Goal: Information Seeking & Learning: Learn about a topic

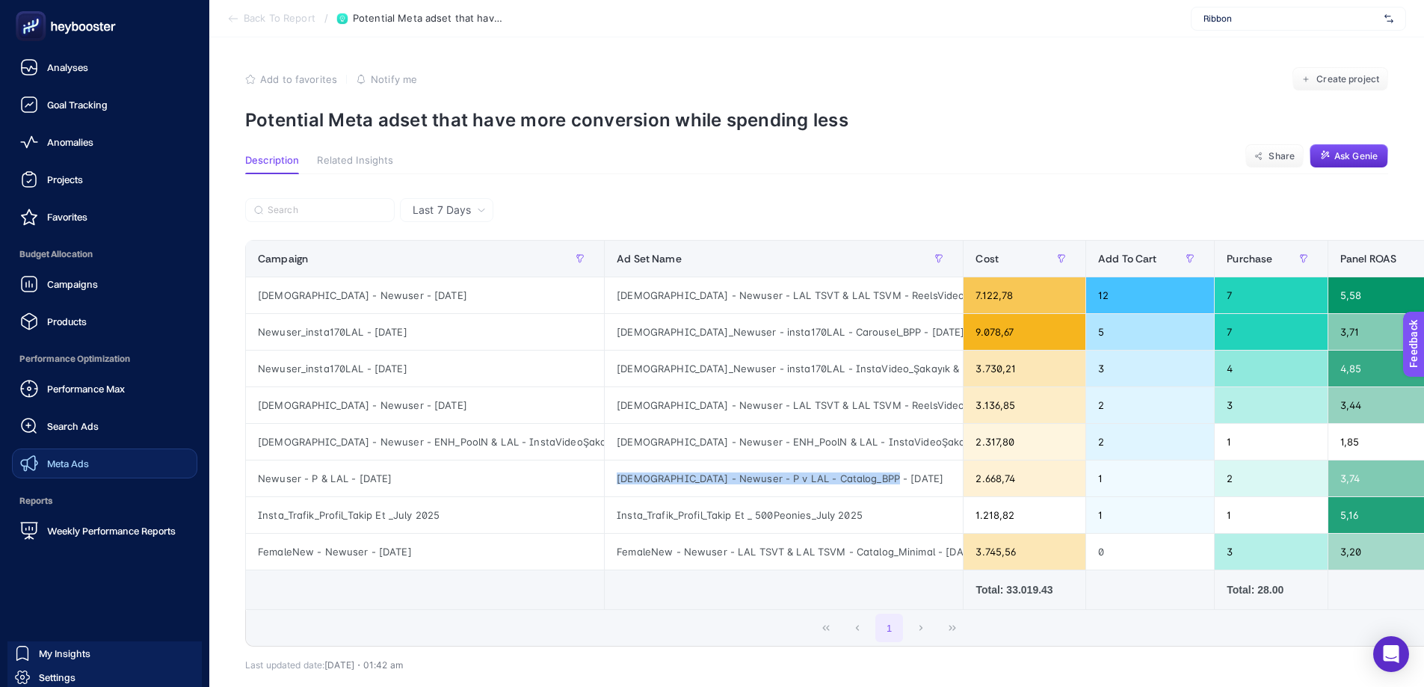
click at [84, 465] on span "Meta Ads" at bounding box center [68, 464] width 42 height 12
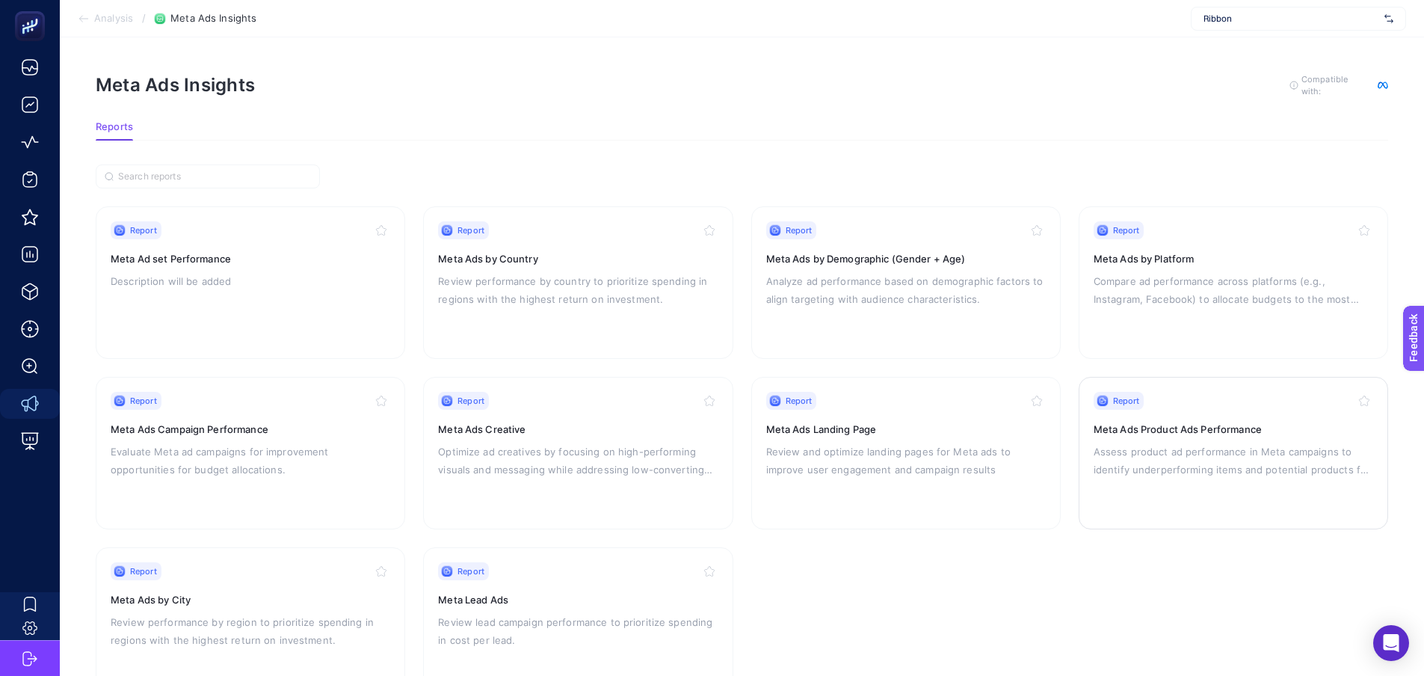
click at [1135, 446] on p "Assess product ad performance in Meta campaigns to identify underperforming ite…" at bounding box center [1234, 461] width 280 height 36
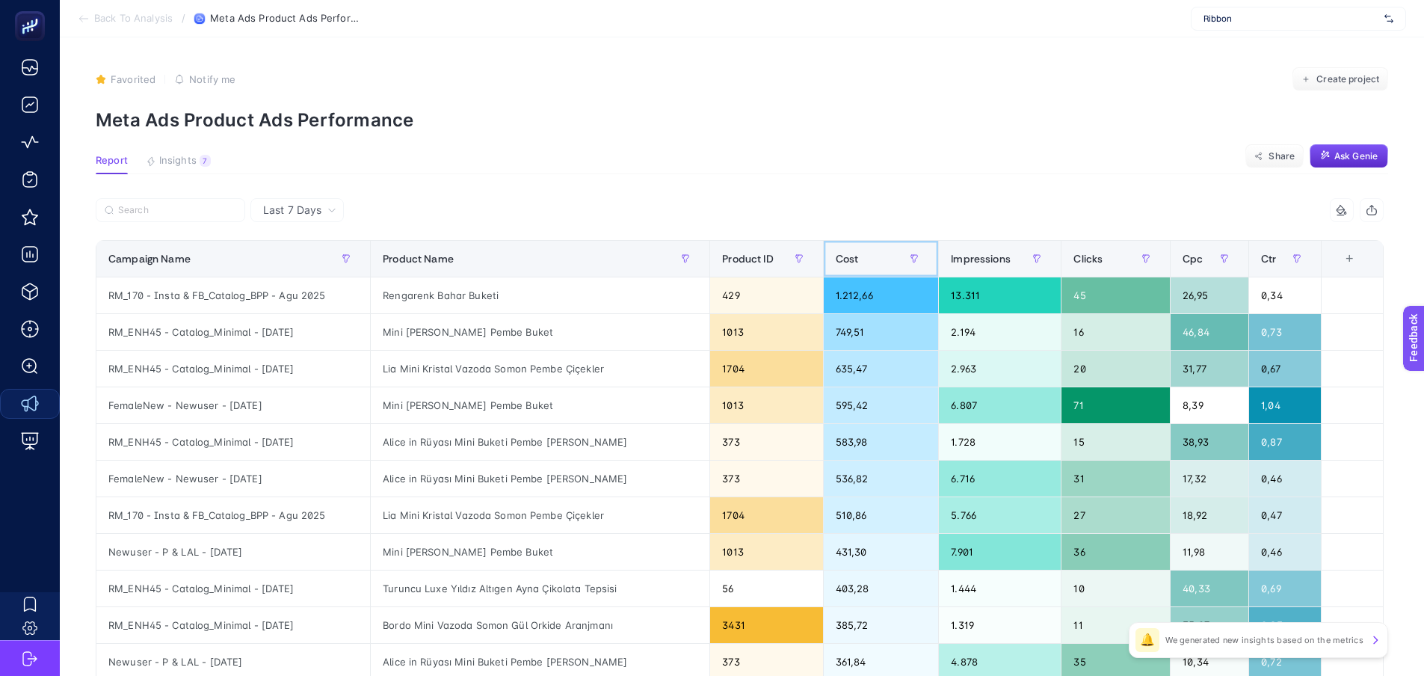
click at [887, 250] on div "Cost" at bounding box center [881, 259] width 91 height 24
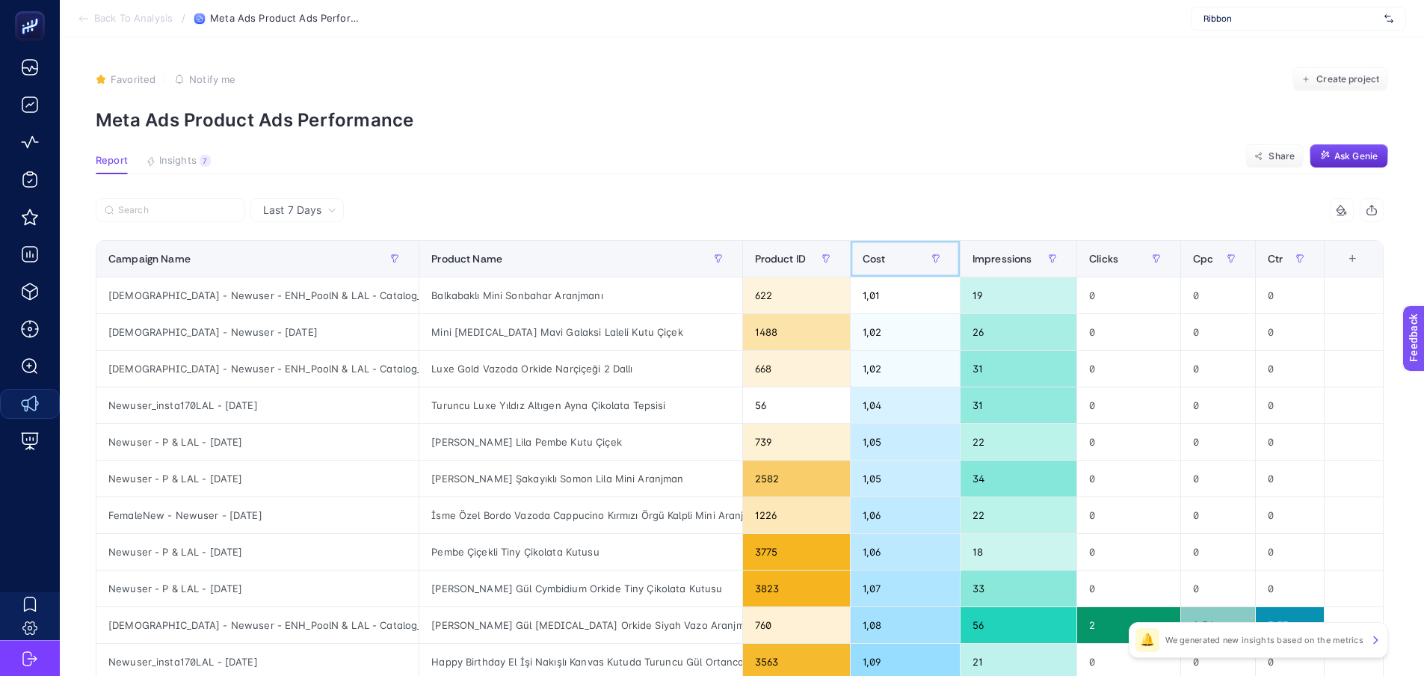
click at [887, 250] on div "Cost" at bounding box center [905, 259] width 85 height 24
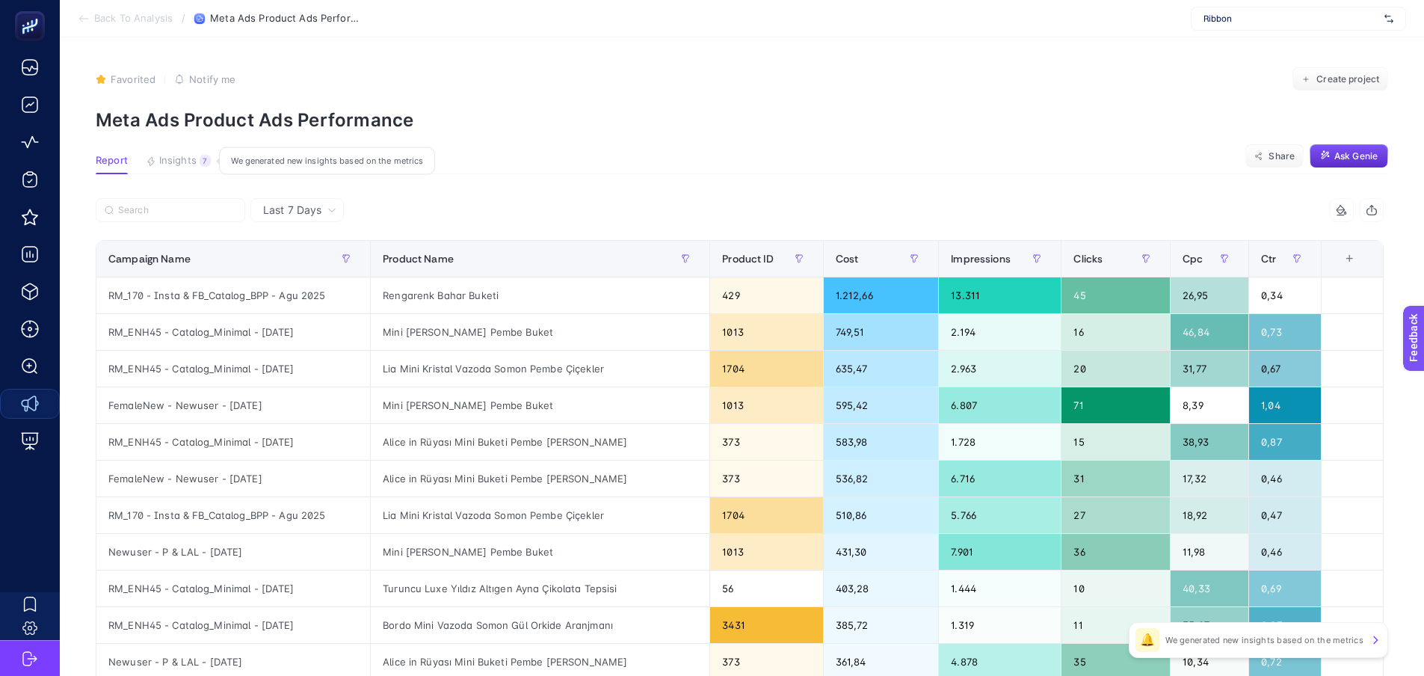
click at [204, 164] on div "7" at bounding box center [205, 161] width 11 height 12
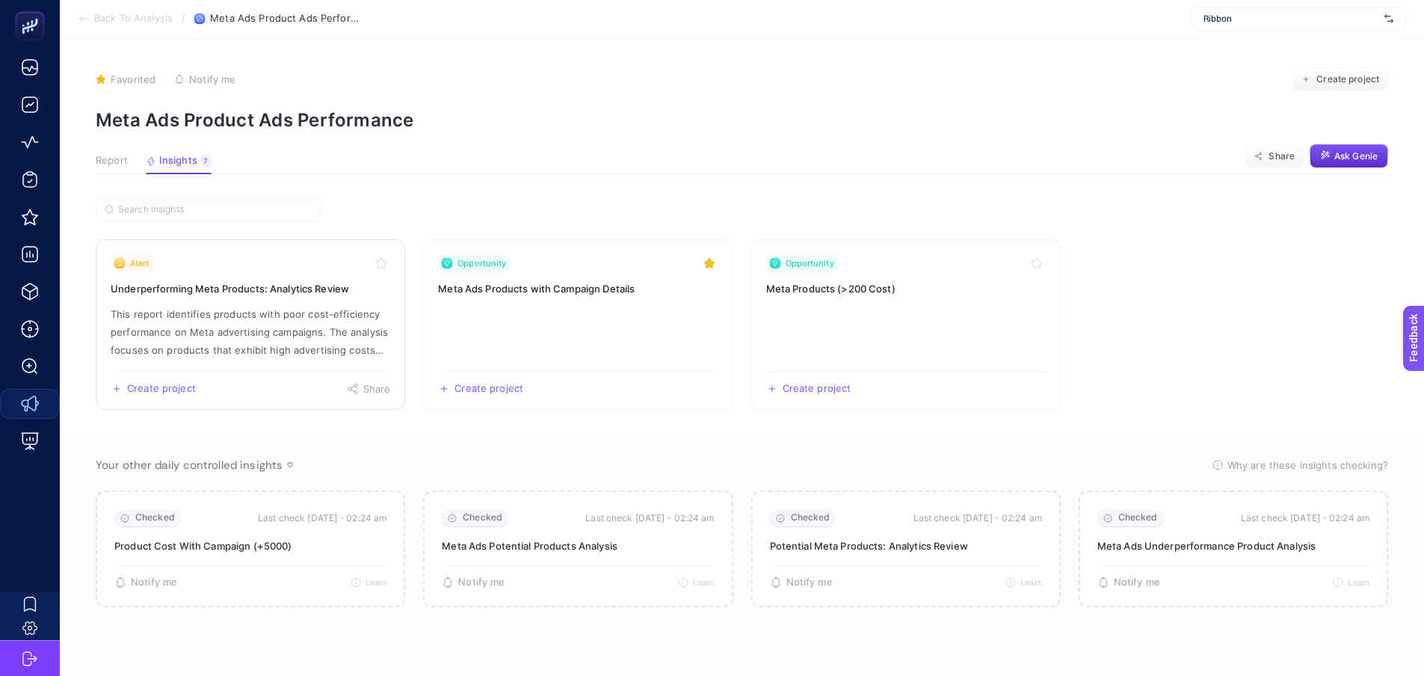
click at [218, 325] on p "This report identifies products with poor cost-efficiency performance on Meta a…" at bounding box center [251, 332] width 280 height 54
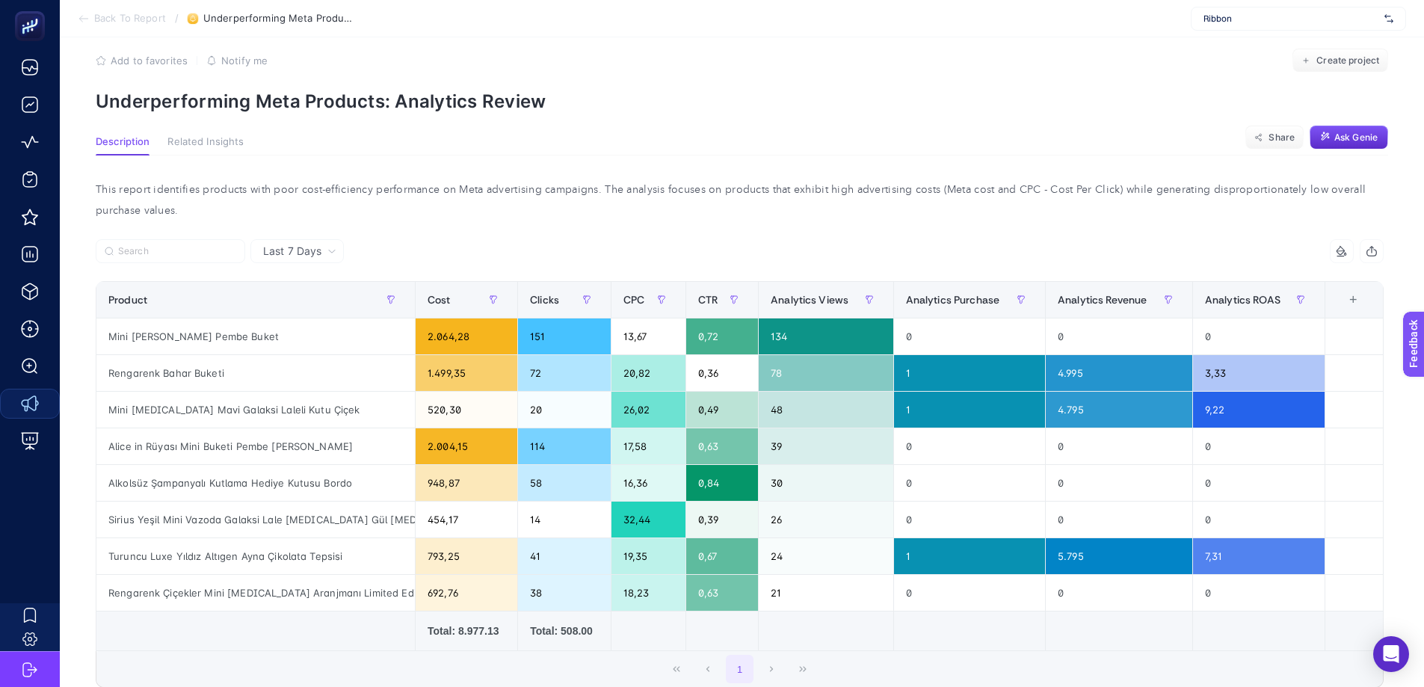
scroll to position [75, 0]
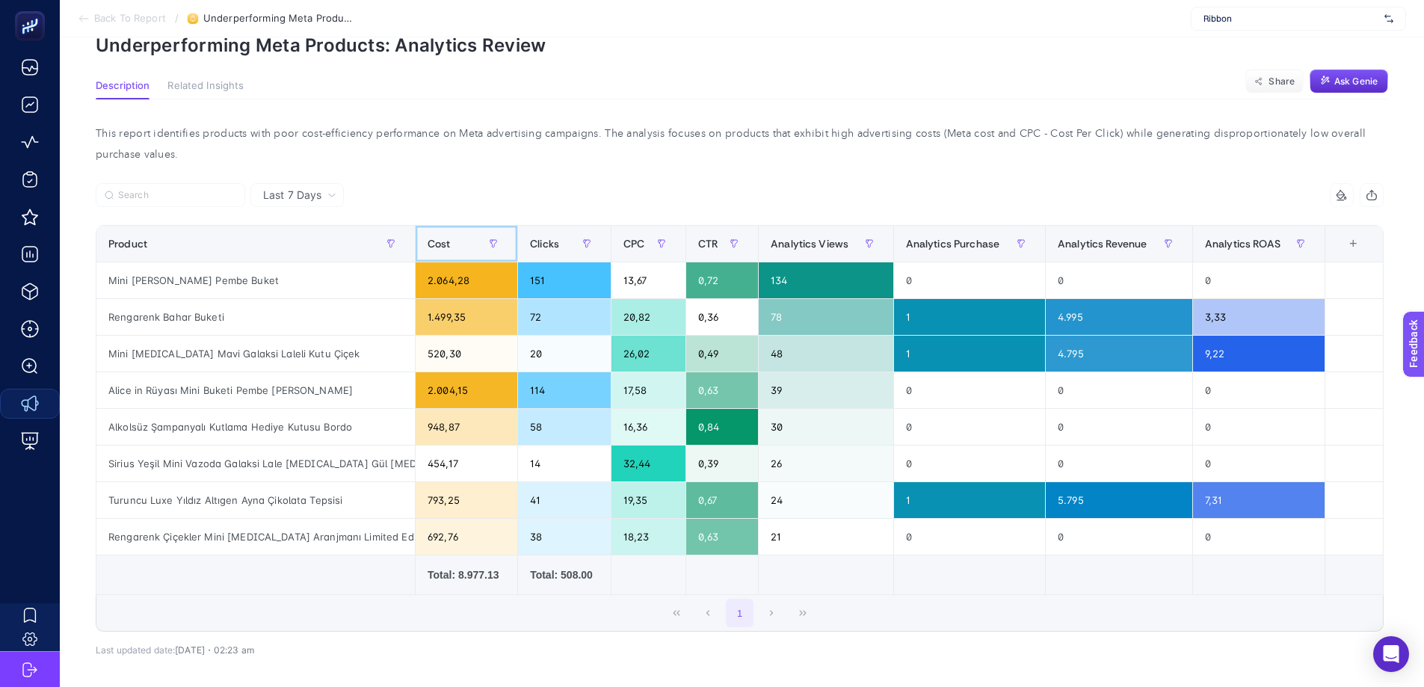
click at [458, 247] on div "Cost" at bounding box center [467, 244] width 78 height 24
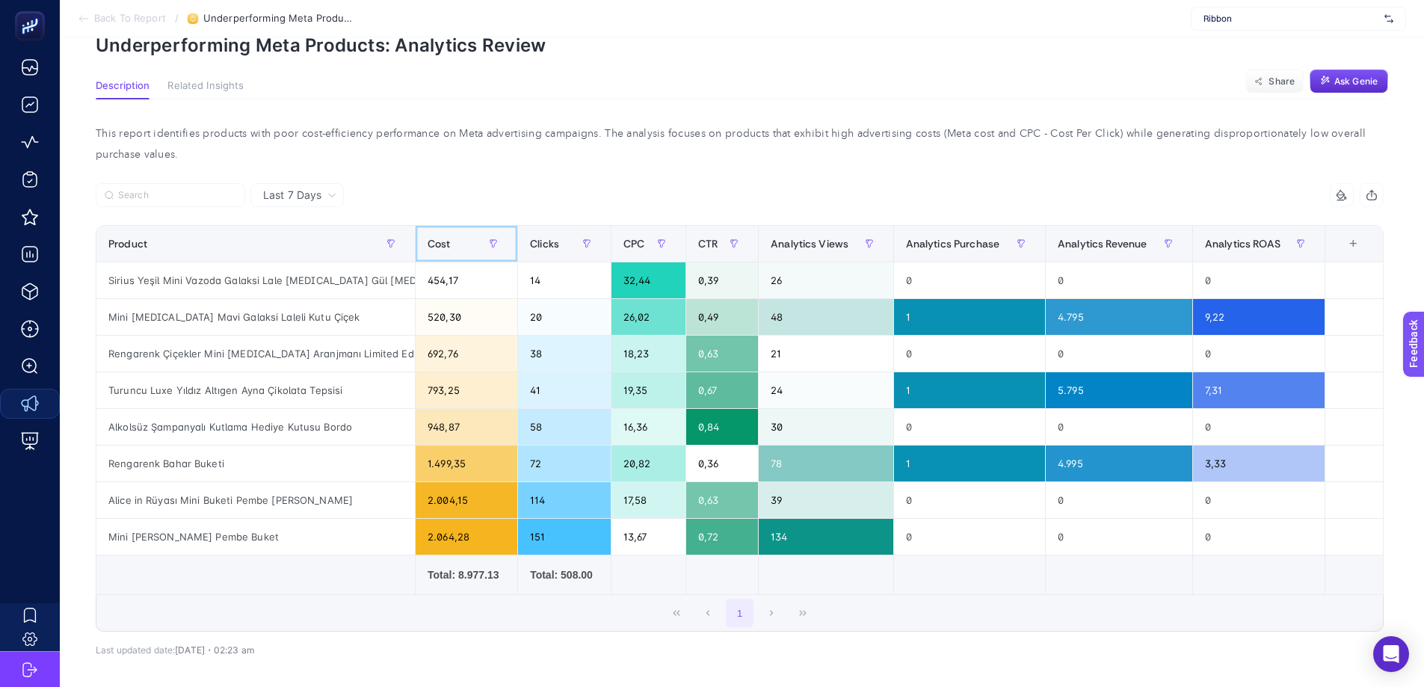
click at [458, 247] on div "Cost" at bounding box center [467, 244] width 78 height 24
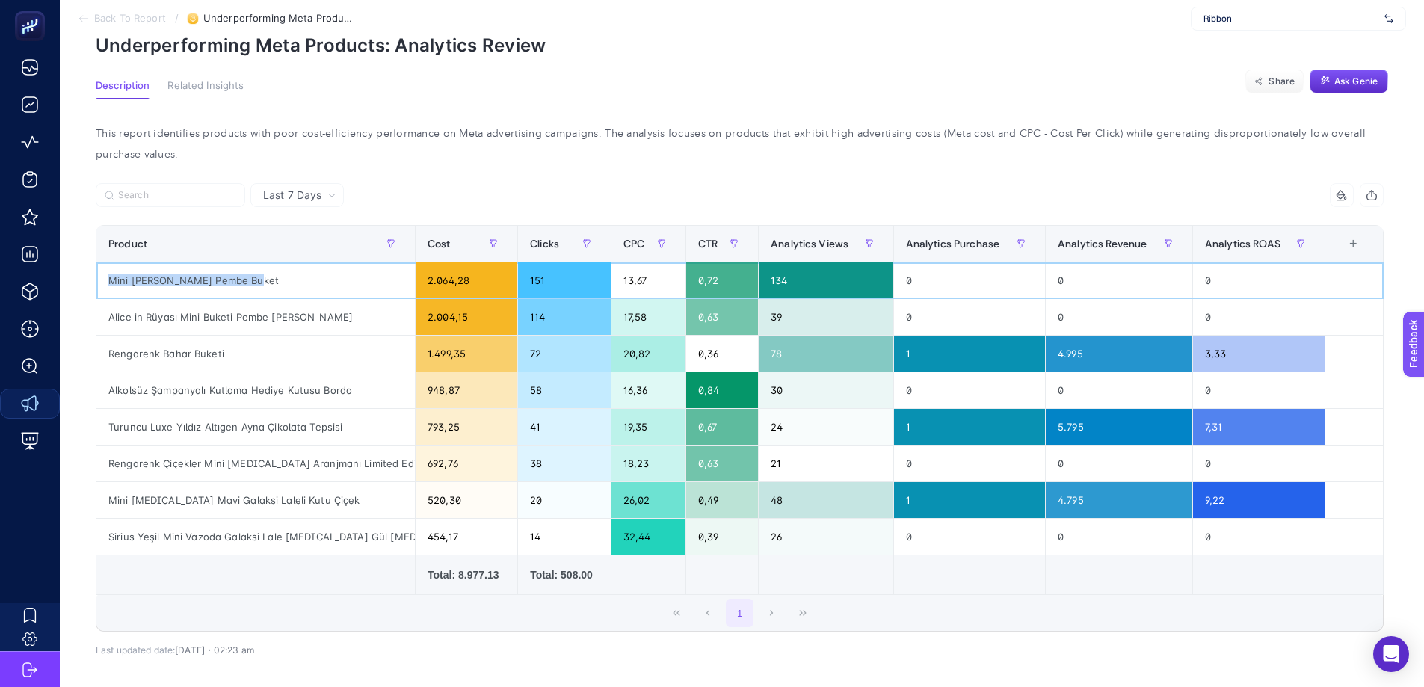
drag, startPoint x: 262, startPoint y: 280, endPoint x: 94, endPoint y: 286, distance: 167.6
click at [100, 288] on div "Mini [PERSON_NAME] Pembe Buket" at bounding box center [255, 280] width 319 height 36
copy div "Mini [PERSON_NAME] Pembe Buket"
drag, startPoint x: 348, startPoint y: 319, endPoint x: 106, endPoint y: 326, distance: 242.3
click at [106, 326] on div "Alice in Rüyası Mini Buketi Pembe [PERSON_NAME]" at bounding box center [255, 317] width 319 height 36
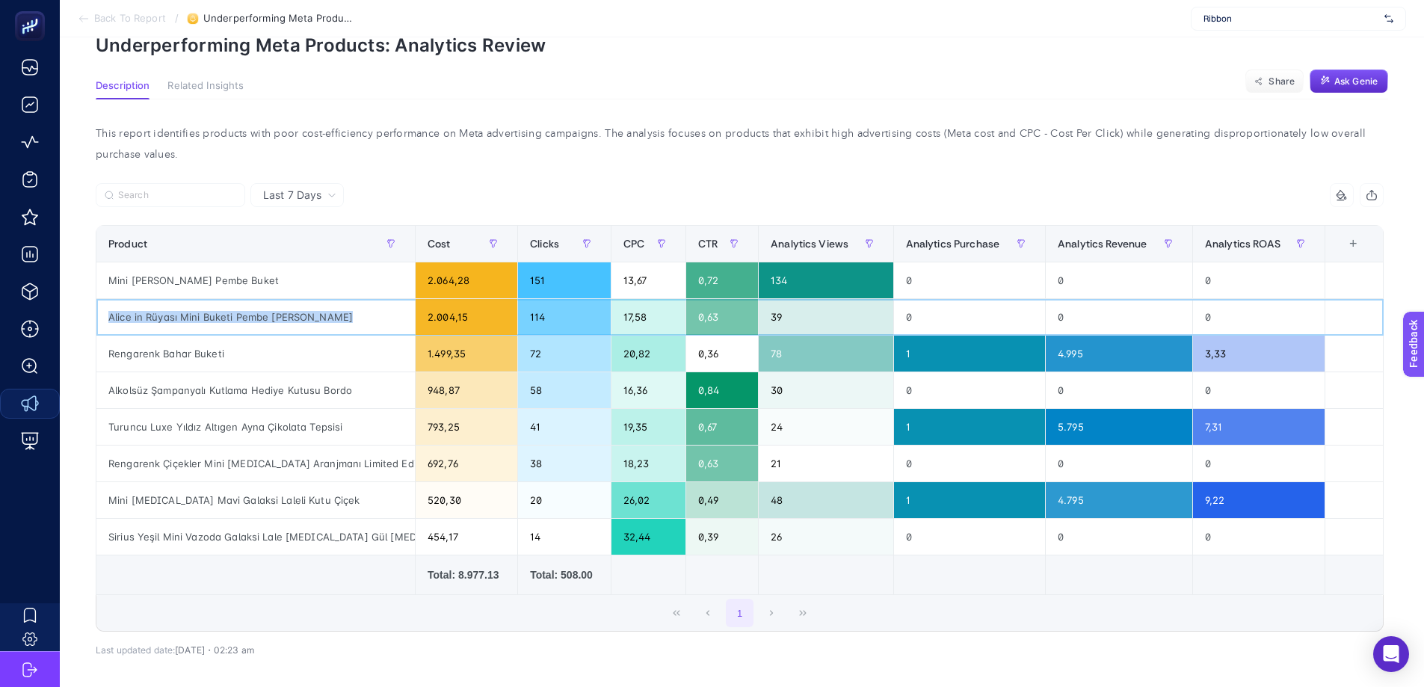
copy div "Alice in Rüyası Mini Buketi Pembe [PERSON_NAME]"
drag, startPoint x: 234, startPoint y: 352, endPoint x: 106, endPoint y: 359, distance: 128.0
click at [106, 359] on div "Rengarenk Bahar Buketi" at bounding box center [255, 354] width 319 height 36
copy div "Rengarenk Bahar Buketi"
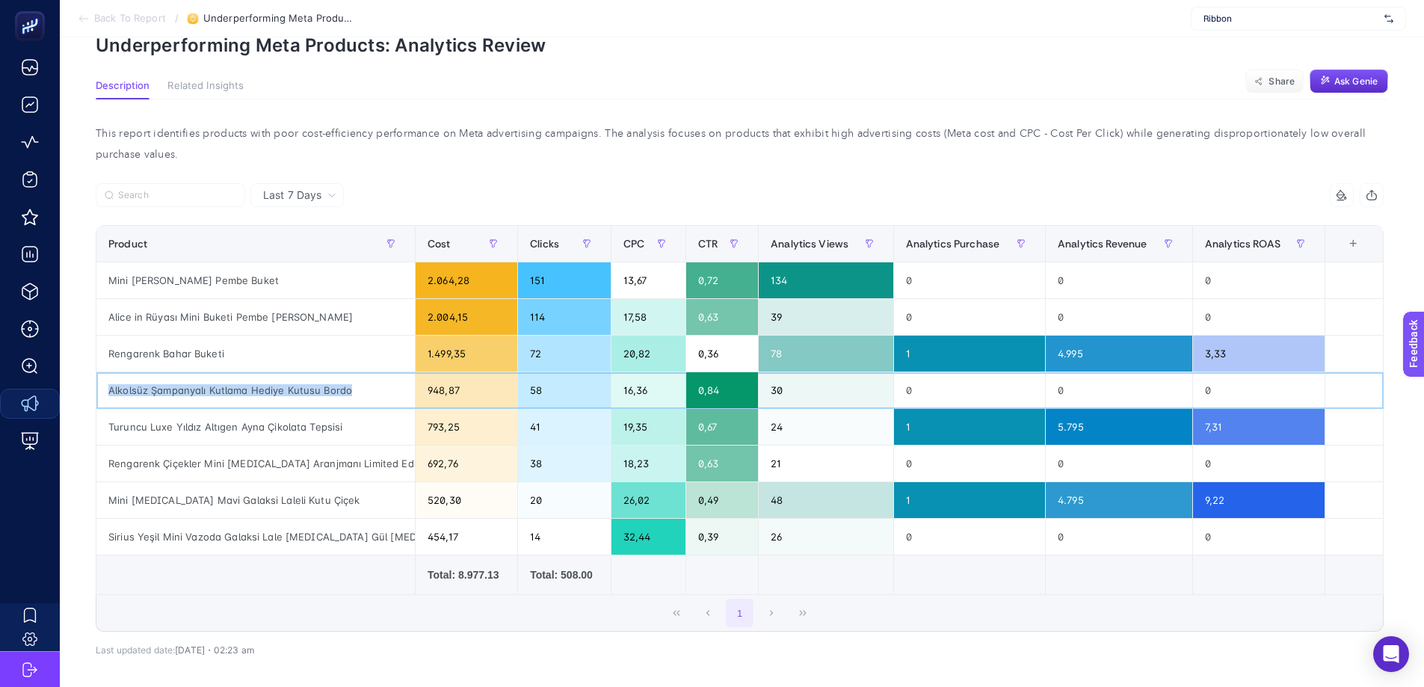
drag, startPoint x: 374, startPoint y: 392, endPoint x: 105, endPoint y: 392, distance: 268.4
click at [105, 392] on div "Alkolsüz Şampanyalı Kutlama Hediye Kutusu Bordo" at bounding box center [255, 390] width 319 height 36
copy div "Alkolsüz Şampanyalı Kutlama Hediye Kutusu Bordo"
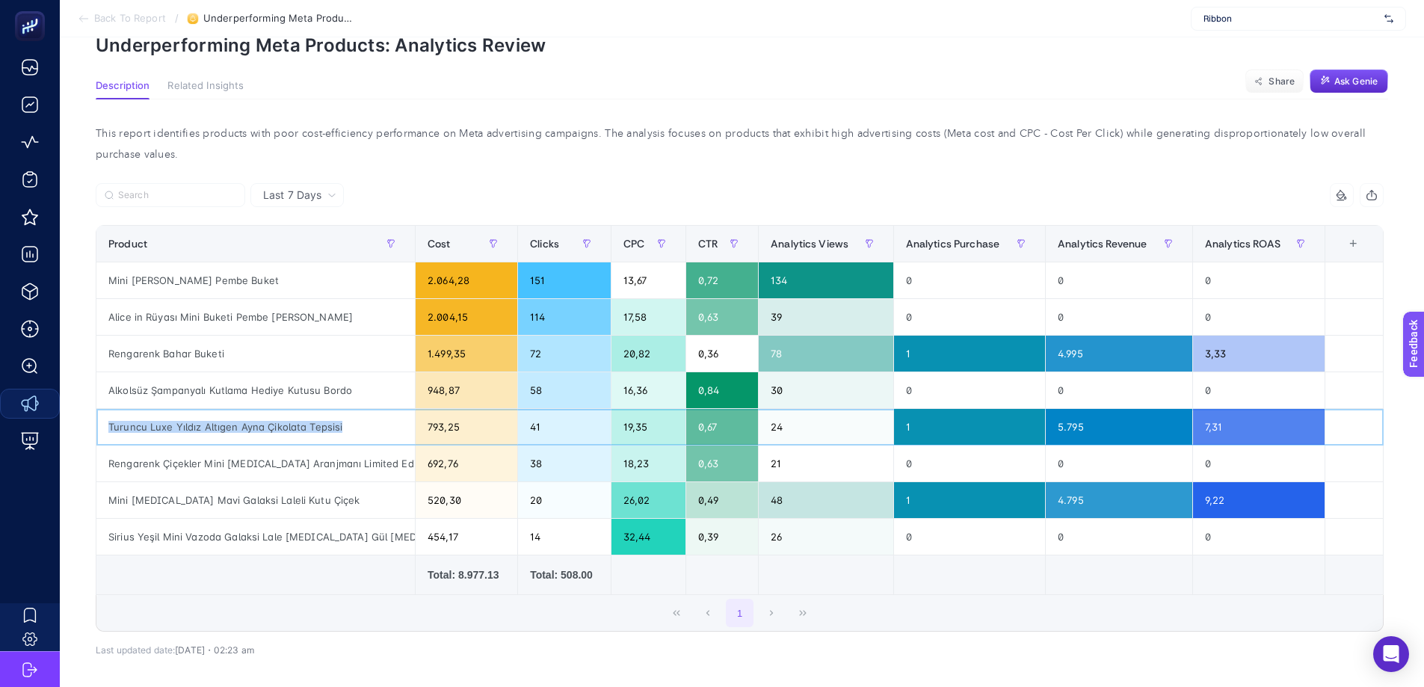
drag, startPoint x: 351, startPoint y: 427, endPoint x: 105, endPoint y: 436, distance: 246.2
click at [105, 436] on div "Turuncu Luxe Yıldız Altıgen Ayna Çikolata Tepsisi" at bounding box center [255, 427] width 319 height 36
copy div "Turuncu Luxe Yıldız Altıgen Ayna Çikolata Tepsisi"
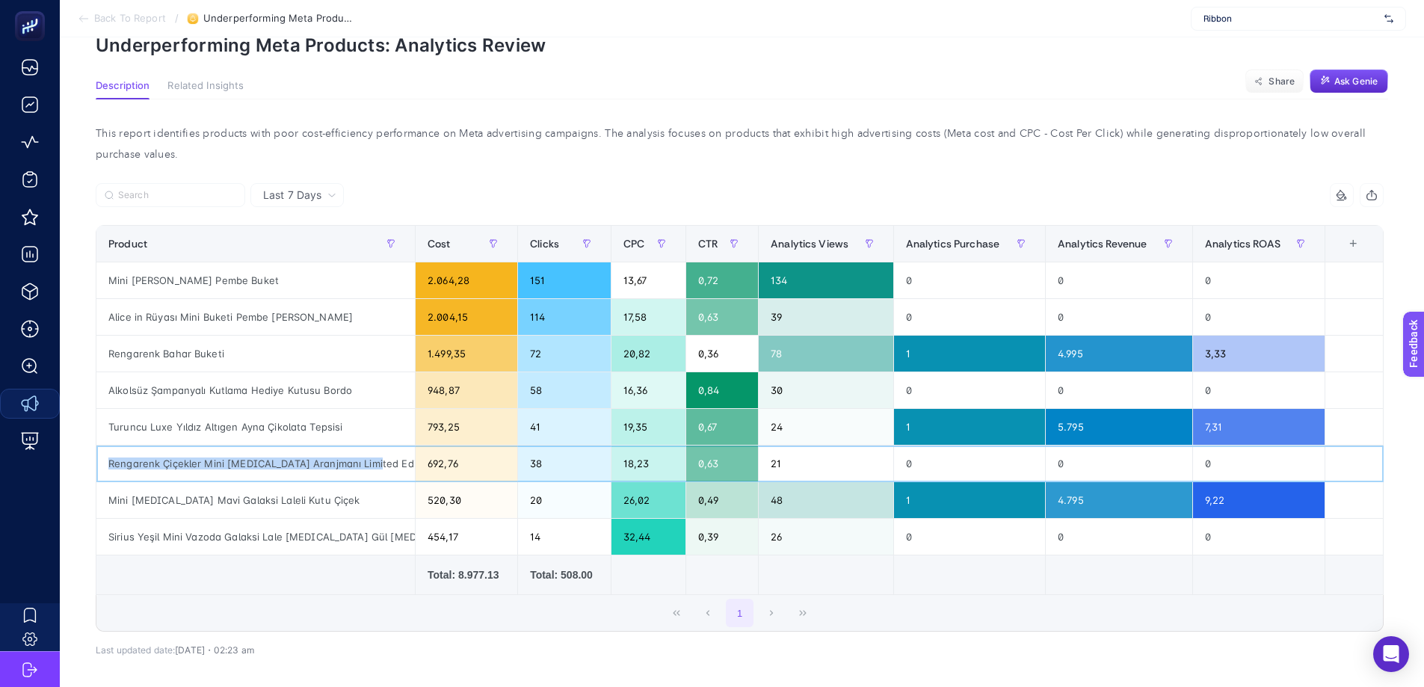
drag, startPoint x: 376, startPoint y: 461, endPoint x: 108, endPoint y: 467, distance: 267.7
click at [108, 467] on div "Rengarenk Çiçekler Mini [MEDICAL_DATA] Aranjmanı Limited Edition" at bounding box center [255, 464] width 319 height 36
copy div "Rengarenk Çiçekler Mini [MEDICAL_DATA] Aranjmanı Limited Edition"
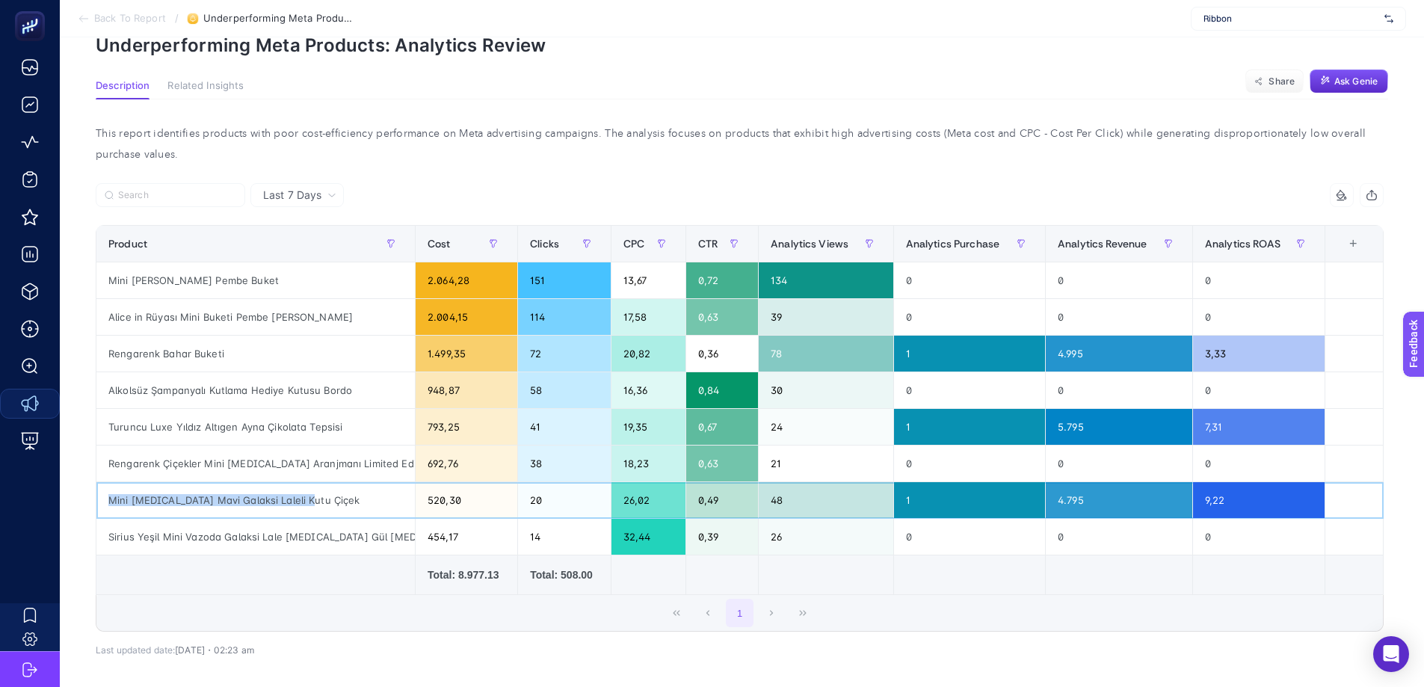
drag, startPoint x: 320, startPoint y: 506, endPoint x: 108, endPoint y: 514, distance: 211.7
click at [108, 514] on div "Mini [MEDICAL_DATA] Mavi Galaksi Laleli Kutu Çiçek" at bounding box center [255, 500] width 319 height 36
copy div "Mini [MEDICAL_DATA] Mavi Galaksi Laleli Kutu Çiçek"
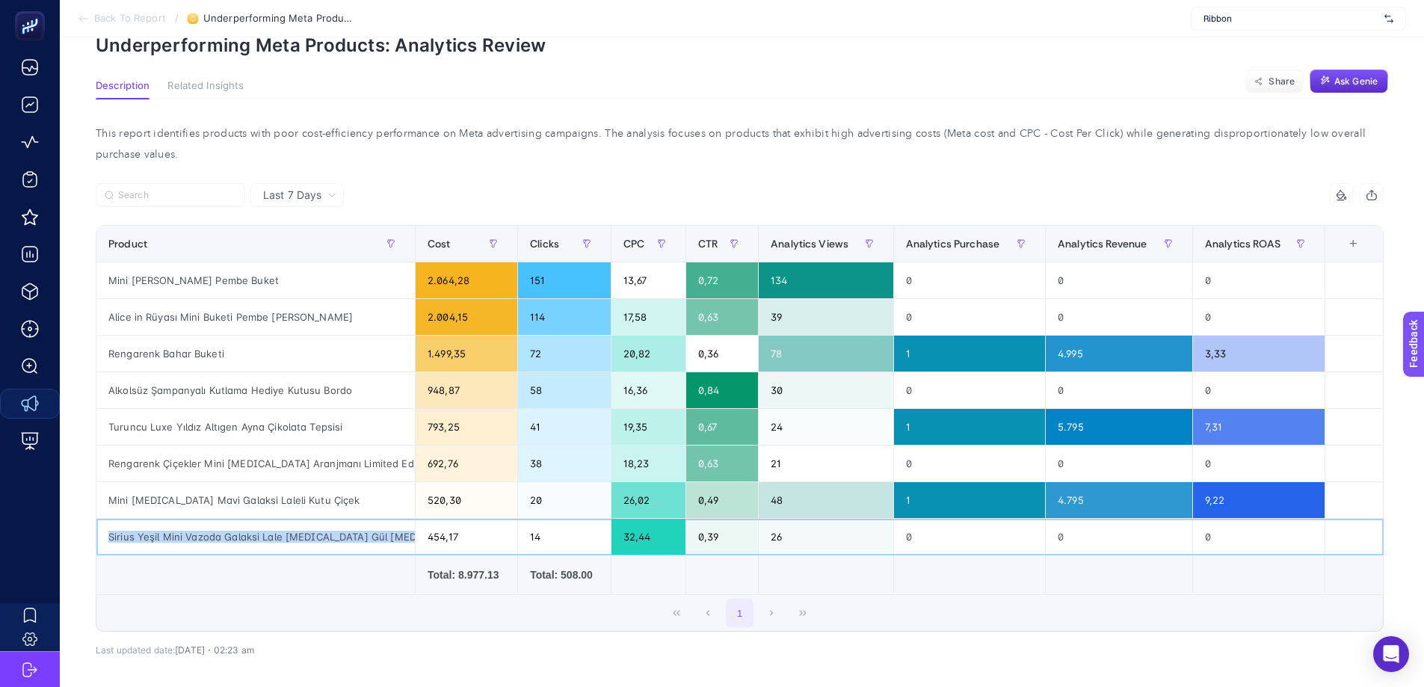
drag, startPoint x: 409, startPoint y: 538, endPoint x: 102, endPoint y: 546, distance: 306.6
click at [102, 546] on div "Sirius Yeşil Mini Vazoda Galaksi Lale [MEDICAL_DATA] Gül [MEDICAL_DATA] Aranjma…" at bounding box center [255, 537] width 319 height 36
copy div "Sirius Yeşil Mini Vazoda Galaksi Lale [MEDICAL_DATA] Gül [MEDICAL_DATA] Aranjma…"
click at [298, 207] on div "Last 7 Days" at bounding box center [296, 195] width 93 height 24
click at [300, 244] on li "Last 30 Days" at bounding box center [297, 253] width 84 height 27
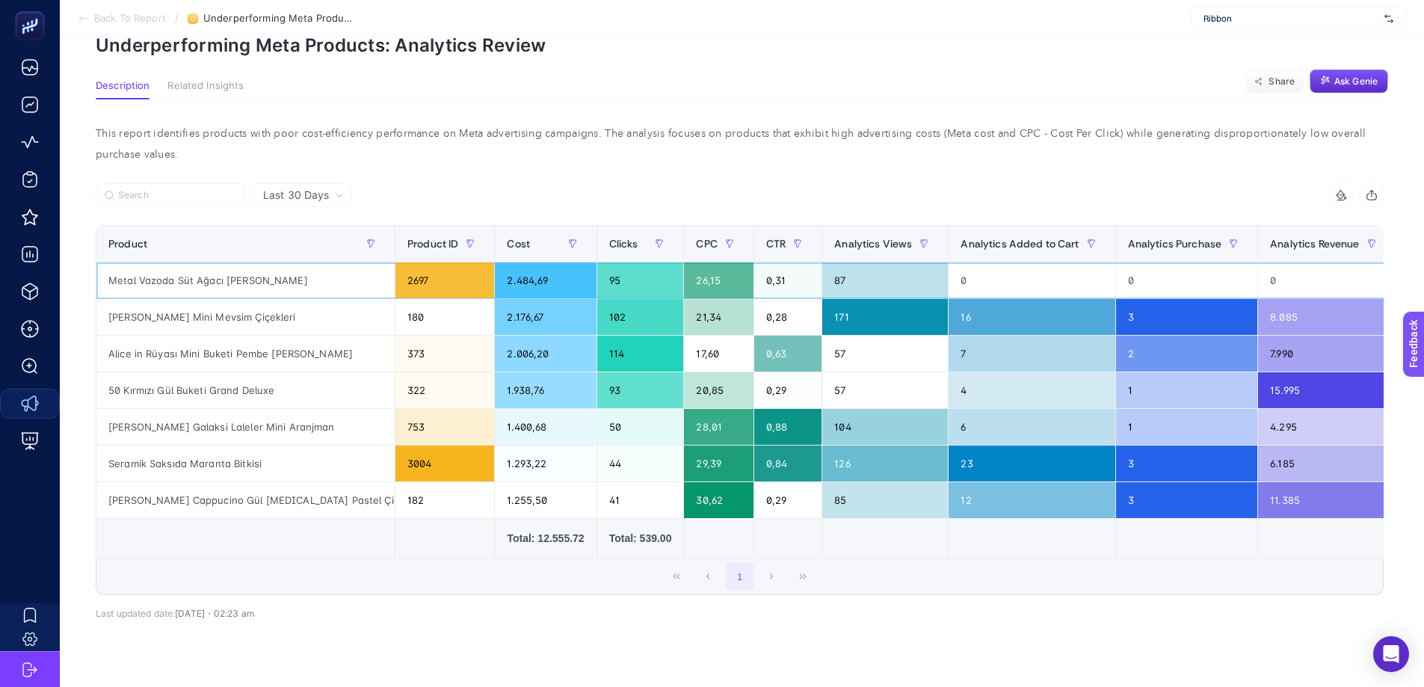
drag, startPoint x: 318, startPoint y: 276, endPoint x: 123, endPoint y: 276, distance: 195.1
click at [99, 285] on div "Metal Vazoda Süt Ağacı [PERSON_NAME]" at bounding box center [245, 280] width 298 height 36
copy div "Metal Vazoda Süt Ağacı [PERSON_NAME]"
drag, startPoint x: 322, startPoint y: 316, endPoint x: 103, endPoint y: 327, distance: 219.3
click at [103, 327] on div "[PERSON_NAME] Mini Mevsim Çiçekleri" at bounding box center [245, 317] width 298 height 36
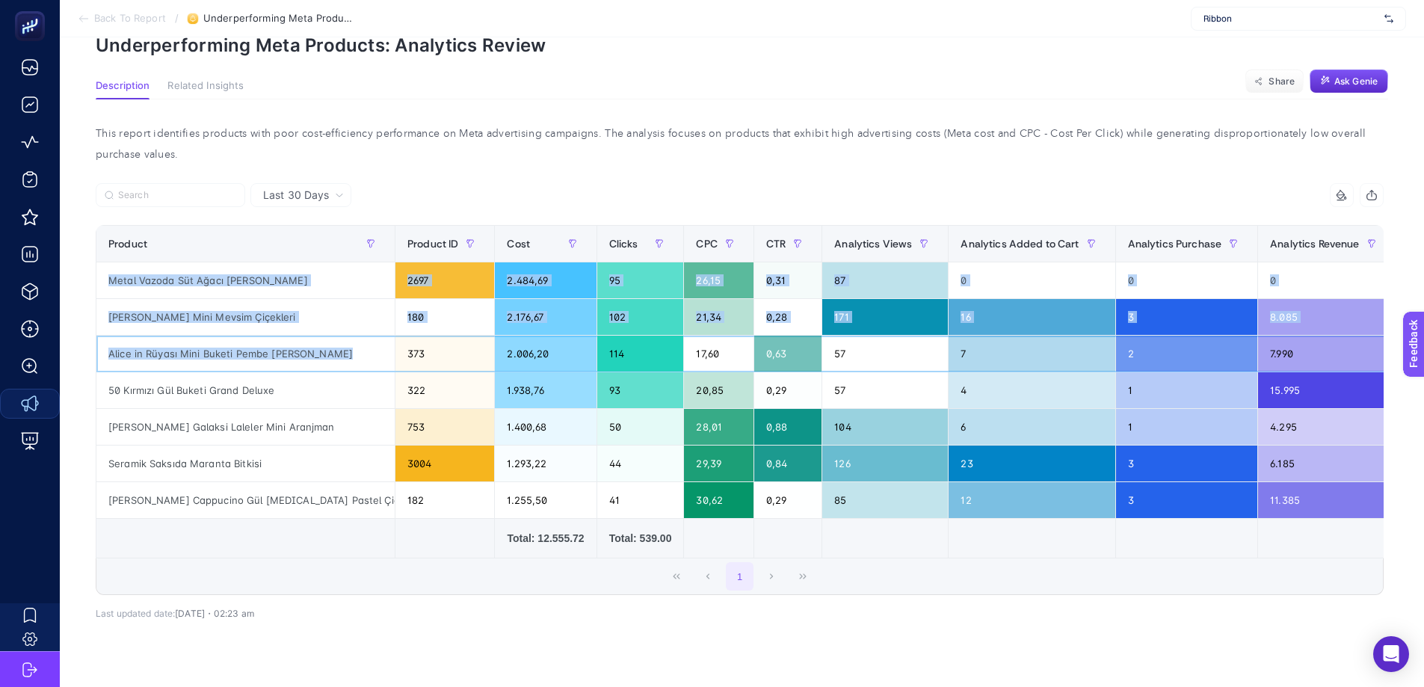
drag, startPoint x: 356, startPoint y: 354, endPoint x: 92, endPoint y: 356, distance: 263.9
click at [92, 356] on div "Last 30 Days 8 items selected Product Cost Clicks CPC CTR Analytics Views Analy…" at bounding box center [740, 440] width 1312 height 514
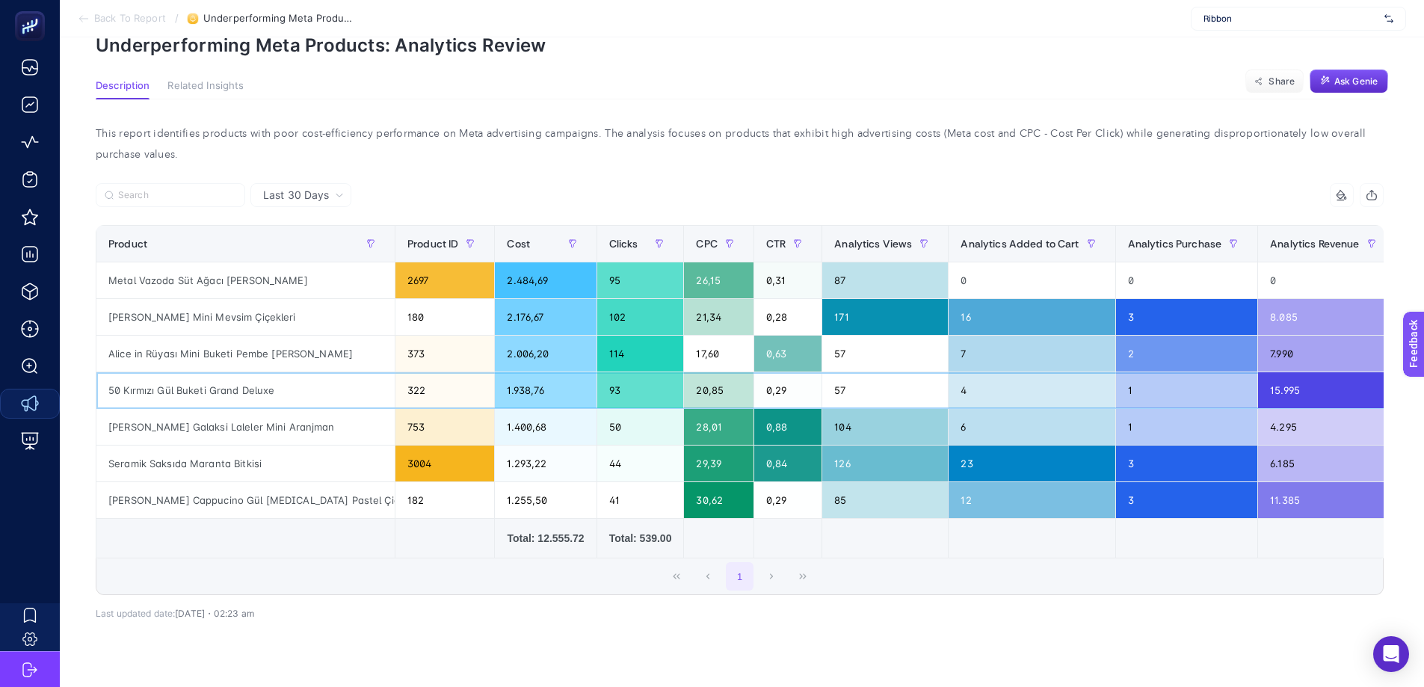
click at [280, 390] on div "50 Kırmızı Gül Buketi Grand Deluxe" at bounding box center [245, 390] width 298 height 36
drag, startPoint x: 351, startPoint y: 432, endPoint x: 102, endPoint y: 436, distance: 249.8
click at [102, 436] on div "[PERSON_NAME] Galaksi Laleler Mini Aranjman" at bounding box center [245, 427] width 298 height 36
drag, startPoint x: 215, startPoint y: 463, endPoint x: 230, endPoint y: 464, distance: 15.0
click at [215, 464] on div "Seramik Saksıda Maranta Bitkisi" at bounding box center [245, 464] width 298 height 36
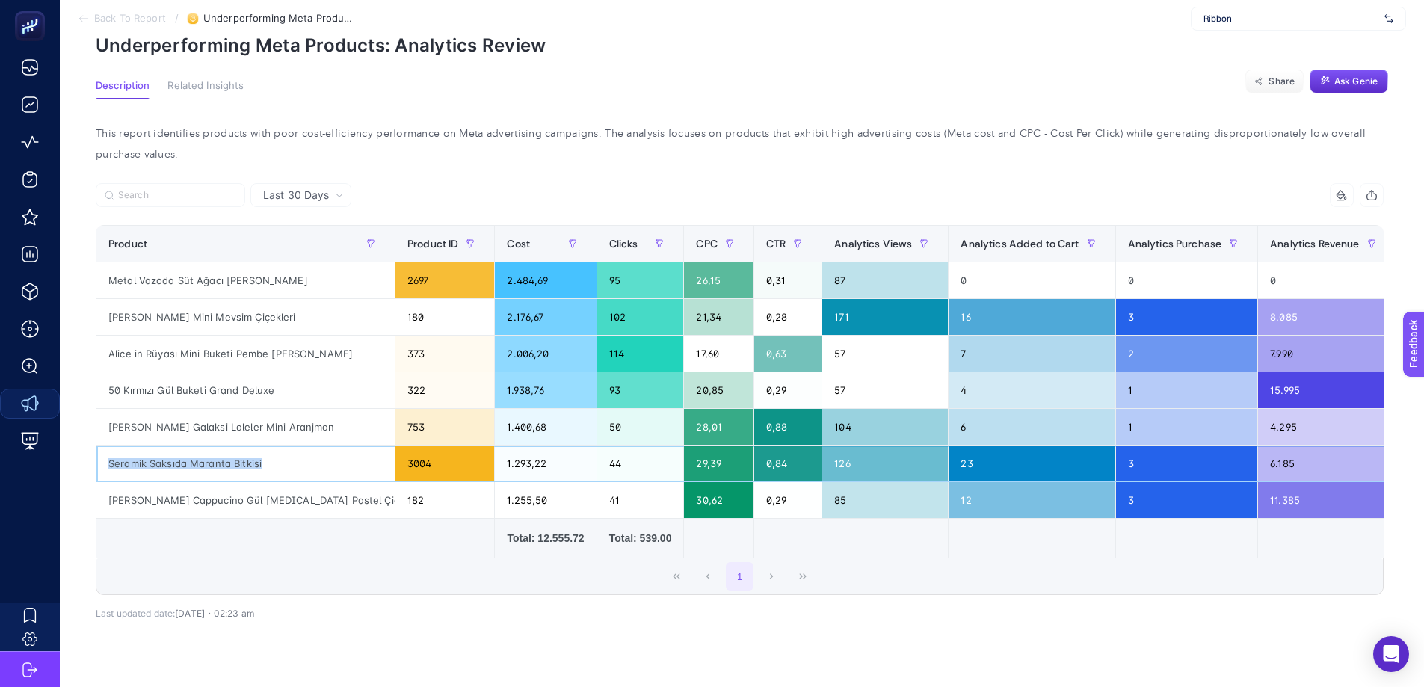
drag, startPoint x: 272, startPoint y: 465, endPoint x: 96, endPoint y: 461, distance: 175.7
click at [96, 461] on div "Seramik Saksıda Maranta Bitkisi" at bounding box center [245, 464] width 298 height 36
drag, startPoint x: 109, startPoint y: 502, endPoint x: 372, endPoint y: 508, distance: 262.5
click at [372, 508] on div "[PERSON_NAME] Cappucino Gül [MEDICAL_DATA] Pastel Çiçekler Mini Aranjman" at bounding box center [245, 500] width 298 height 36
click at [99, 16] on span "Back To Report" at bounding box center [130, 19] width 72 height 12
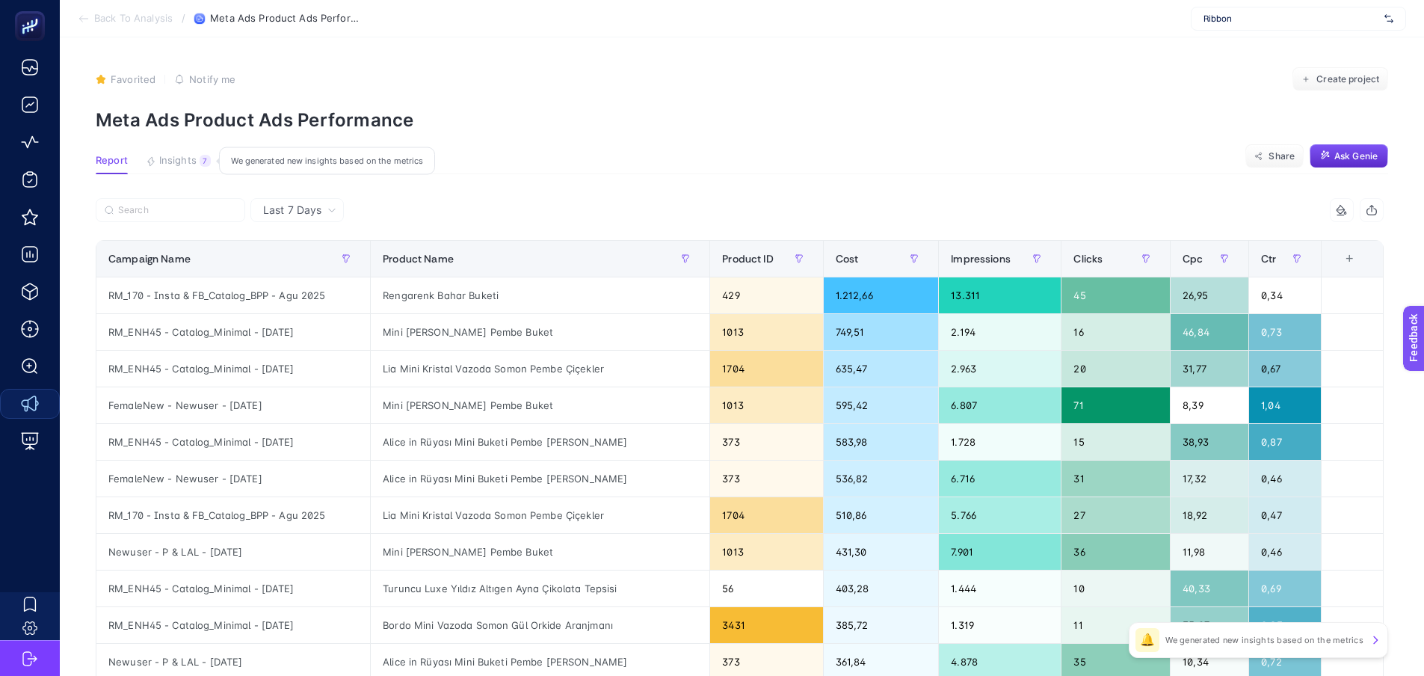
click at [180, 162] on span "Insights" at bounding box center [177, 161] width 37 height 12
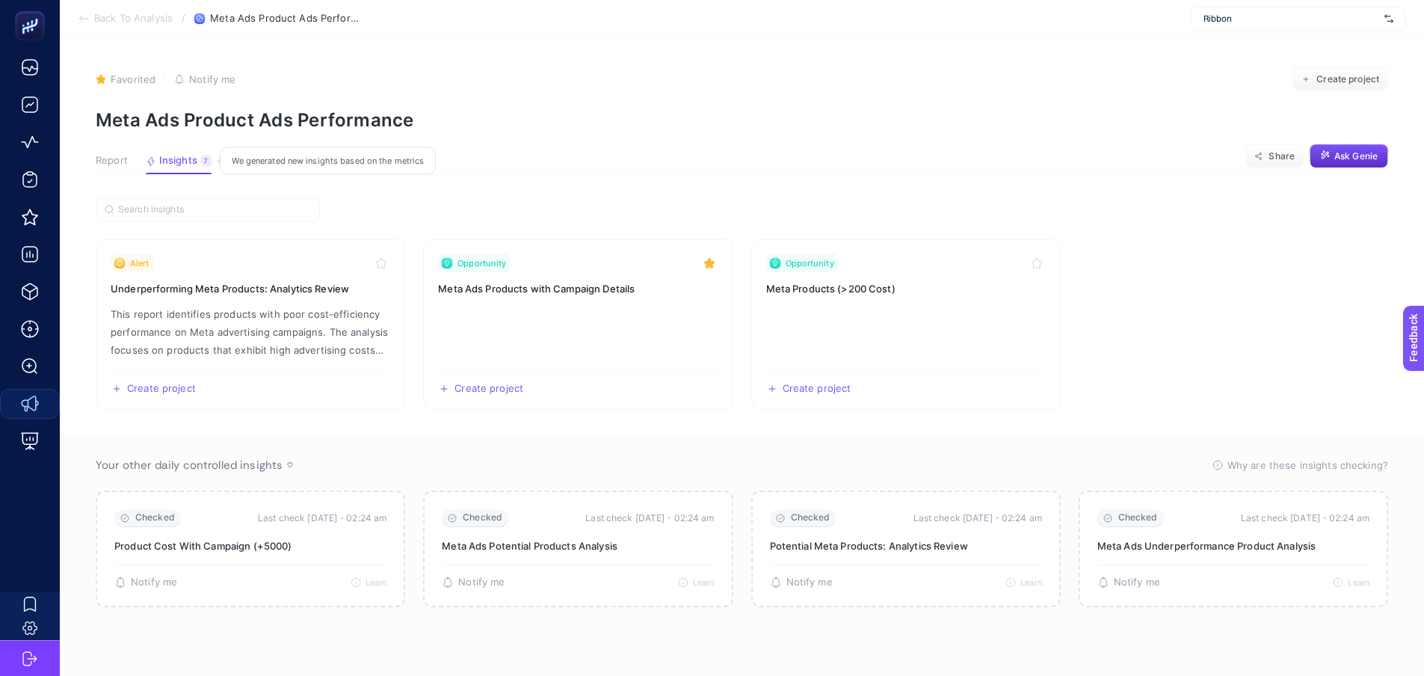
click at [192, 159] on span "Insights" at bounding box center [178, 161] width 38 height 12
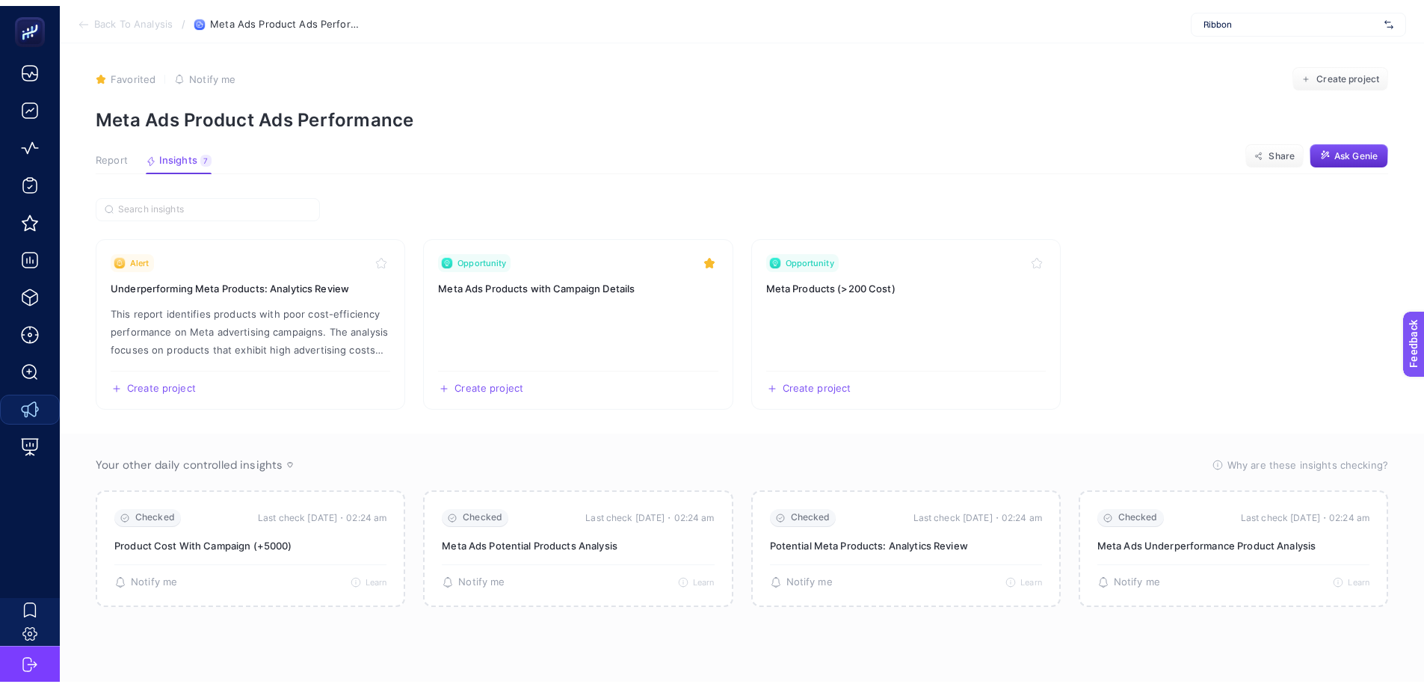
scroll to position [17, 0]
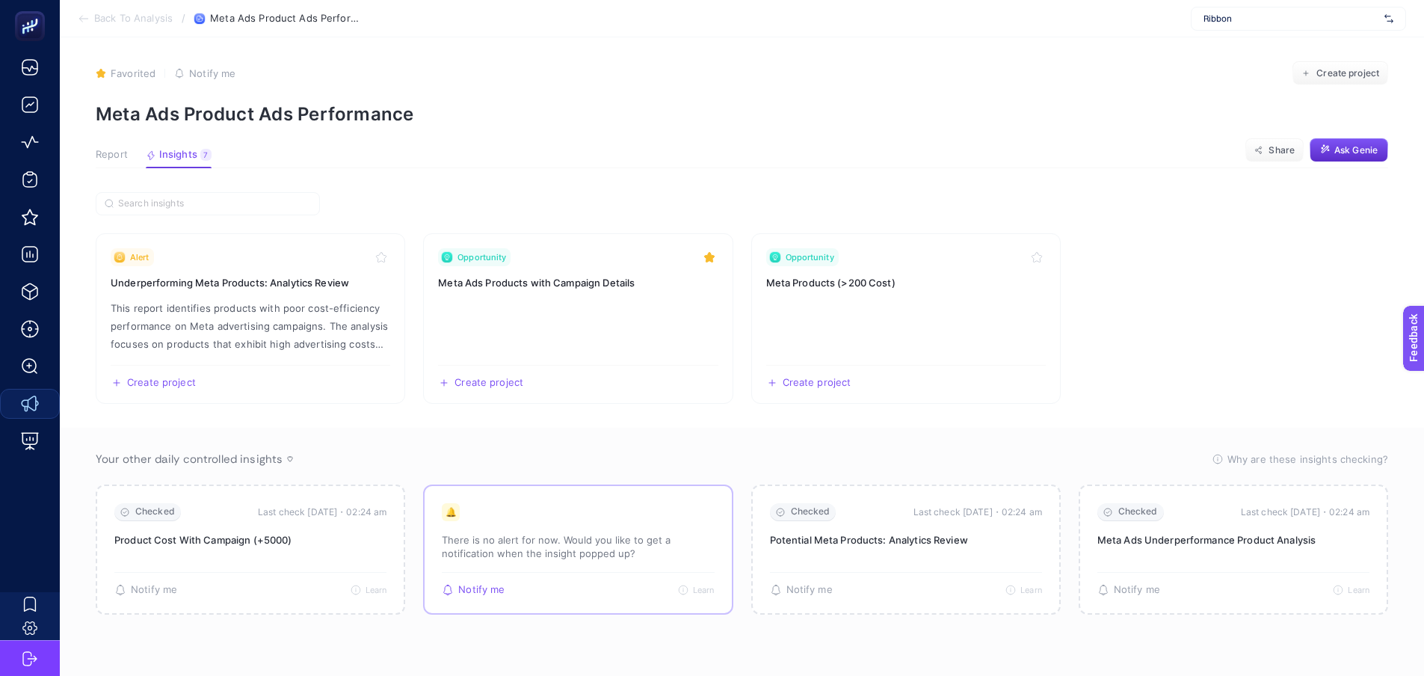
click at [558, 540] on p "There is no alert for now. Would you like to get a notification when the insigh…" at bounding box center [578, 546] width 272 height 27
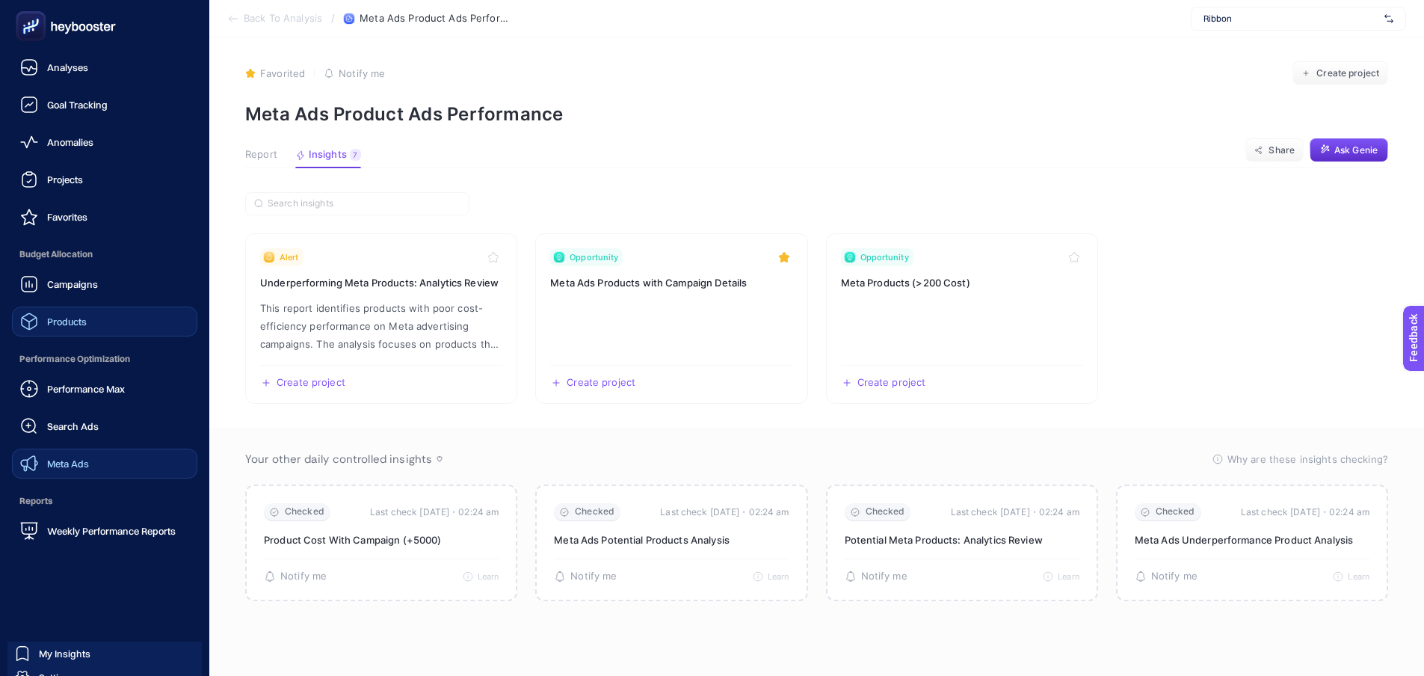
click at [89, 319] on link "Products" at bounding box center [104, 322] width 185 height 30
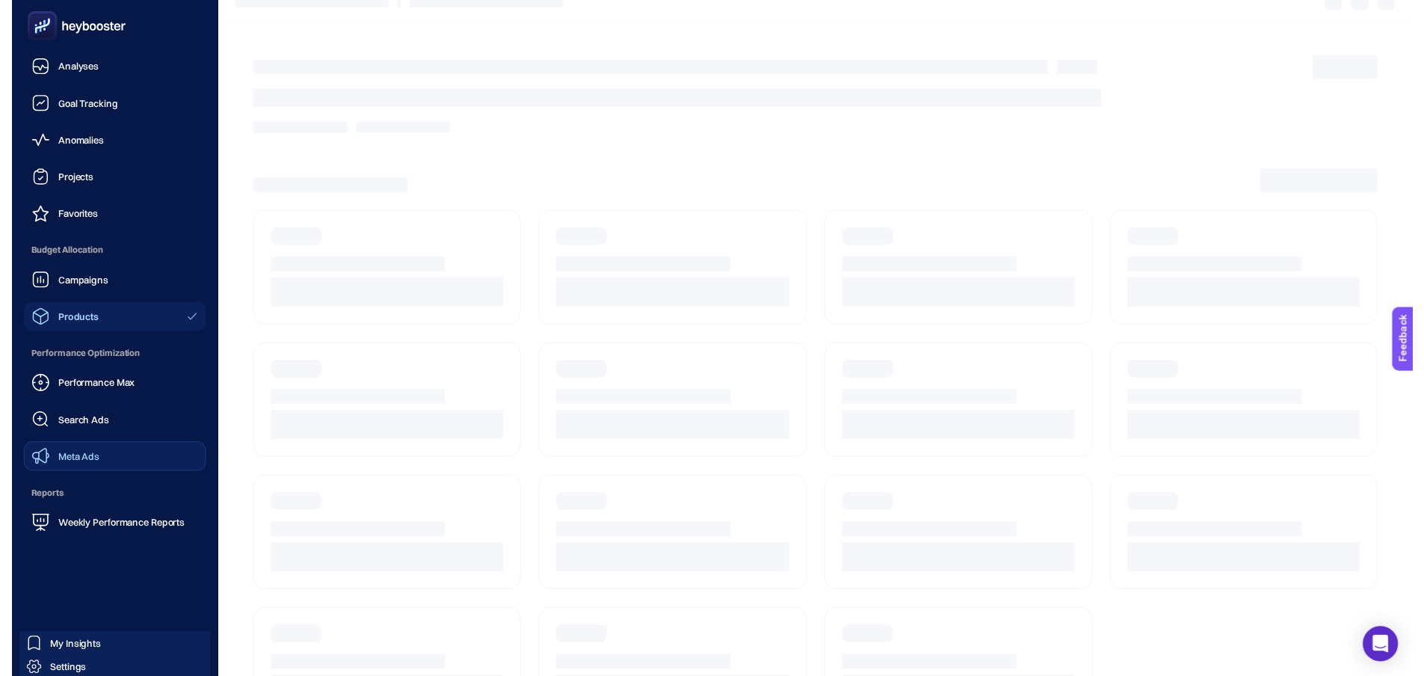
scroll to position [11, 0]
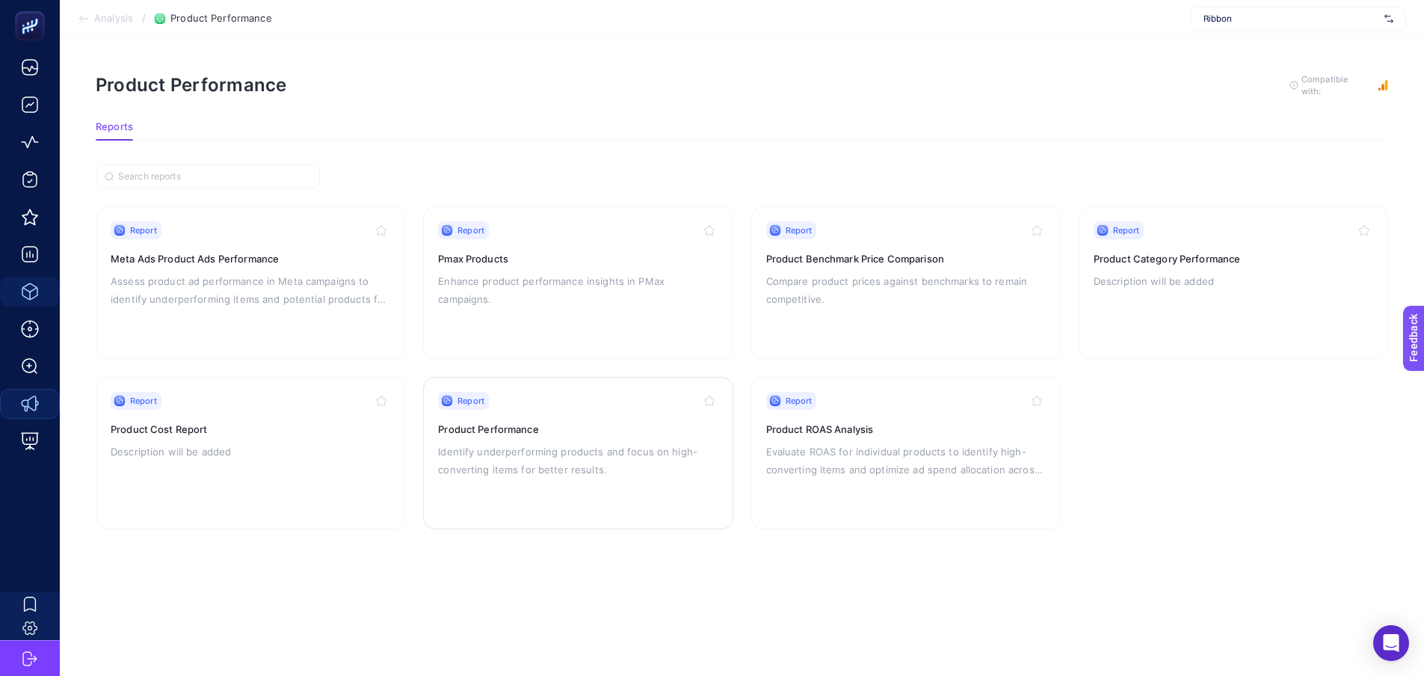
click at [583, 422] on h3 "Product Performance" at bounding box center [578, 429] width 280 height 15
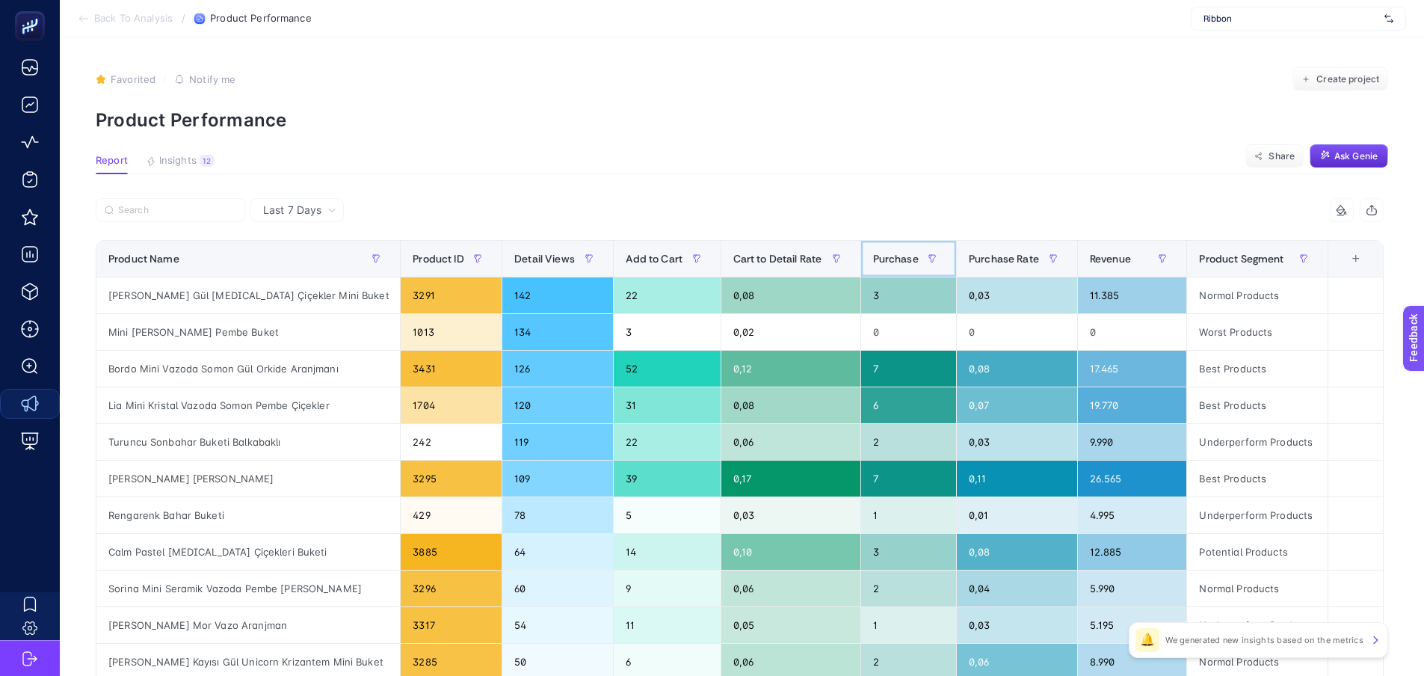
click at [892, 249] on div "Purchase" at bounding box center [908, 259] width 71 height 24
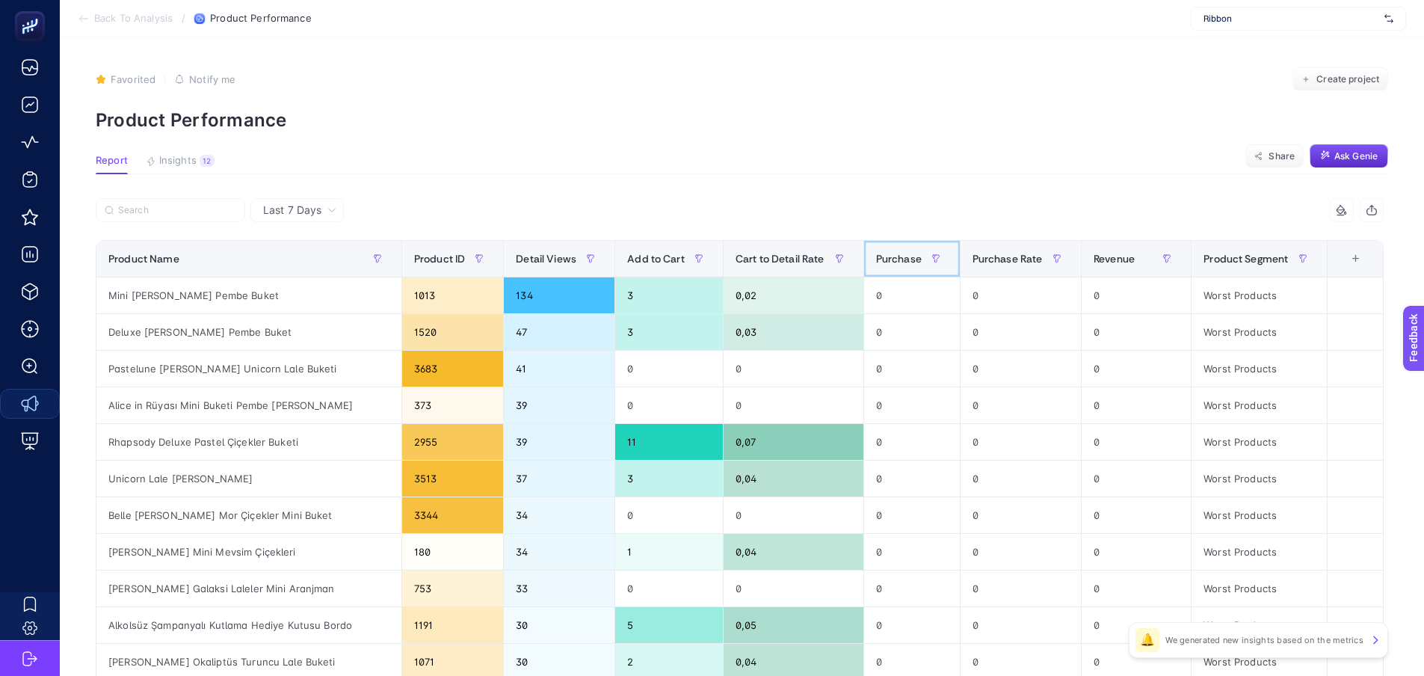
click at [904, 249] on div "Purchase" at bounding box center [912, 259] width 72 height 24
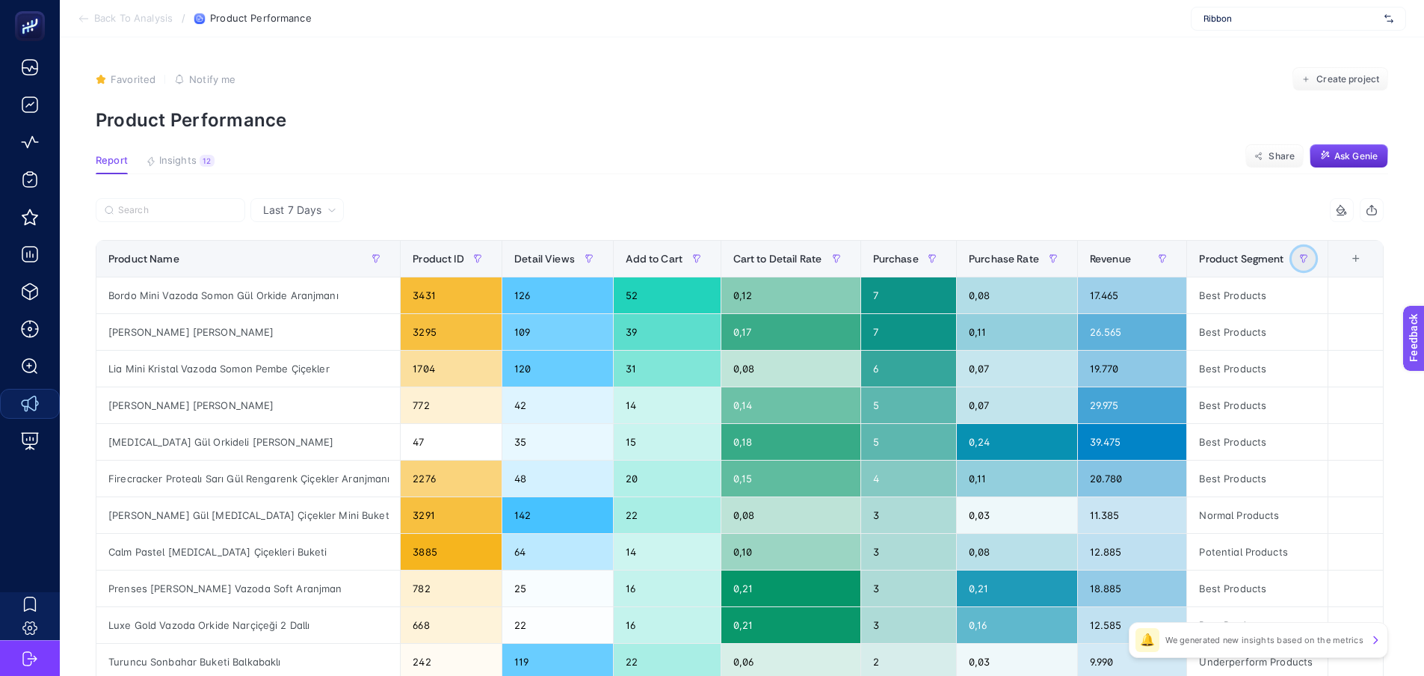
click at [1307, 256] on icon "button" at bounding box center [1303, 258] width 7 height 7
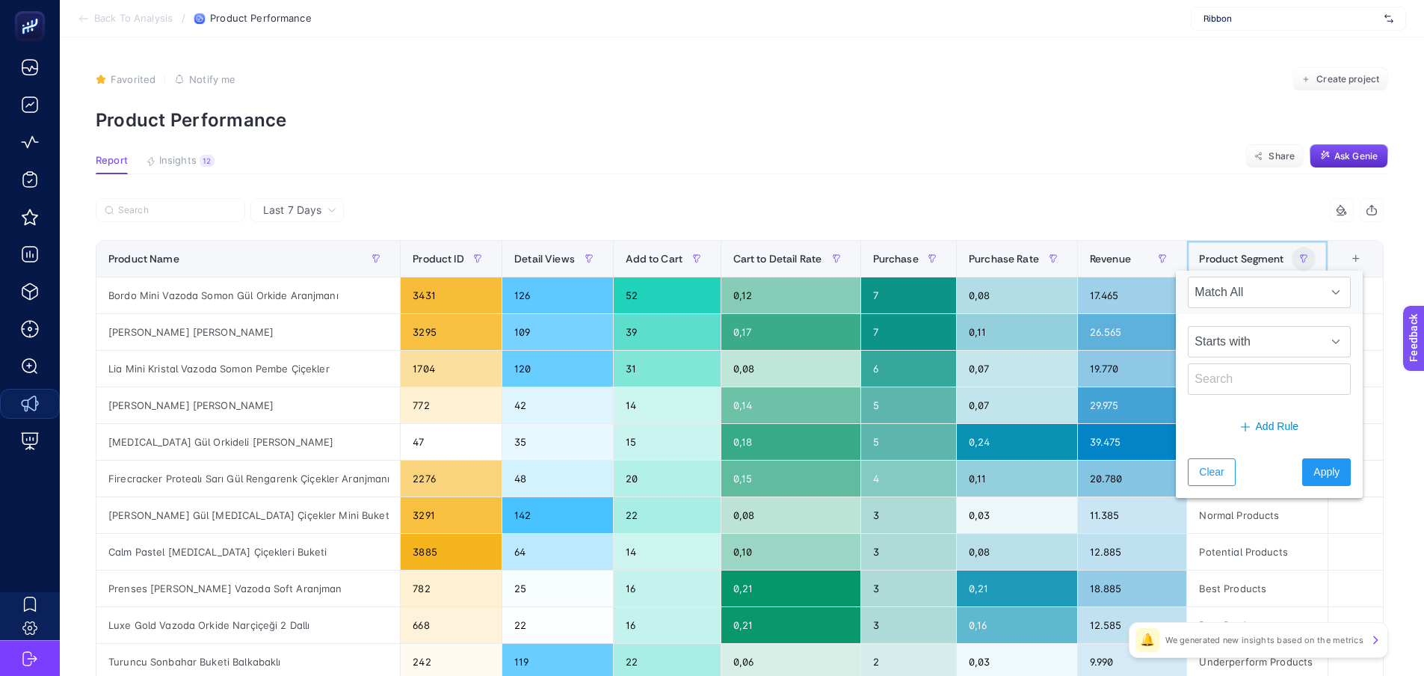
click at [1248, 250] on div "Product Segment" at bounding box center [1257, 259] width 116 height 24
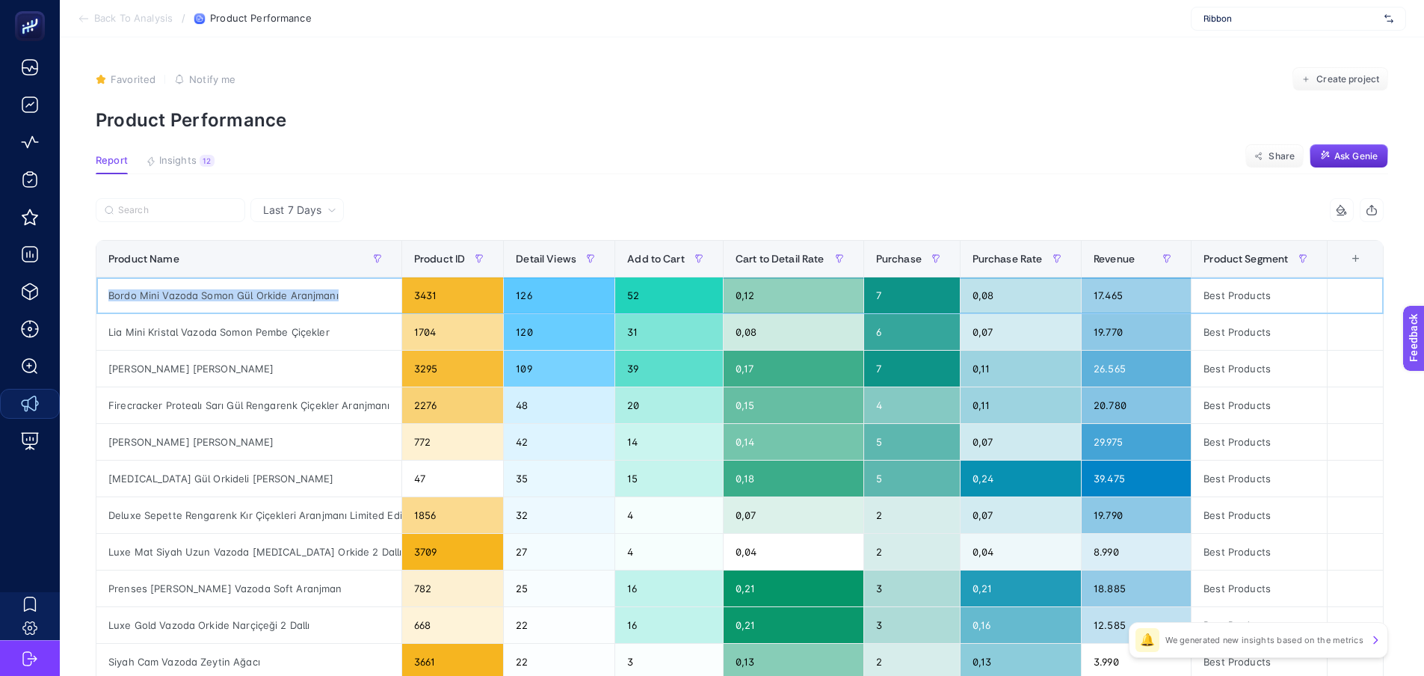
drag, startPoint x: 250, startPoint y: 315, endPoint x: 102, endPoint y: 296, distance: 150.0
click at [102, 296] on div "Bordo Mini Vazoda Somon Gül Orkide Aranjmanı" at bounding box center [248, 295] width 305 height 36
drag, startPoint x: 344, startPoint y: 327, endPoint x: 154, endPoint y: 220, distance: 217.9
click at [100, 343] on div "Lia Mini Kristal Vazoda Somon Pembe Çiçekler" at bounding box center [248, 332] width 305 height 36
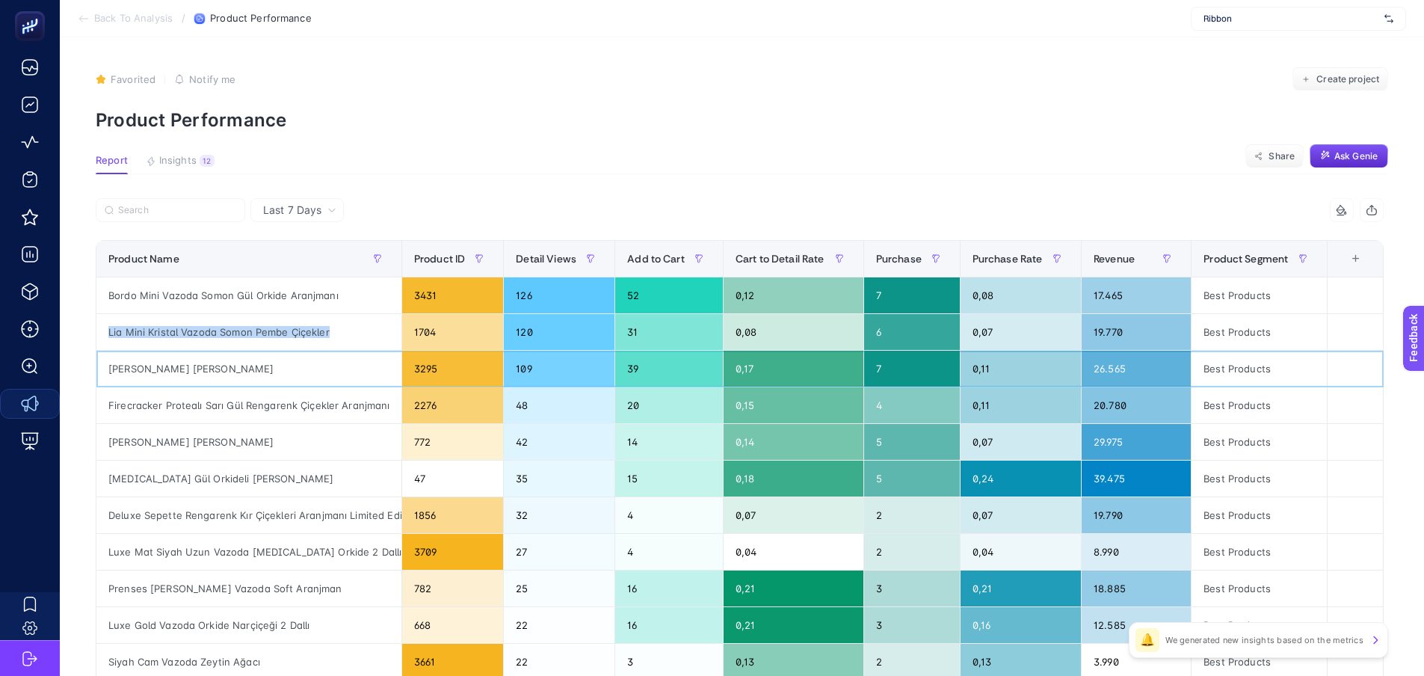
drag, startPoint x: 352, startPoint y: 369, endPoint x: 99, endPoint y: 372, distance: 253.5
click at [99, 372] on div "[PERSON_NAME] [PERSON_NAME]" at bounding box center [248, 369] width 305 height 36
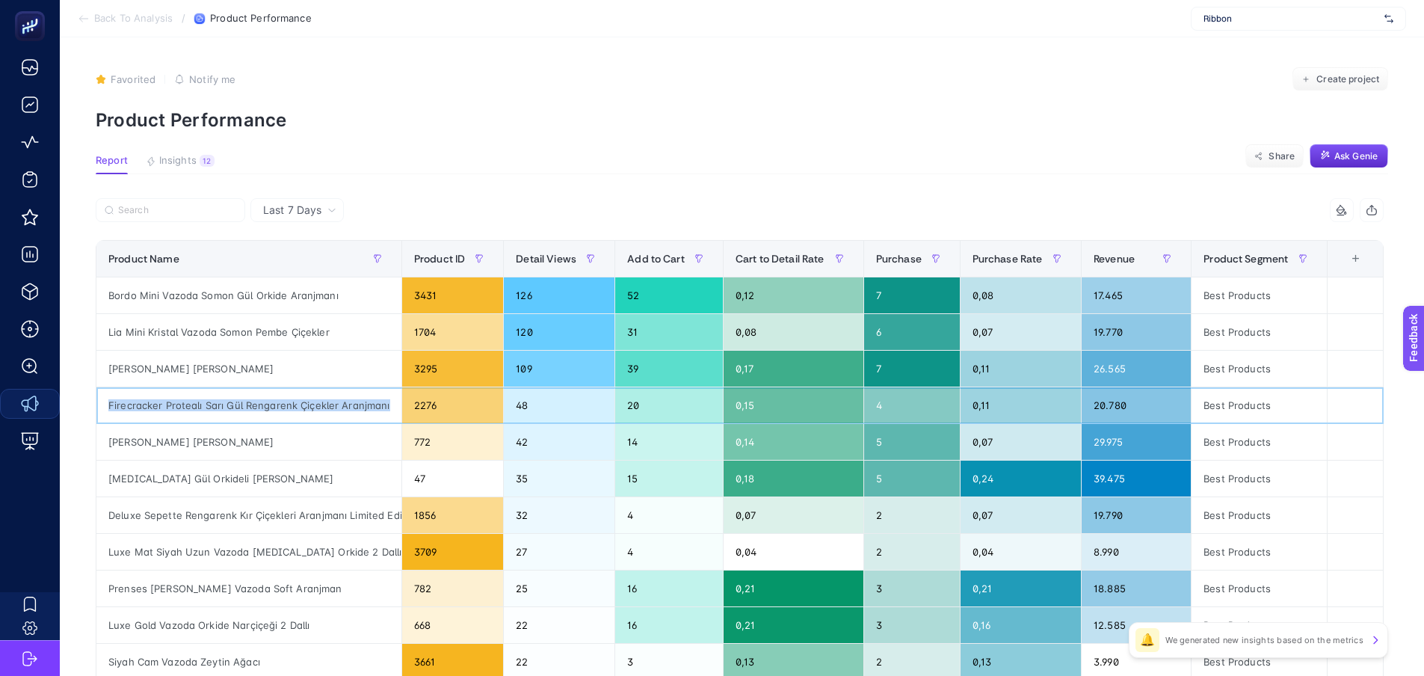
drag, startPoint x: 369, startPoint y: 408, endPoint x: 108, endPoint y: 413, distance: 260.2
click at [108, 413] on div "Firecracker Protealı Sarı Gül Rengarenk Çiçekler Aranjmanı" at bounding box center [248, 405] width 305 height 36
drag, startPoint x: 301, startPoint y: 446, endPoint x: 107, endPoint y: 444, distance: 193.7
click at [107, 444] on div "[PERSON_NAME] [PERSON_NAME]" at bounding box center [248, 442] width 305 height 36
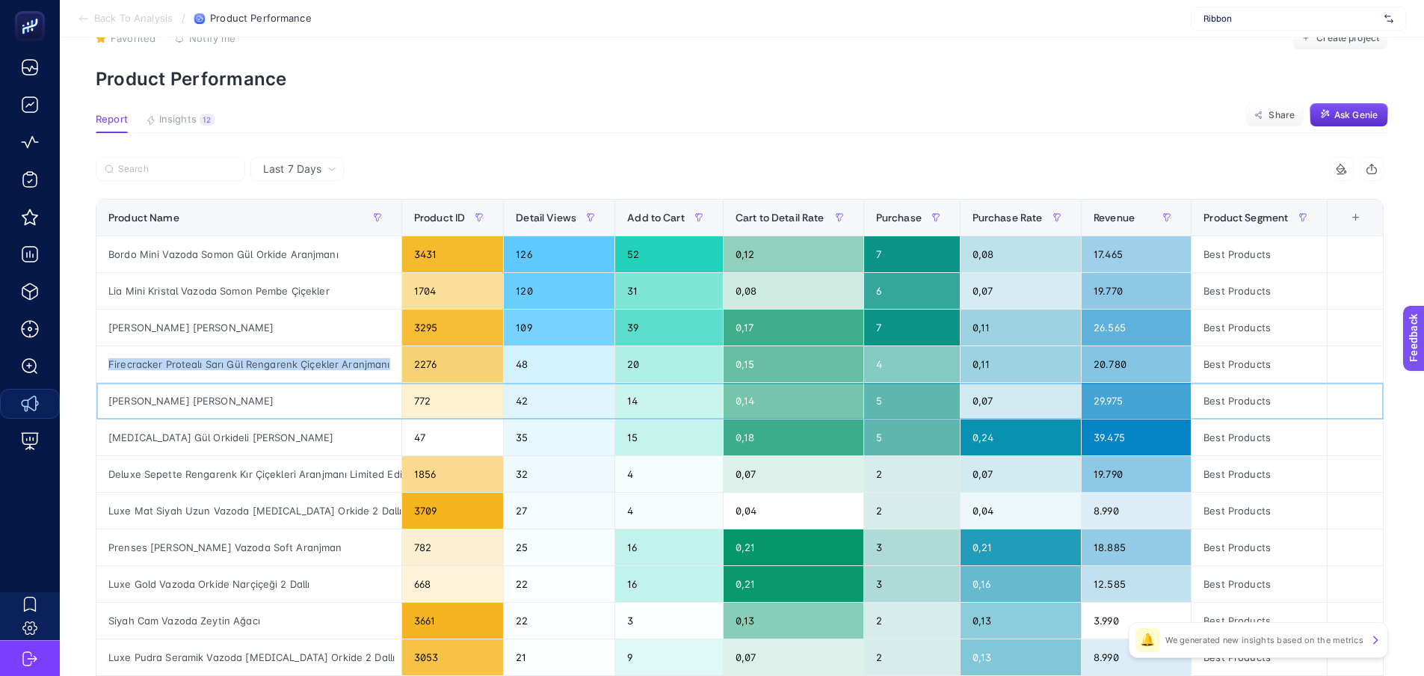
scroll to position [75, 0]
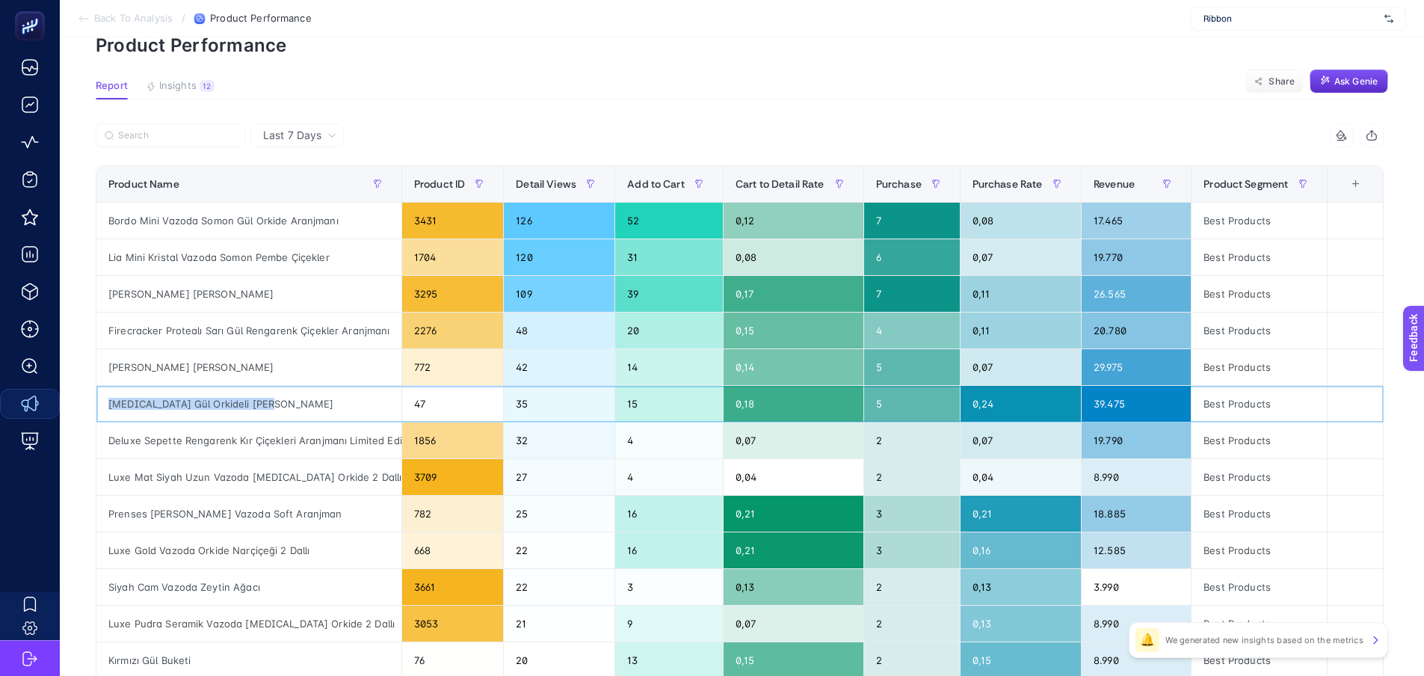
drag, startPoint x: 289, startPoint y: 407, endPoint x: 102, endPoint y: 411, distance: 187.0
click at [102, 411] on div "[MEDICAL_DATA] Gül Orkideli [PERSON_NAME]" at bounding box center [248, 404] width 305 height 36
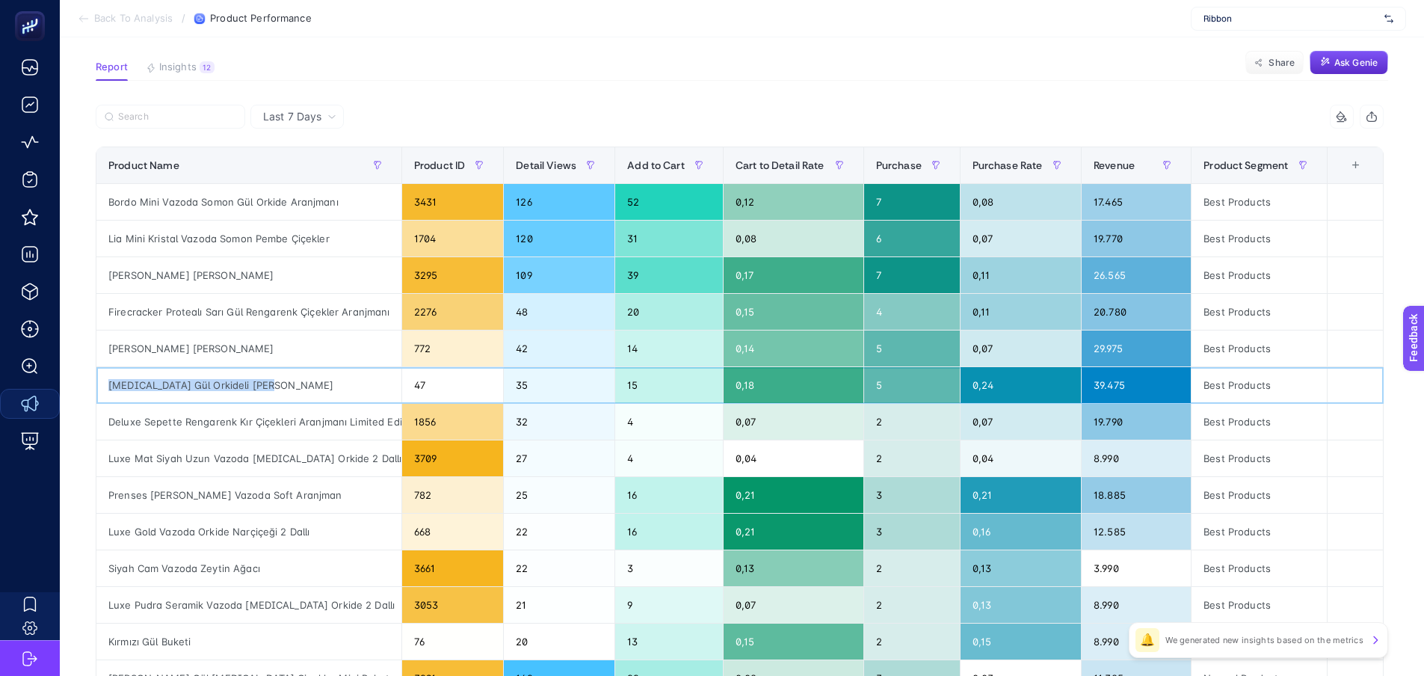
scroll to position [150, 0]
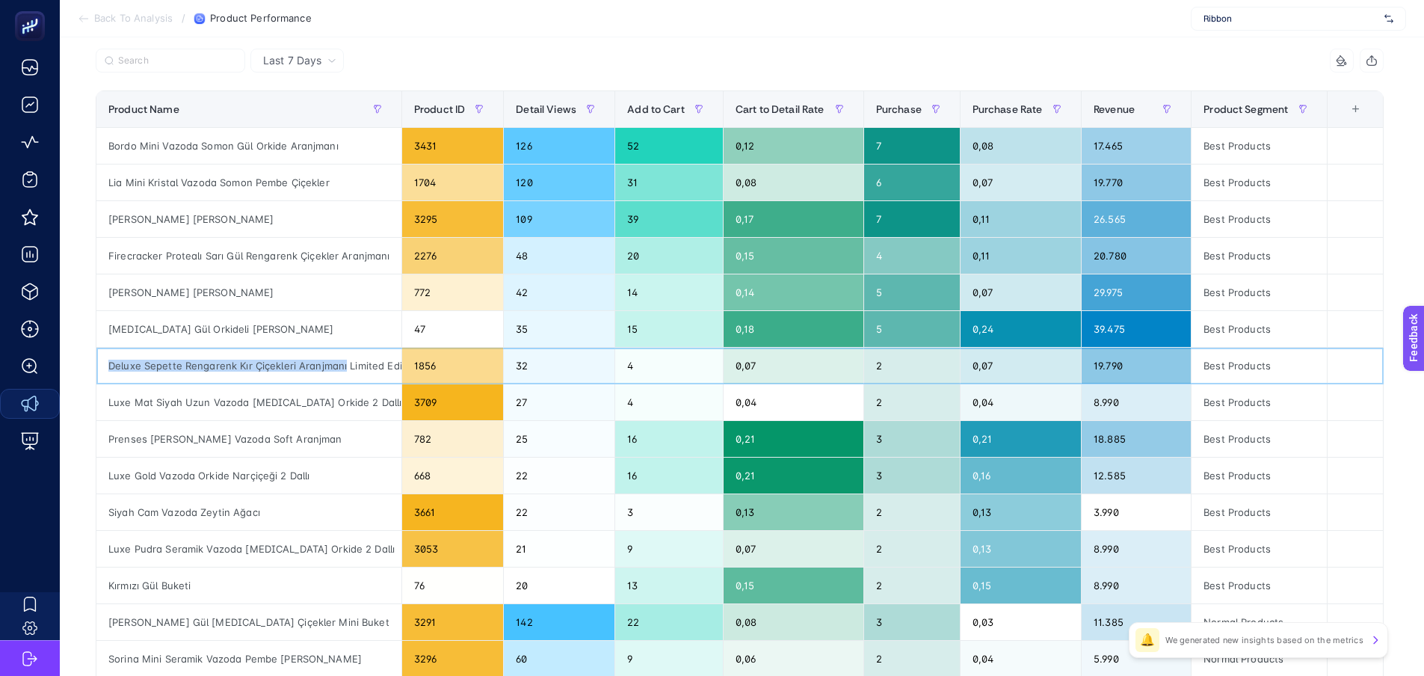
drag, startPoint x: 344, startPoint y: 365, endPoint x: 107, endPoint y: 366, distance: 237.0
click at [107, 366] on div "Deluxe Sepette Rengarenk Kır Çiçekleri Aranjmanı Limited Edition" at bounding box center [248, 366] width 305 height 36
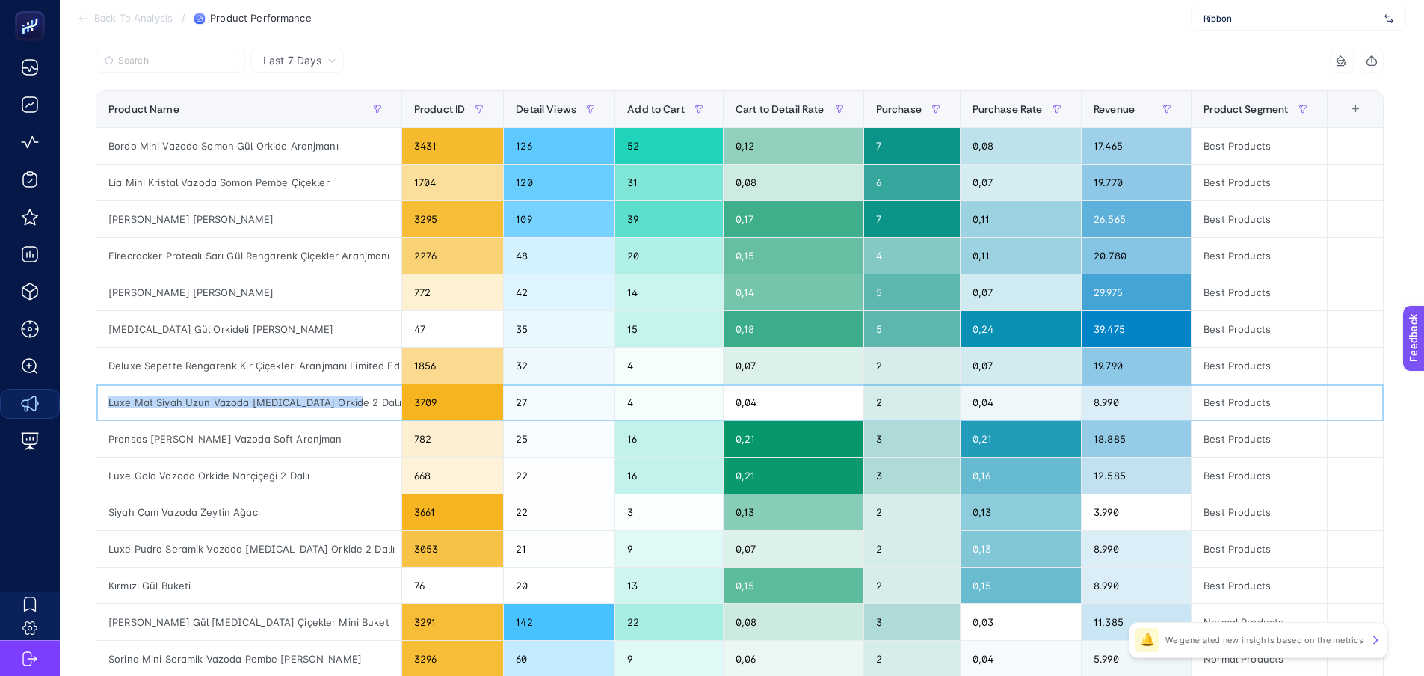
drag, startPoint x: 359, startPoint y: 401, endPoint x: 108, endPoint y: 405, distance: 250.5
click at [108, 405] on div "Luxe Mat Siyah Uzun Vazoda [MEDICAL_DATA] Orkide 2 Dallı" at bounding box center [248, 402] width 305 height 36
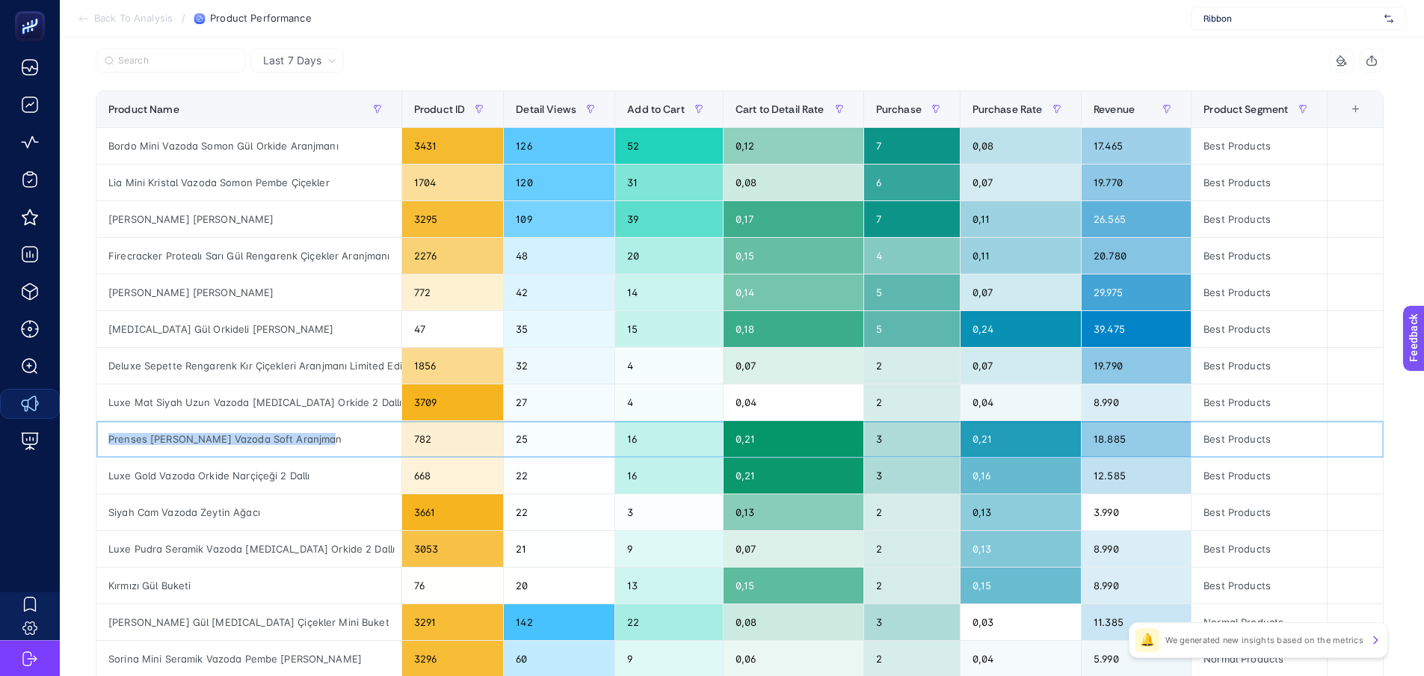
drag, startPoint x: 325, startPoint y: 437, endPoint x: 105, endPoint y: 452, distance: 219.6
click at [105, 452] on div "Prenses [PERSON_NAME] Vazoda Soft Aranjman" at bounding box center [248, 439] width 305 height 36
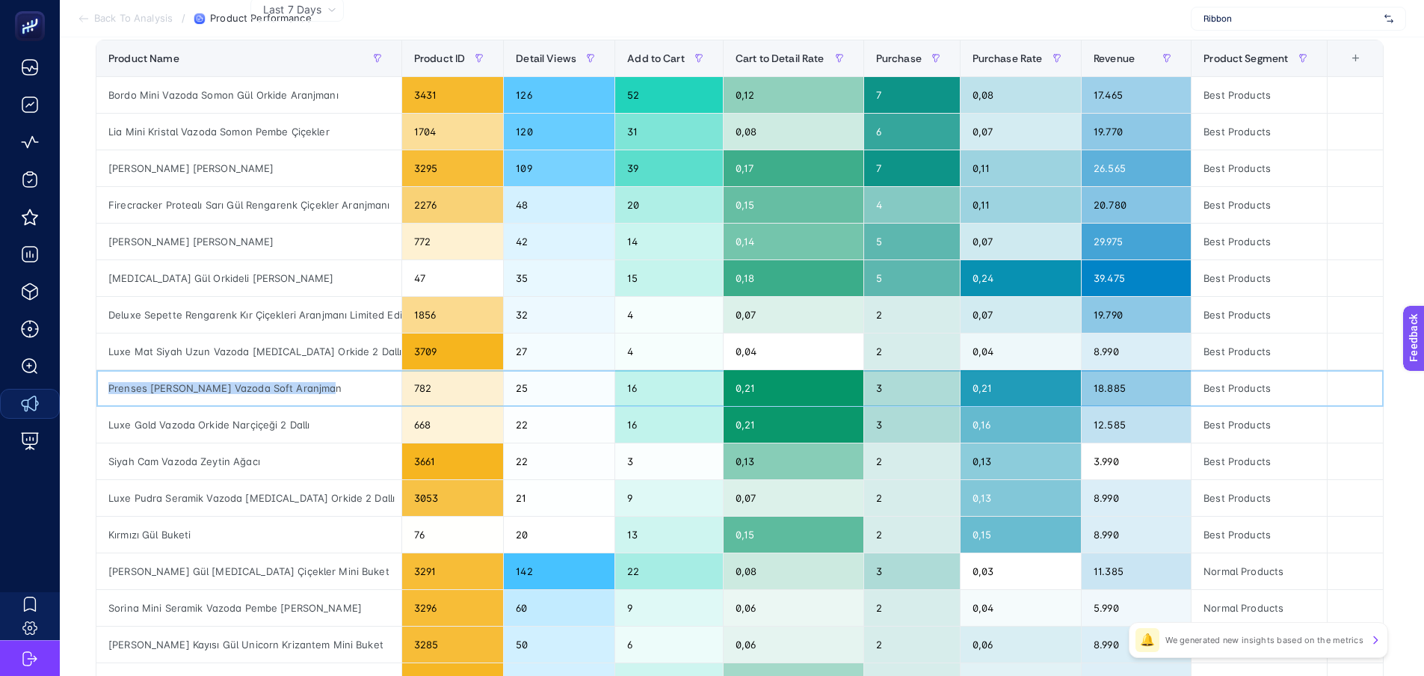
scroll to position [224, 0]
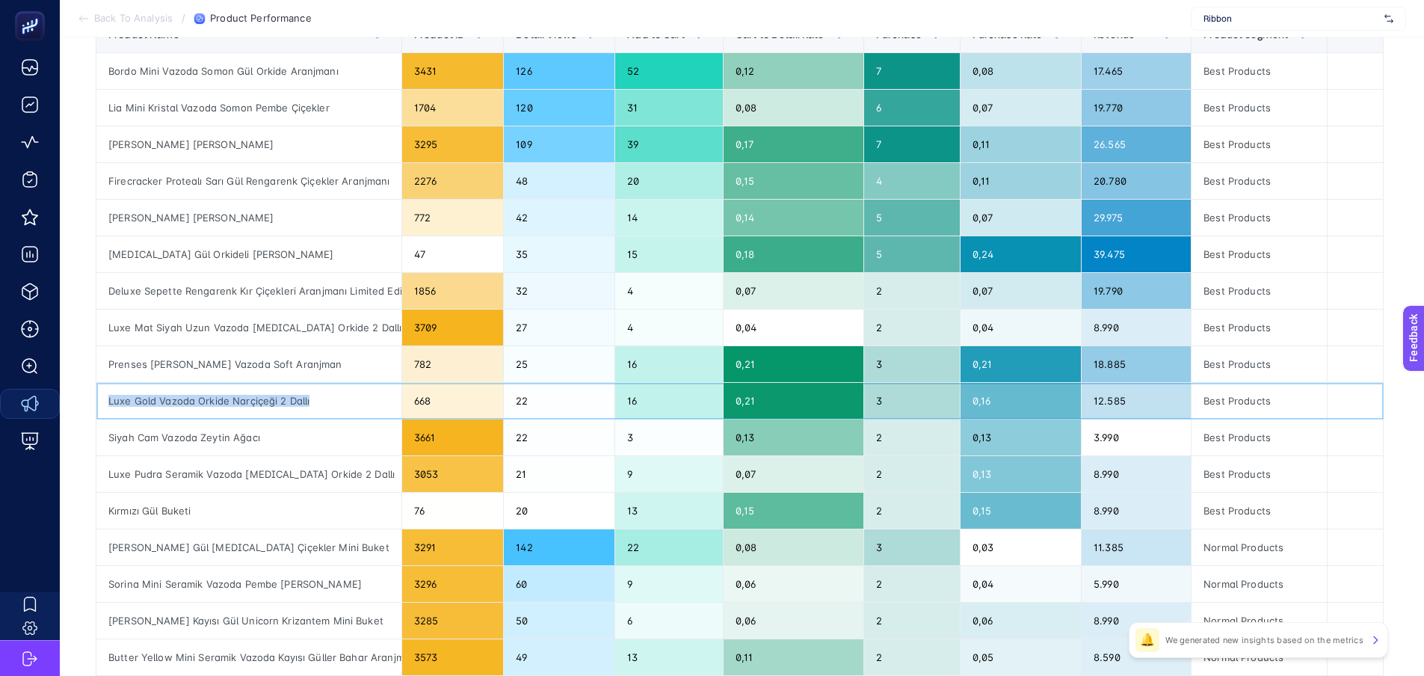
drag, startPoint x: 338, startPoint y: 396, endPoint x: 130, endPoint y: 339, distance: 215.5
click at [99, 399] on div "Luxe Gold Vazoda Orkide Narçiçeği 2 Dallı" at bounding box center [248, 401] width 305 height 36
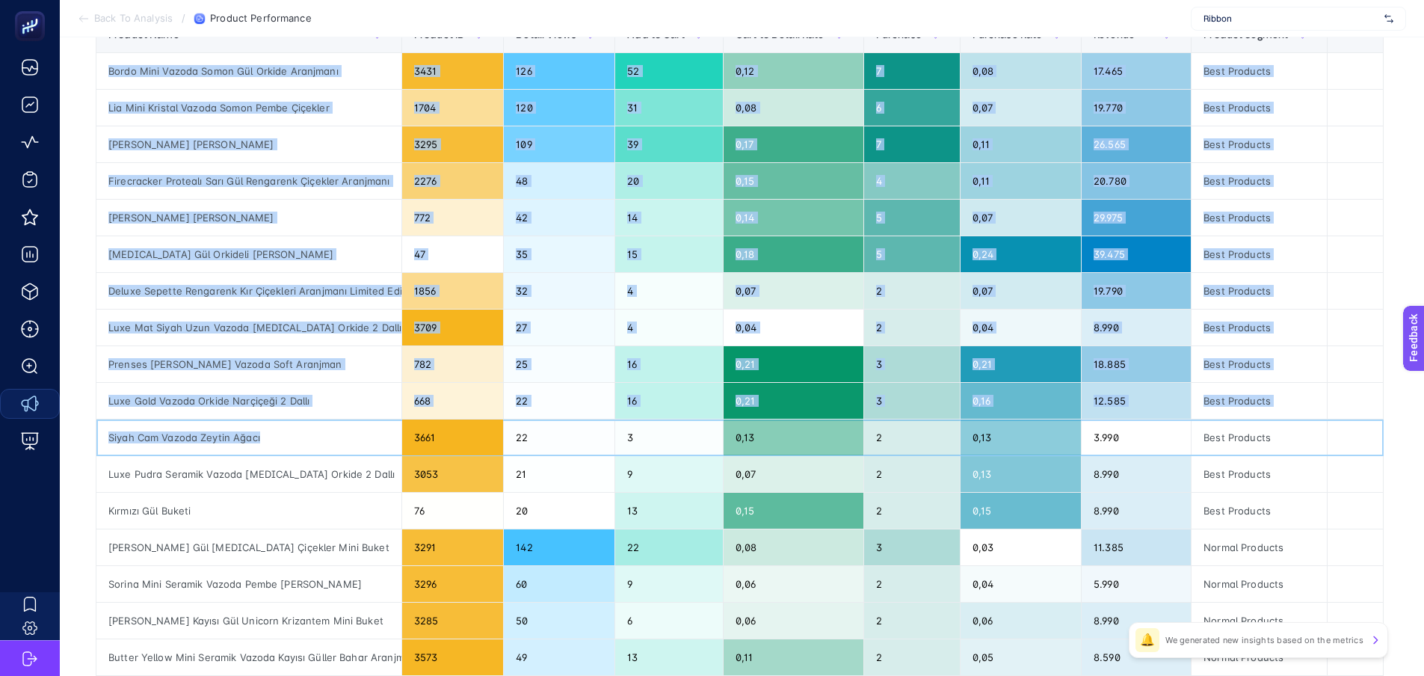
drag, startPoint x: 310, startPoint y: 436, endPoint x: 95, endPoint y: 441, distance: 214.7
click at [95, 441] on div "Last 7 Days 7 items selected Product Name Product ID Detail Views Add to Cart C…" at bounding box center [740, 463] width 1312 height 978
click at [191, 440] on div "Siyah Cam Vazoda Zeytin Ağacı" at bounding box center [248, 437] width 305 height 36
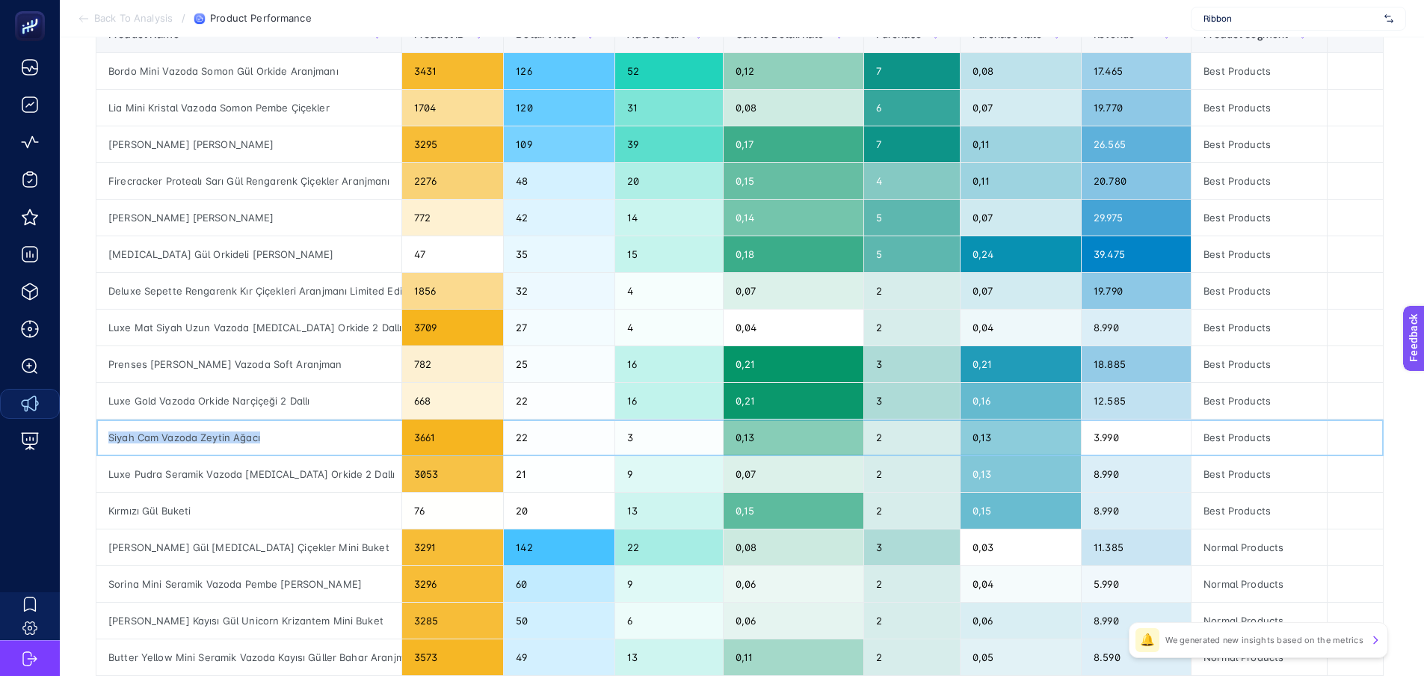
drag, startPoint x: 270, startPoint y: 436, endPoint x: 107, endPoint y: 449, distance: 163.6
click at [107, 449] on div "Siyah Cam Vazoda Zeytin Ağacı" at bounding box center [248, 437] width 305 height 36
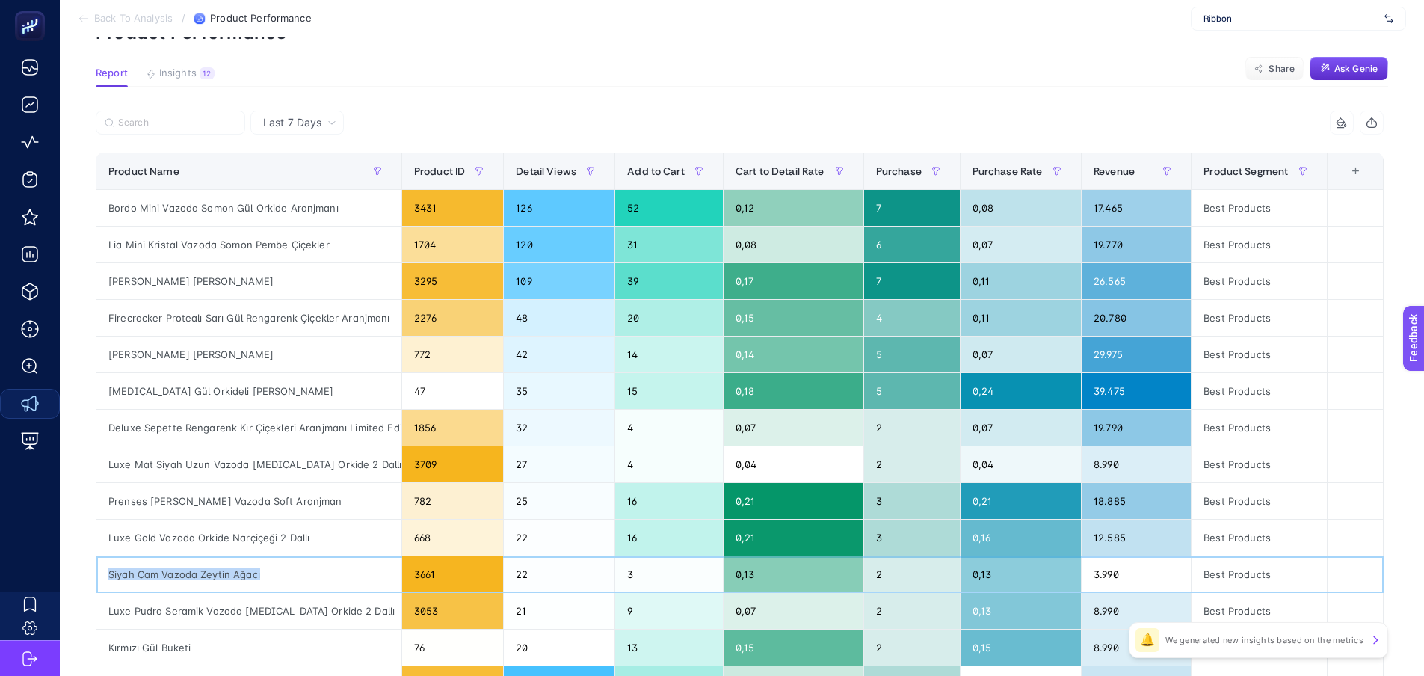
scroll to position [75, 0]
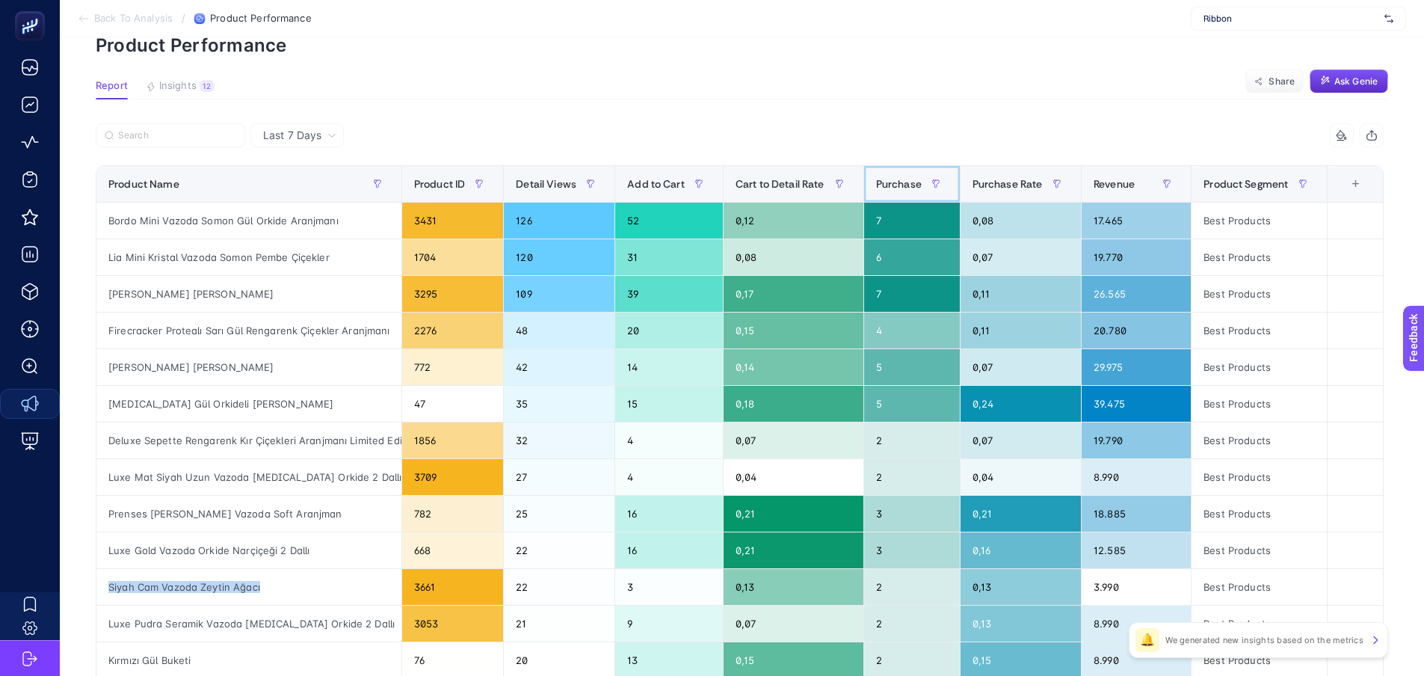
click at [914, 169] on th "Purchase" at bounding box center [912, 184] width 96 height 37
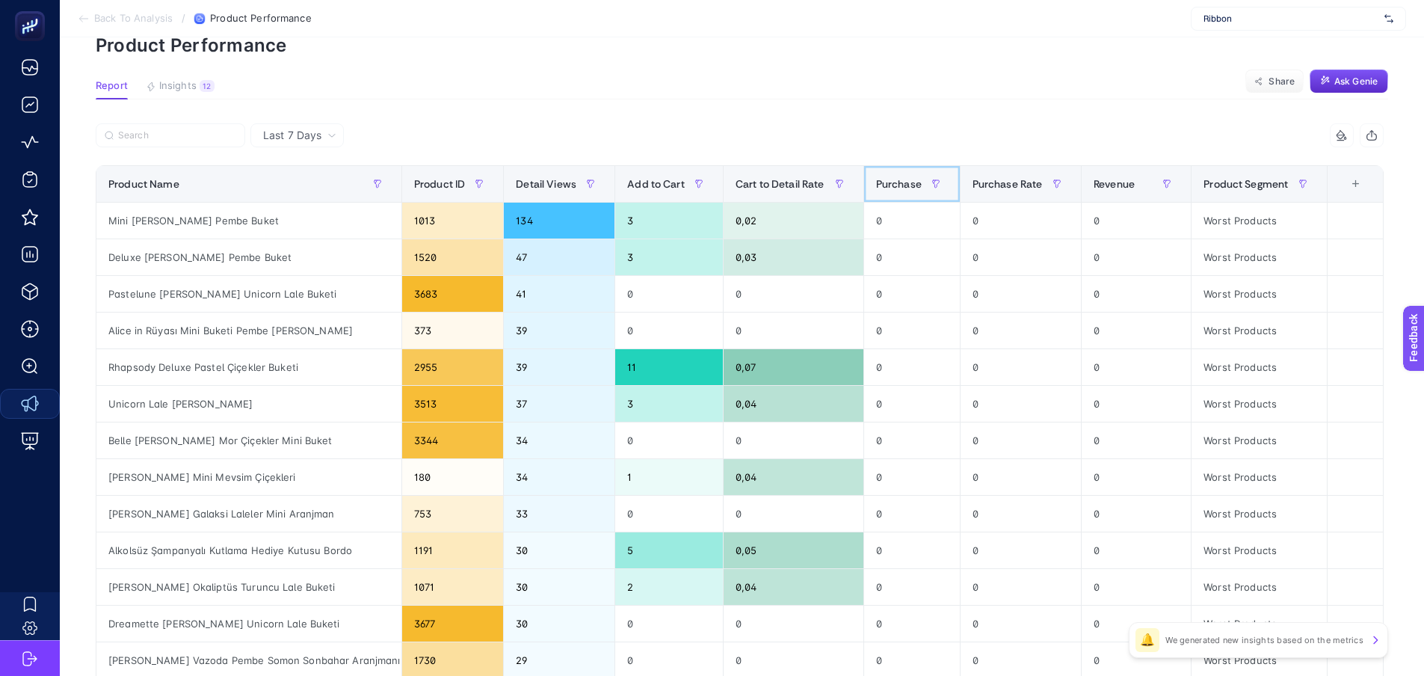
click at [918, 179] on span "Purchase" at bounding box center [899, 184] width 46 height 12
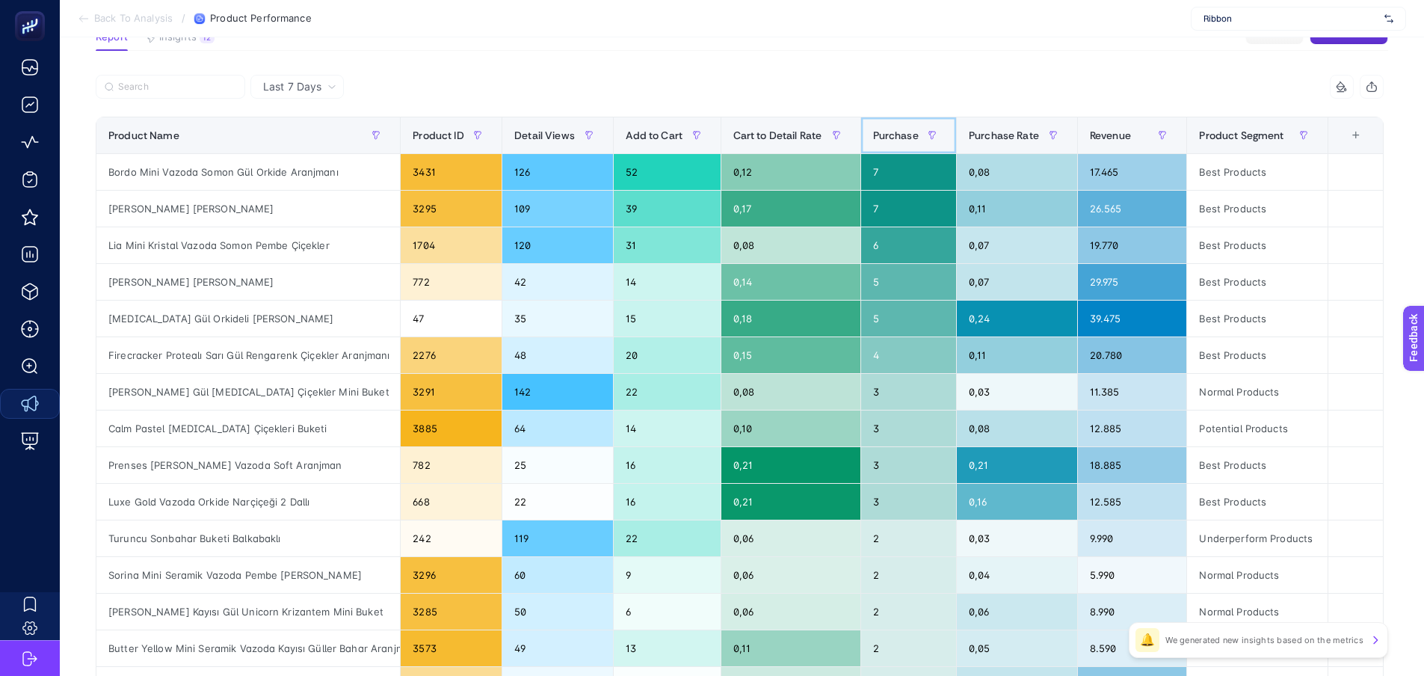
scroll to position [224, 0]
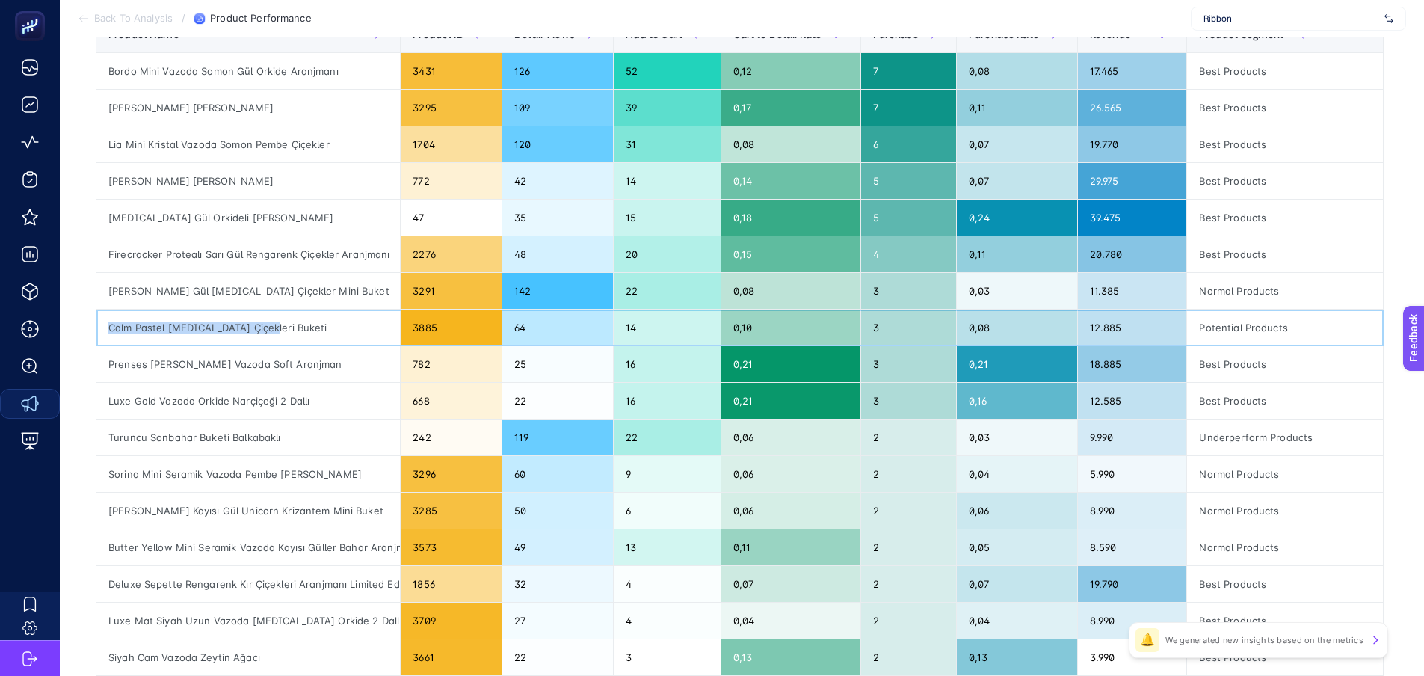
drag, startPoint x: 280, startPoint y: 320, endPoint x: 106, endPoint y: 336, distance: 174.9
click at [106, 336] on div "Calm Pastel [MEDICAL_DATA] Çiçekleri Buketi" at bounding box center [248, 328] width 304 height 36
click at [238, 378] on div "Prenses [PERSON_NAME] Vazoda Soft Aranjman" at bounding box center [248, 364] width 304 height 36
click at [233, 426] on div "Turuncu Sonbahar Buketi Balkabaklı" at bounding box center [248, 437] width 304 height 36
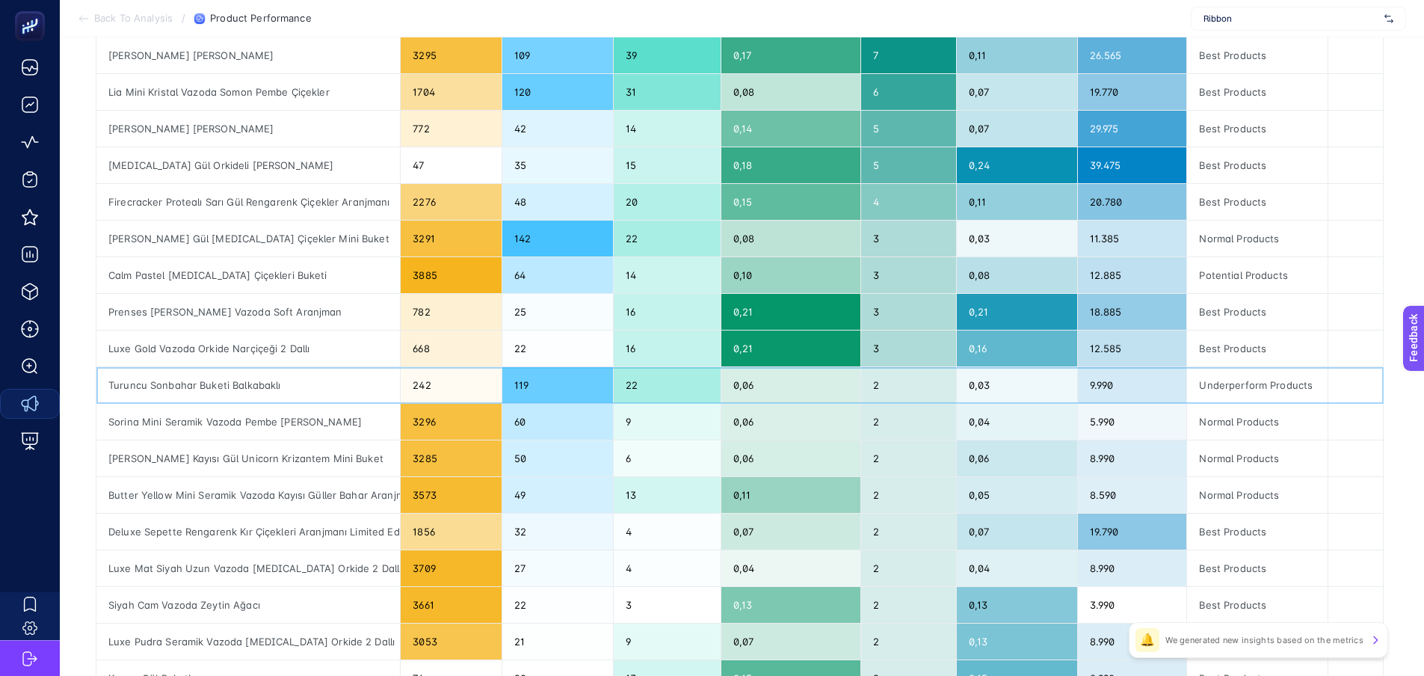
scroll to position [299, 0]
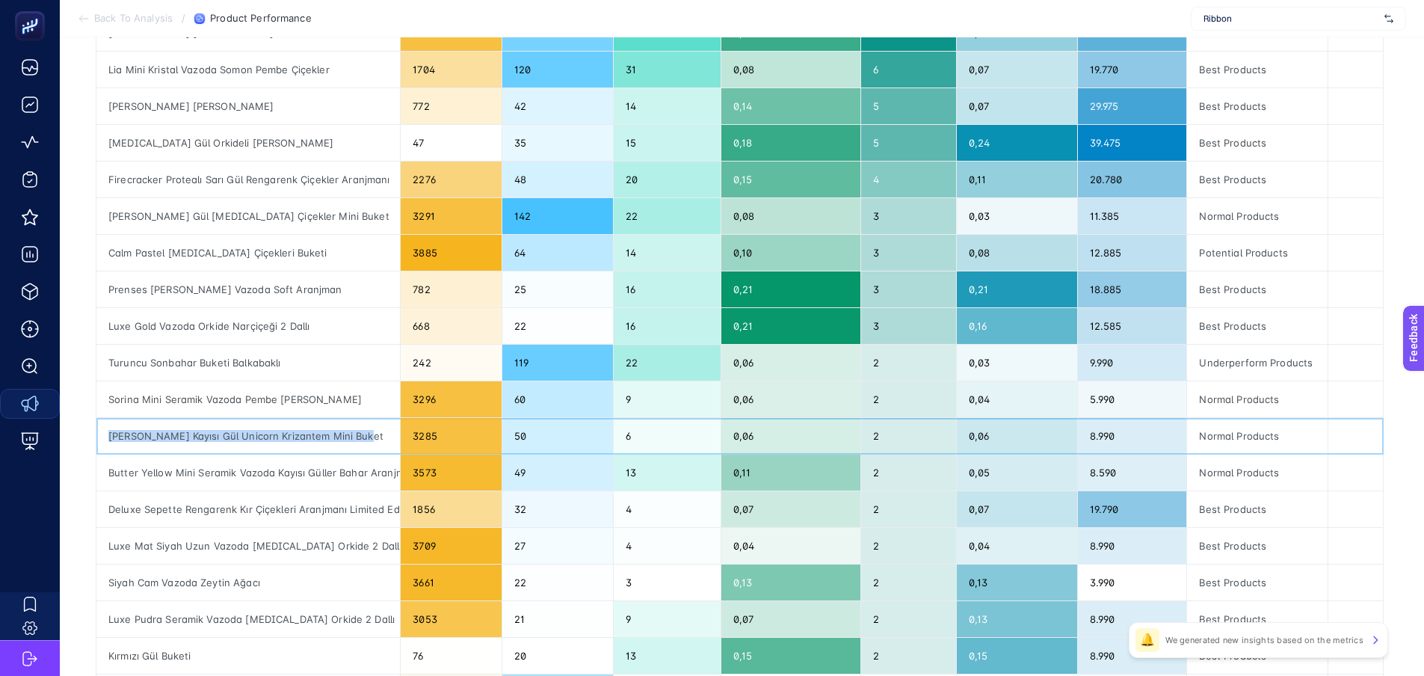
drag, startPoint x: 368, startPoint y: 436, endPoint x: 102, endPoint y: 444, distance: 265.6
click at [102, 444] on div "[PERSON_NAME] Kayısı Gül Unicorn Krizantem Mini Buket" at bounding box center [248, 436] width 304 height 36
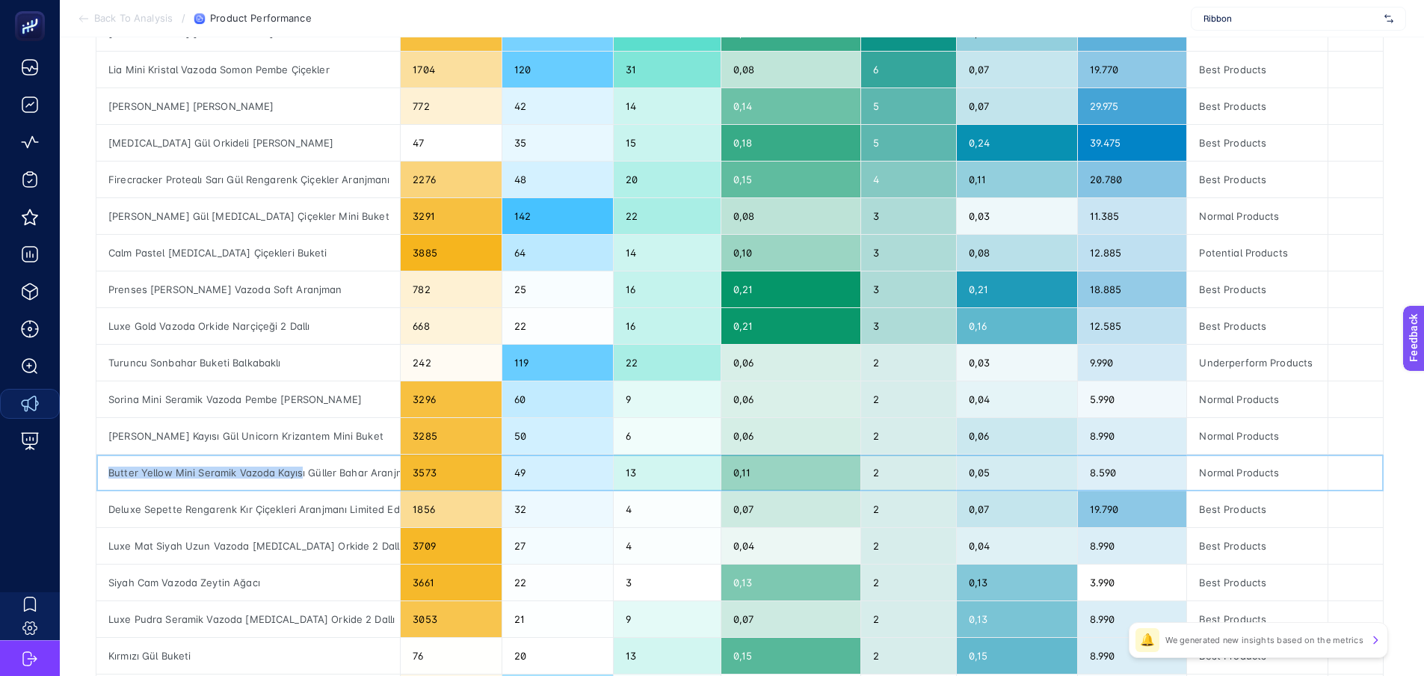
drag, startPoint x: 114, startPoint y: 473, endPoint x: 301, endPoint y: 470, distance: 186.9
click at [301, 470] on div "Butter Yellow Mini Seramik Vazoda Kayısı Güller Bahar Aranjmanı" at bounding box center [248, 473] width 304 height 36
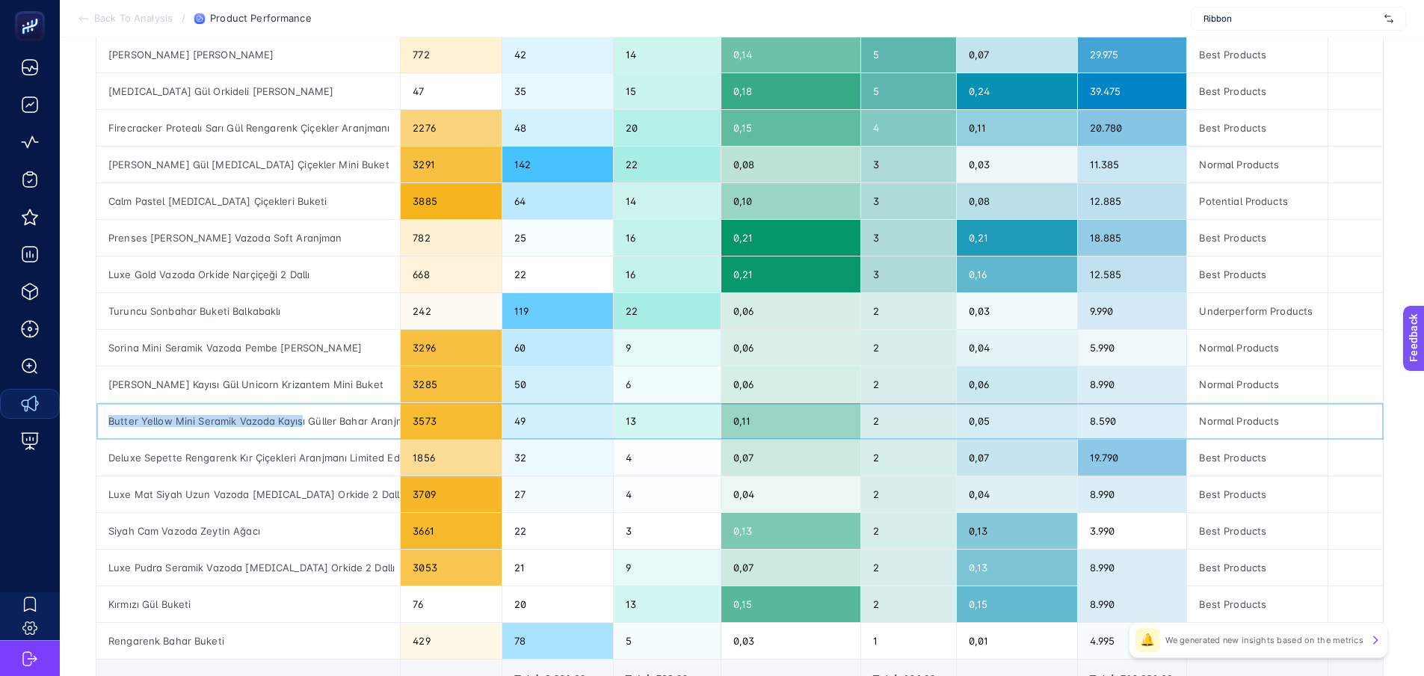
scroll to position [374, 0]
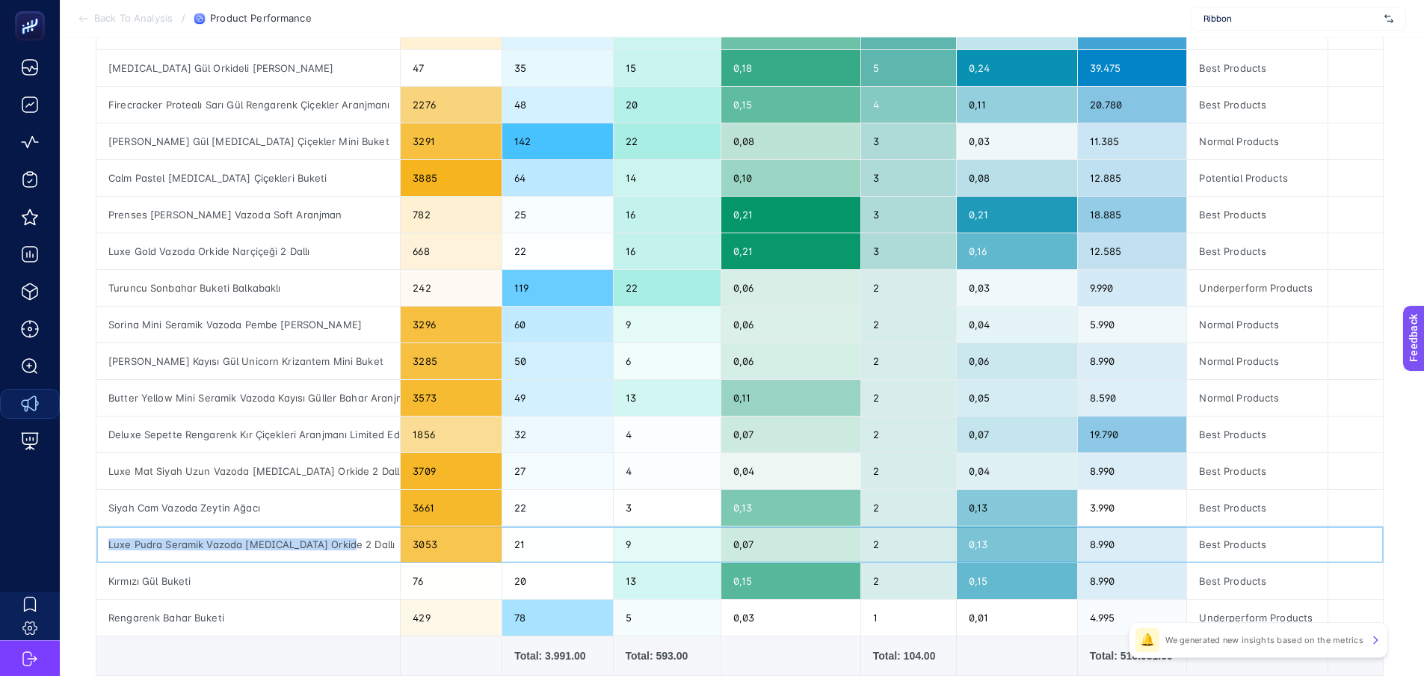
drag, startPoint x: 108, startPoint y: 547, endPoint x: 354, endPoint y: 553, distance: 246.0
click at [354, 553] on div "Luxe Pudra Seramik Vazoda [MEDICAL_DATA] Orkide 2 Dallı" at bounding box center [248, 544] width 304 height 36
drag, startPoint x: 236, startPoint y: 586, endPoint x: 111, endPoint y: 586, distance: 124.9
click at [111, 586] on div "Kırmızı Gül Buketi" at bounding box center [248, 581] width 304 height 36
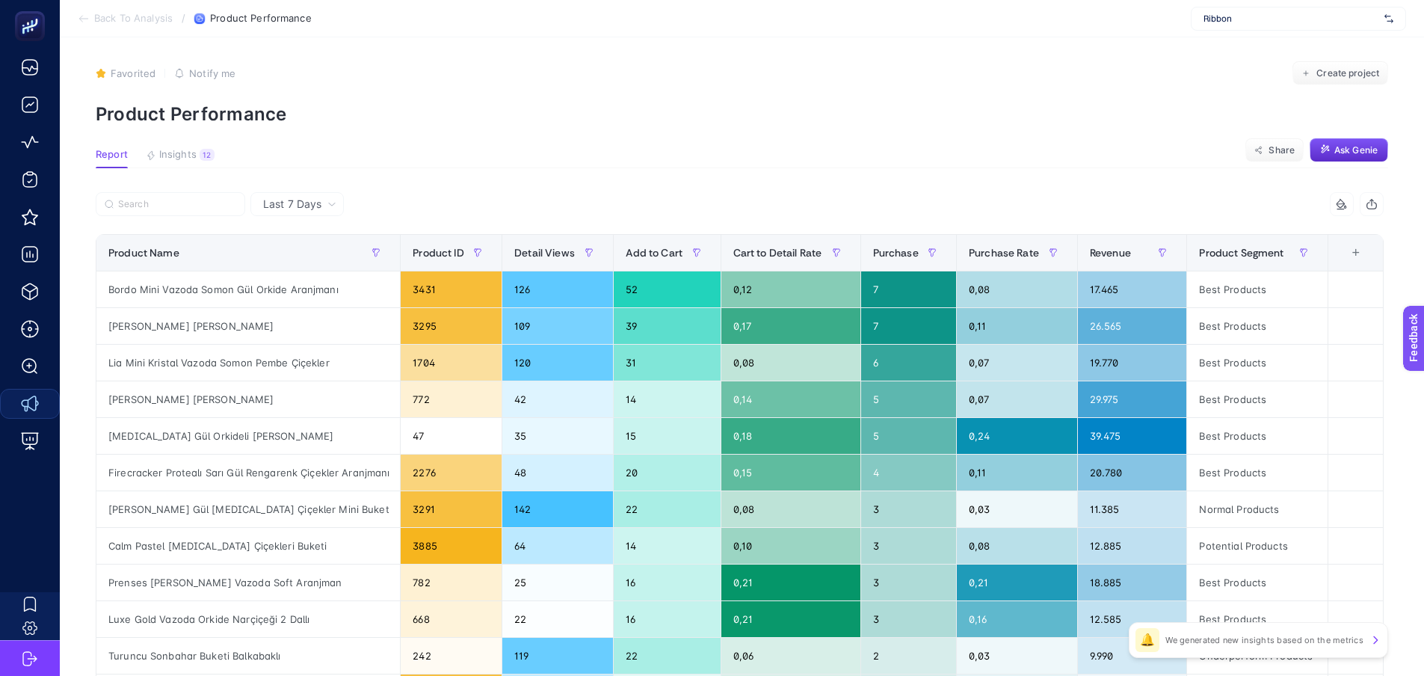
scroll to position [0, 0]
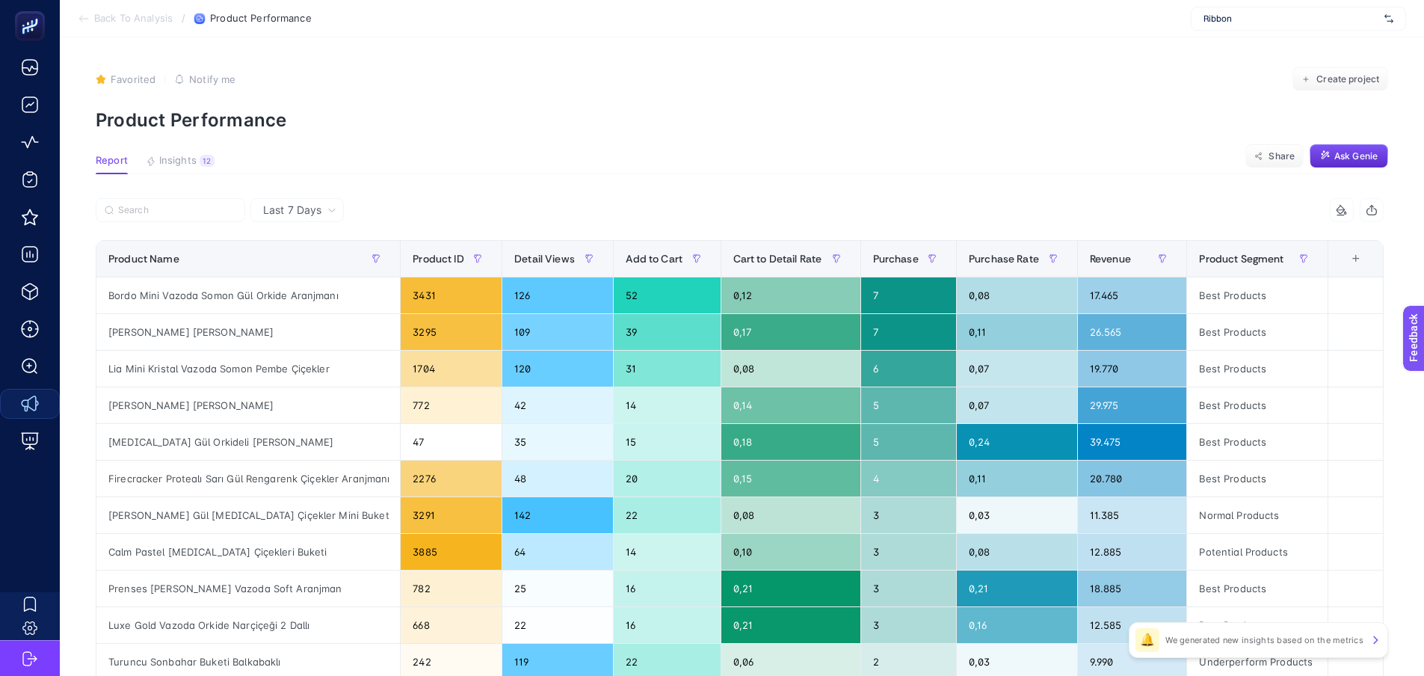
click at [115, 16] on span "Back To Analysis" at bounding box center [133, 19] width 79 height 12
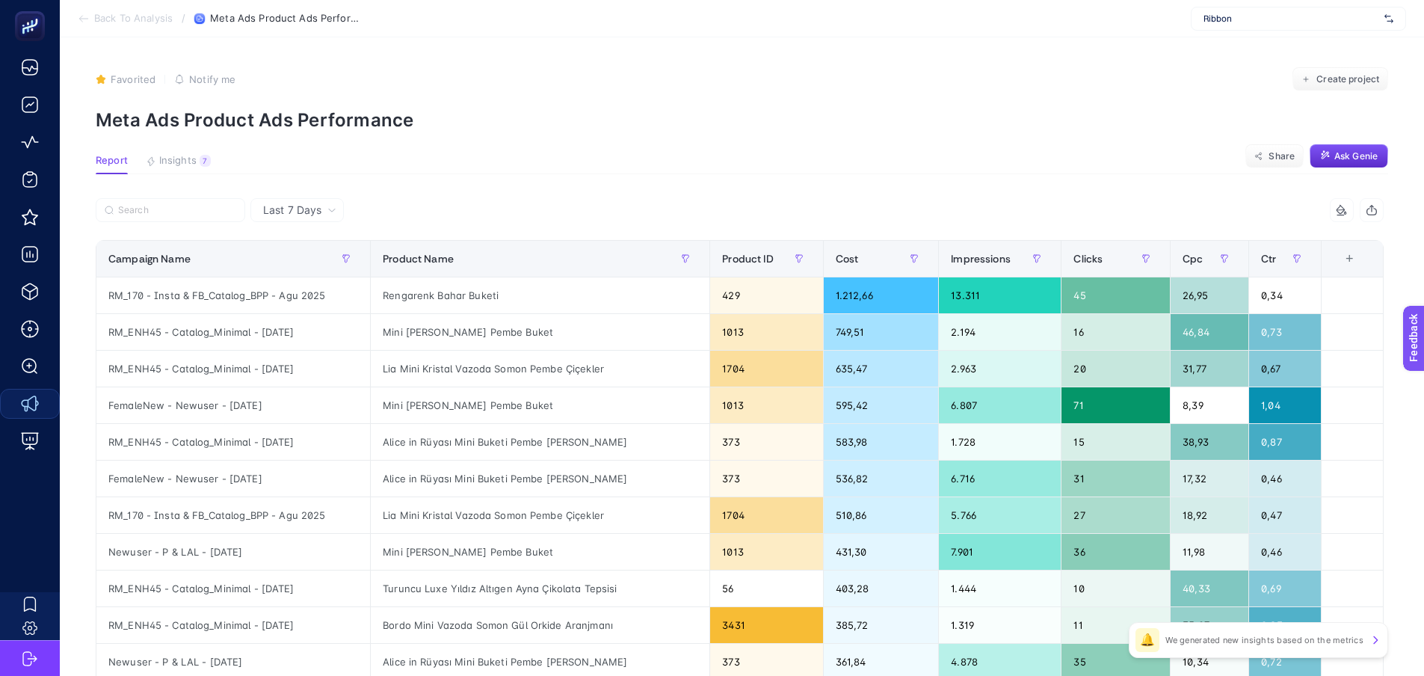
scroll to position [0, 7]
click at [874, 258] on div "Cost" at bounding box center [881, 259] width 91 height 24
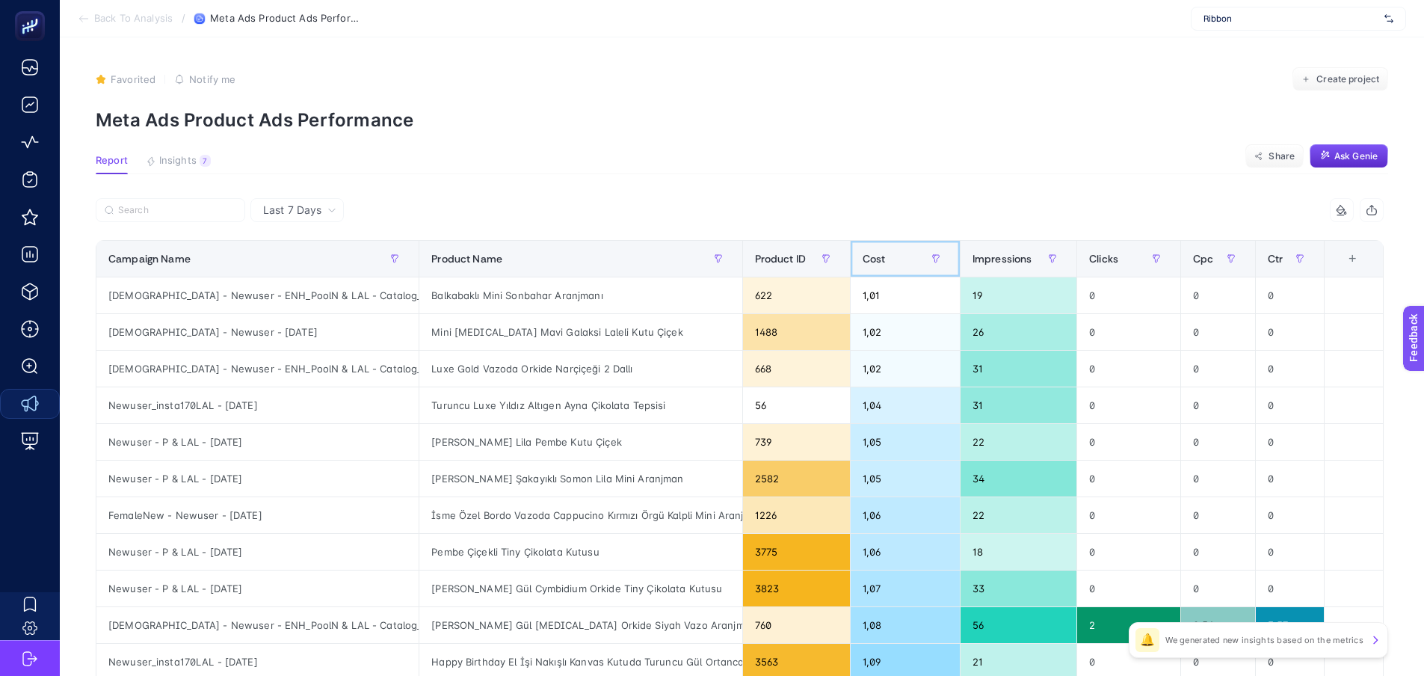
click at [876, 256] on span "Cost" at bounding box center [874, 259] width 23 height 12
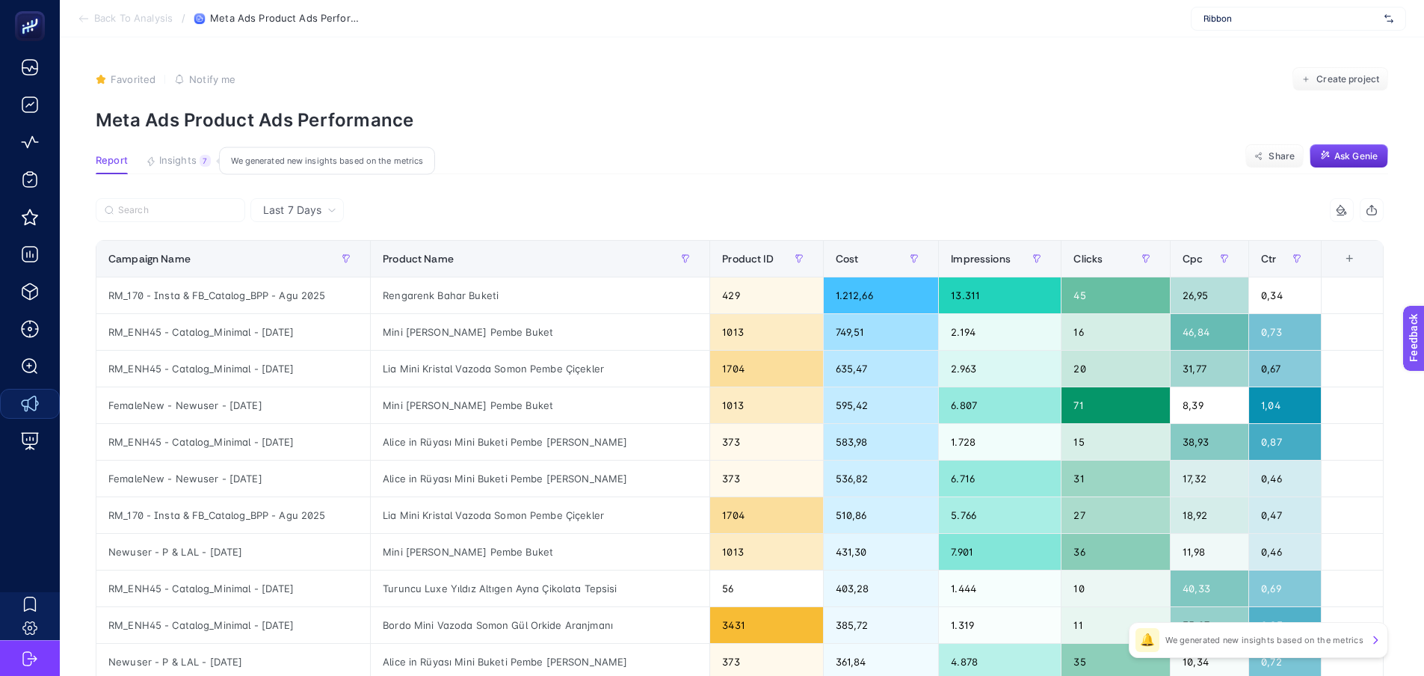
click at [188, 156] on span "Insights" at bounding box center [177, 161] width 37 height 12
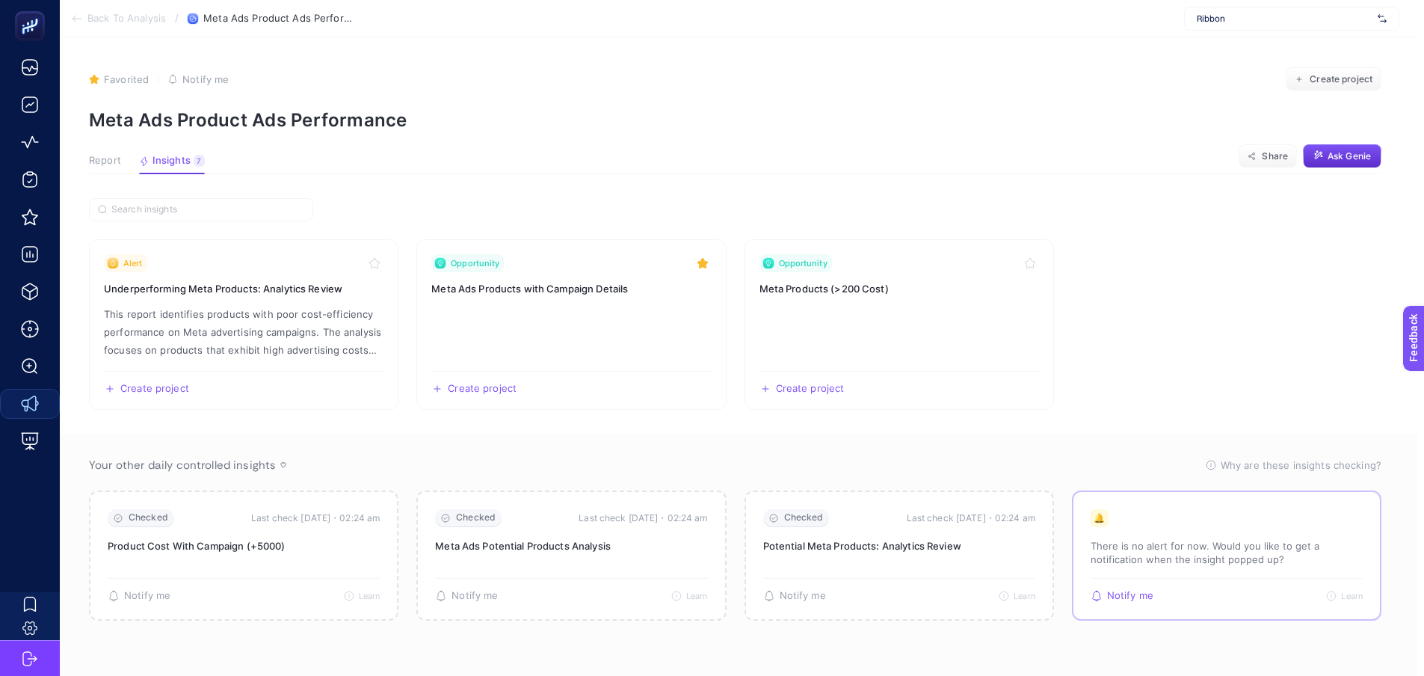
click at [1164, 540] on p "There is no alert for now. Would you like to get a notification when the insigh…" at bounding box center [1227, 552] width 272 height 27
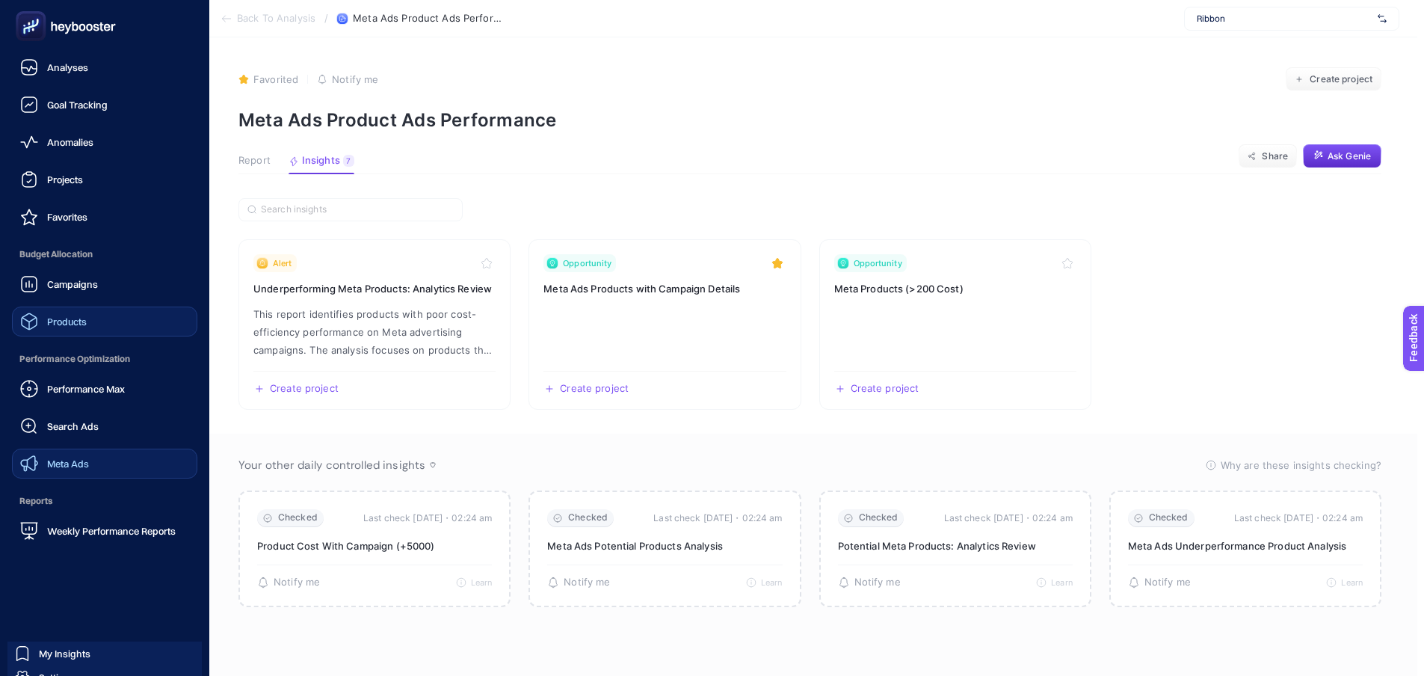
click at [100, 319] on link "Products" at bounding box center [104, 322] width 185 height 30
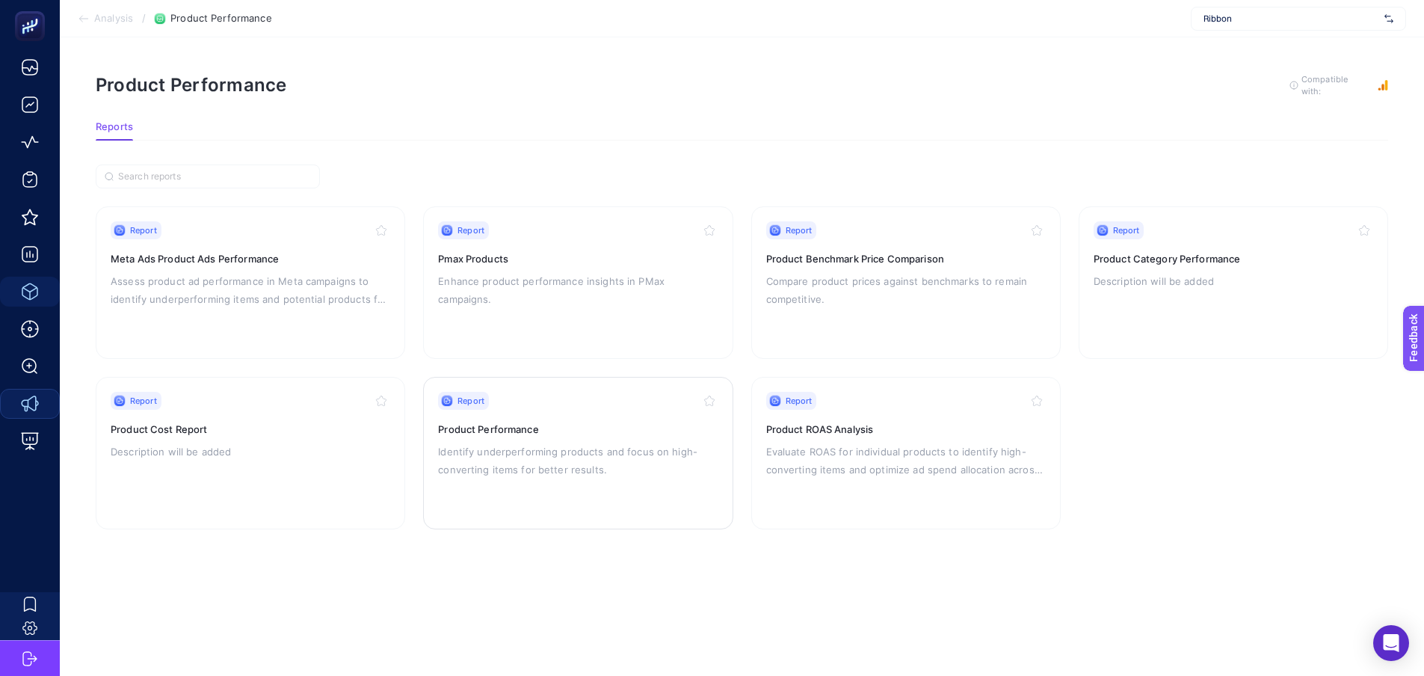
click at [552, 443] on p "Identify underperforming products and focus on high-converting items for better…" at bounding box center [578, 461] width 280 height 36
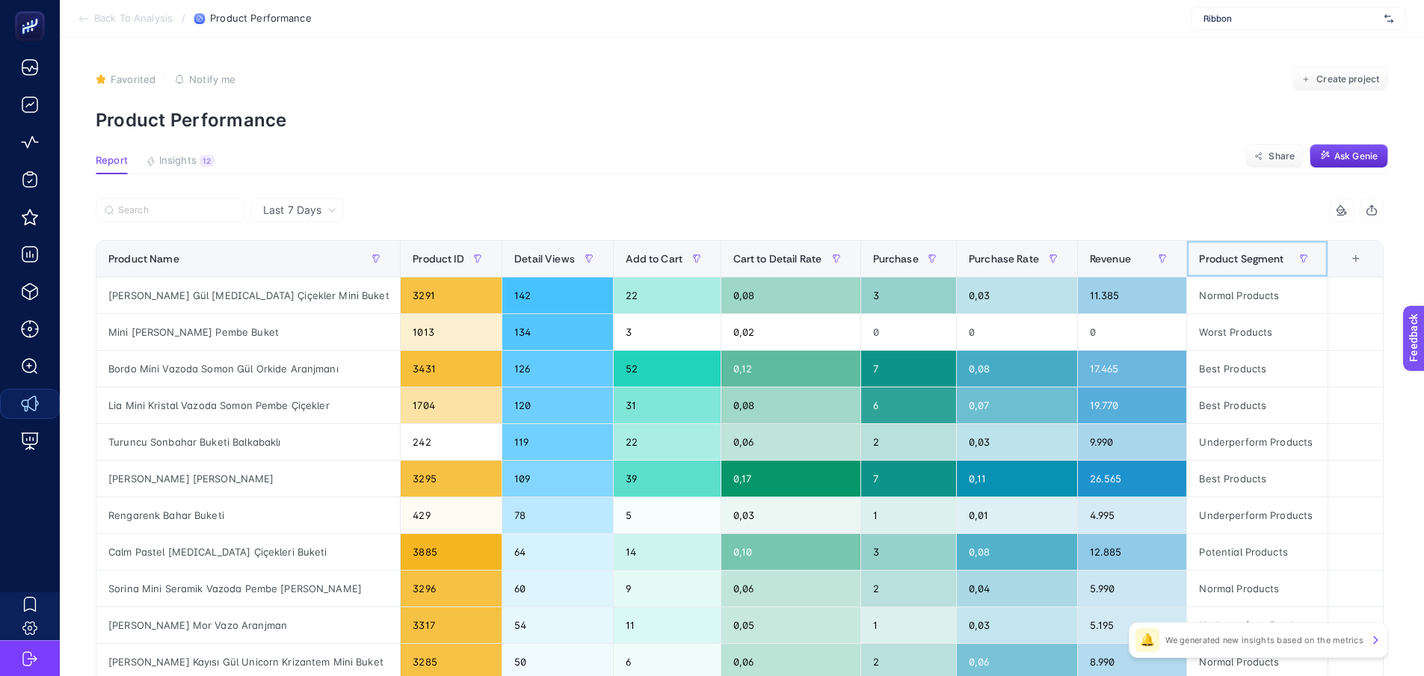
click at [1237, 253] on span "Product Segment" at bounding box center [1241, 259] width 84 height 12
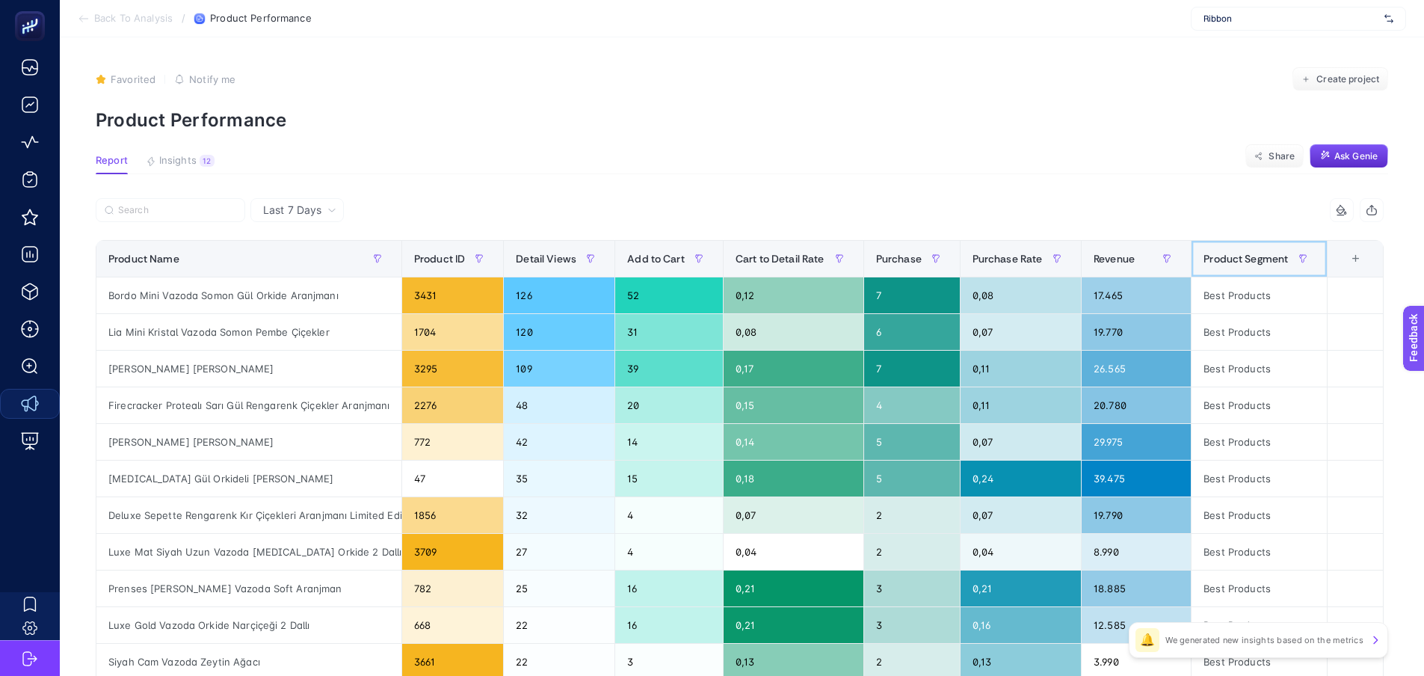
click at [1237, 253] on span "Product Segment" at bounding box center [1246, 259] width 84 height 12
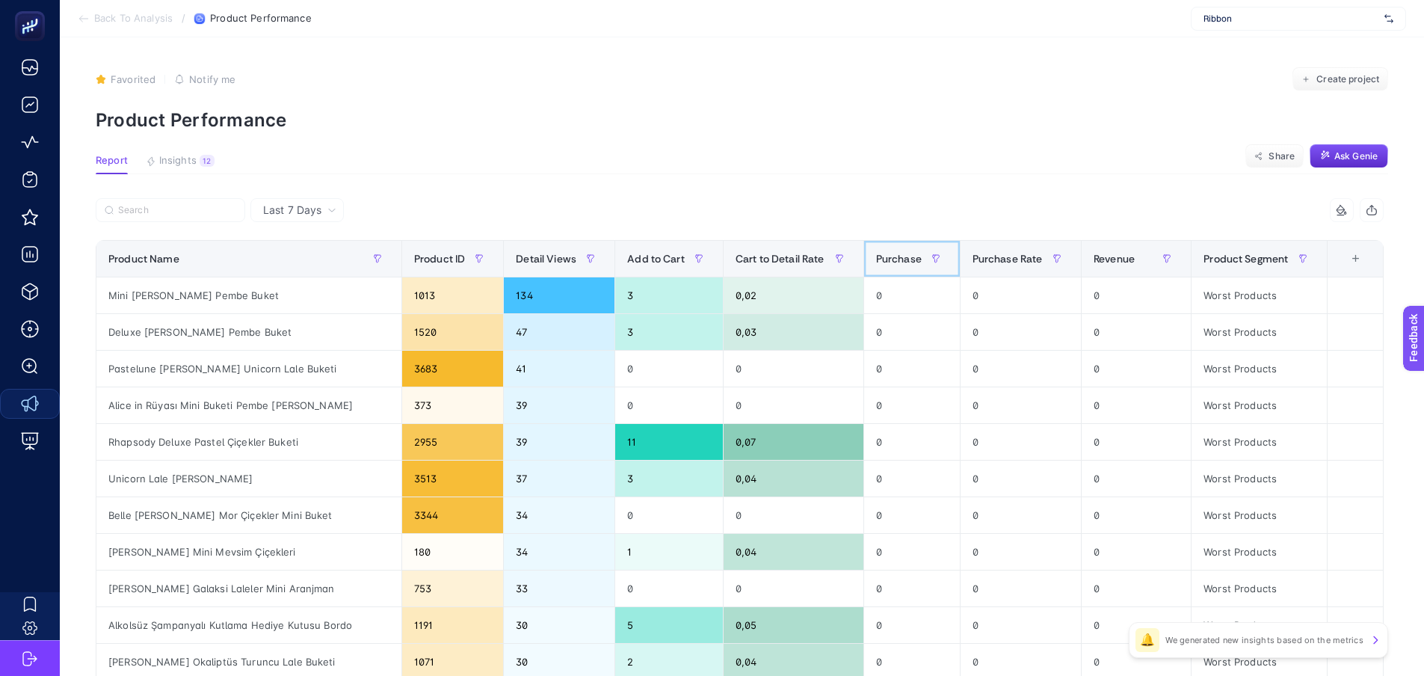
click at [911, 254] on span "Purchase" at bounding box center [899, 259] width 46 height 12
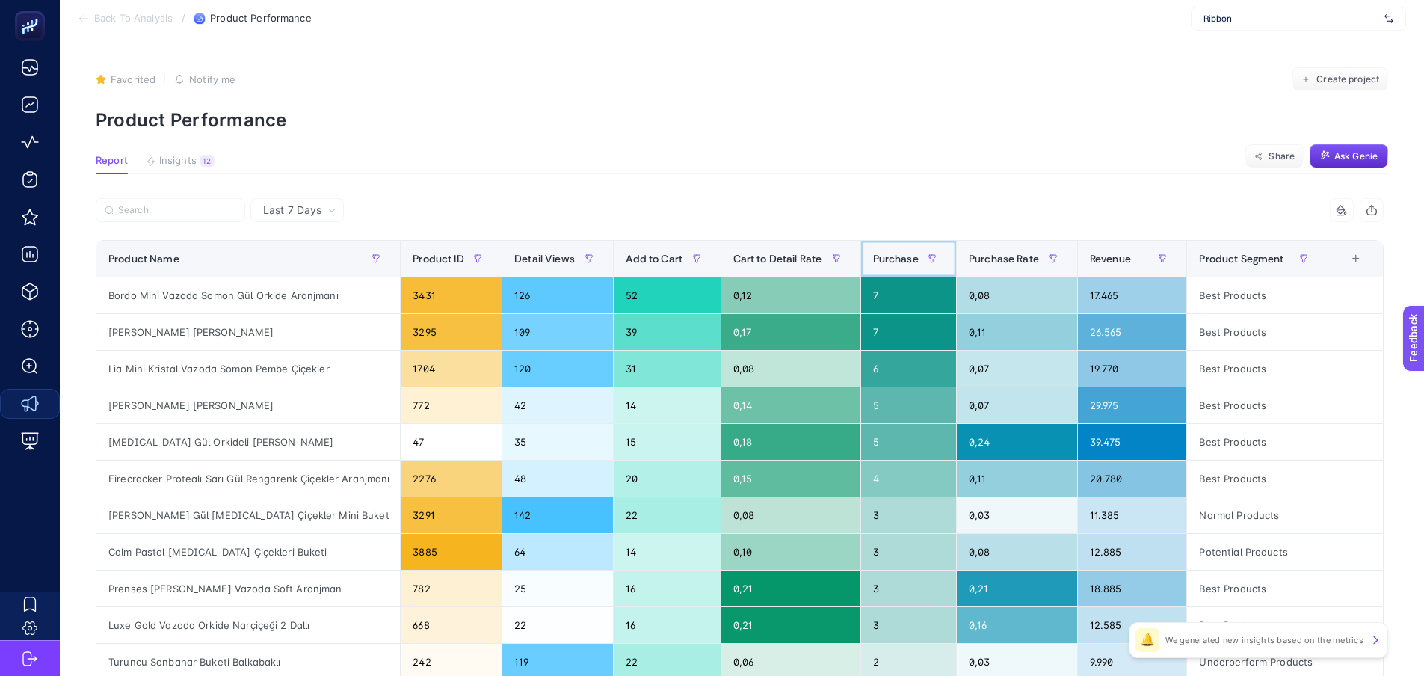
click at [911, 254] on span "Purchase" at bounding box center [896, 259] width 46 height 12
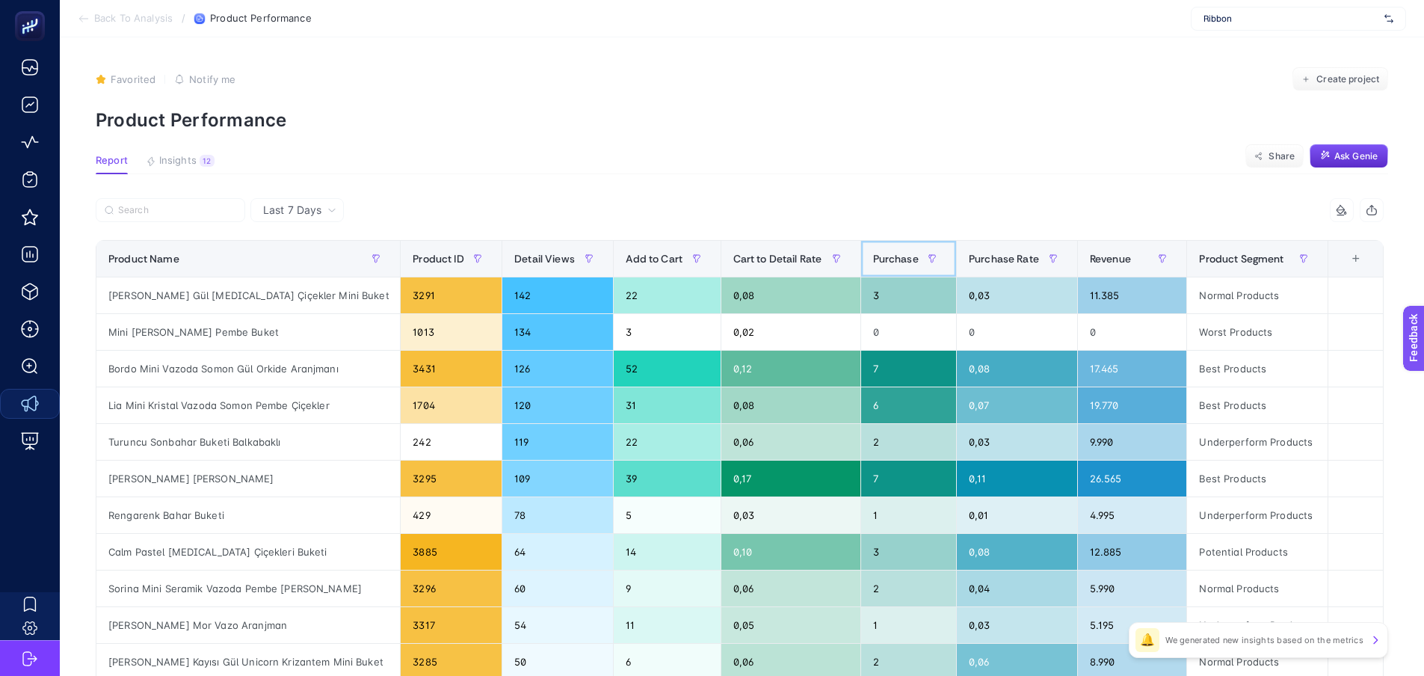
click at [911, 254] on span "Purchase" at bounding box center [896, 259] width 46 height 12
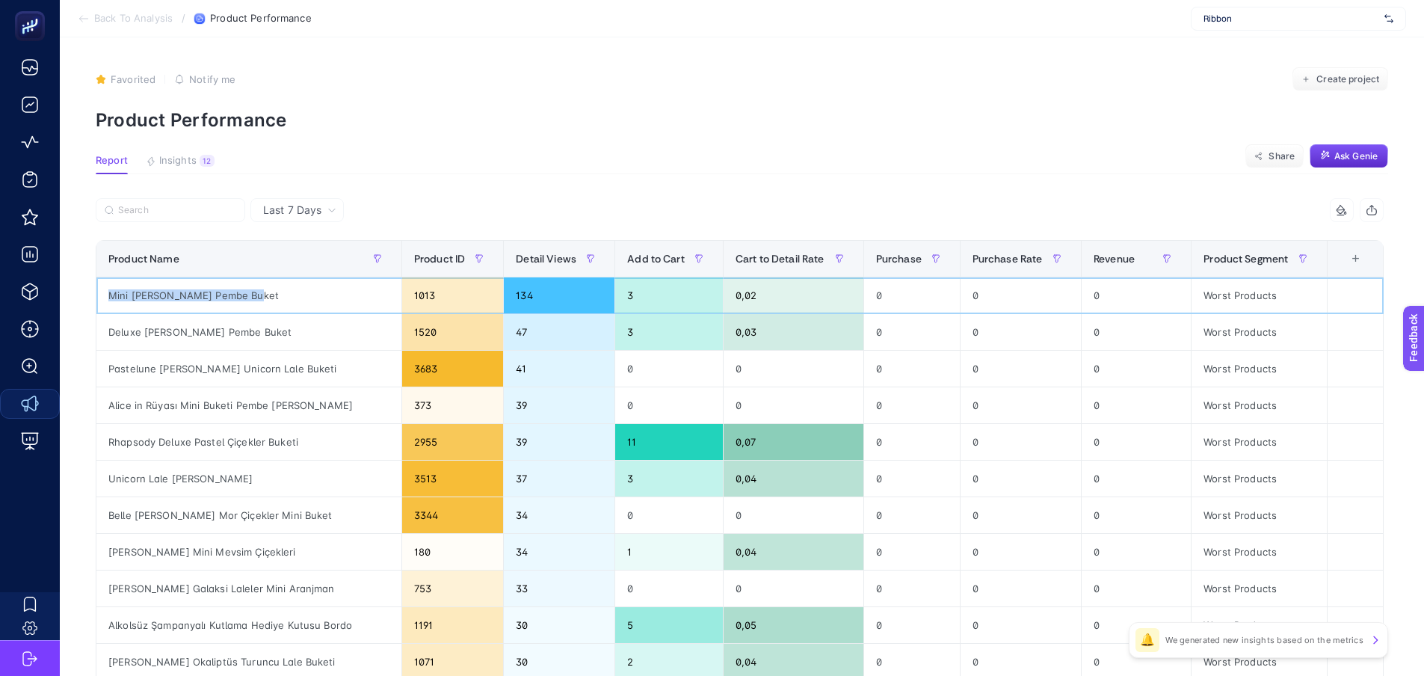
drag, startPoint x: 193, startPoint y: 280, endPoint x: 106, endPoint y: 288, distance: 87.1
click at [106, 288] on div "Mini [PERSON_NAME] Pembe Buket" at bounding box center [248, 295] width 305 height 36
drag, startPoint x: 294, startPoint y: 334, endPoint x: 98, endPoint y: 336, distance: 195.9
click at [98, 336] on div "Deluxe [PERSON_NAME] Pembe Buket" at bounding box center [248, 332] width 305 height 36
drag, startPoint x: 317, startPoint y: 370, endPoint x: 106, endPoint y: 381, distance: 211.1
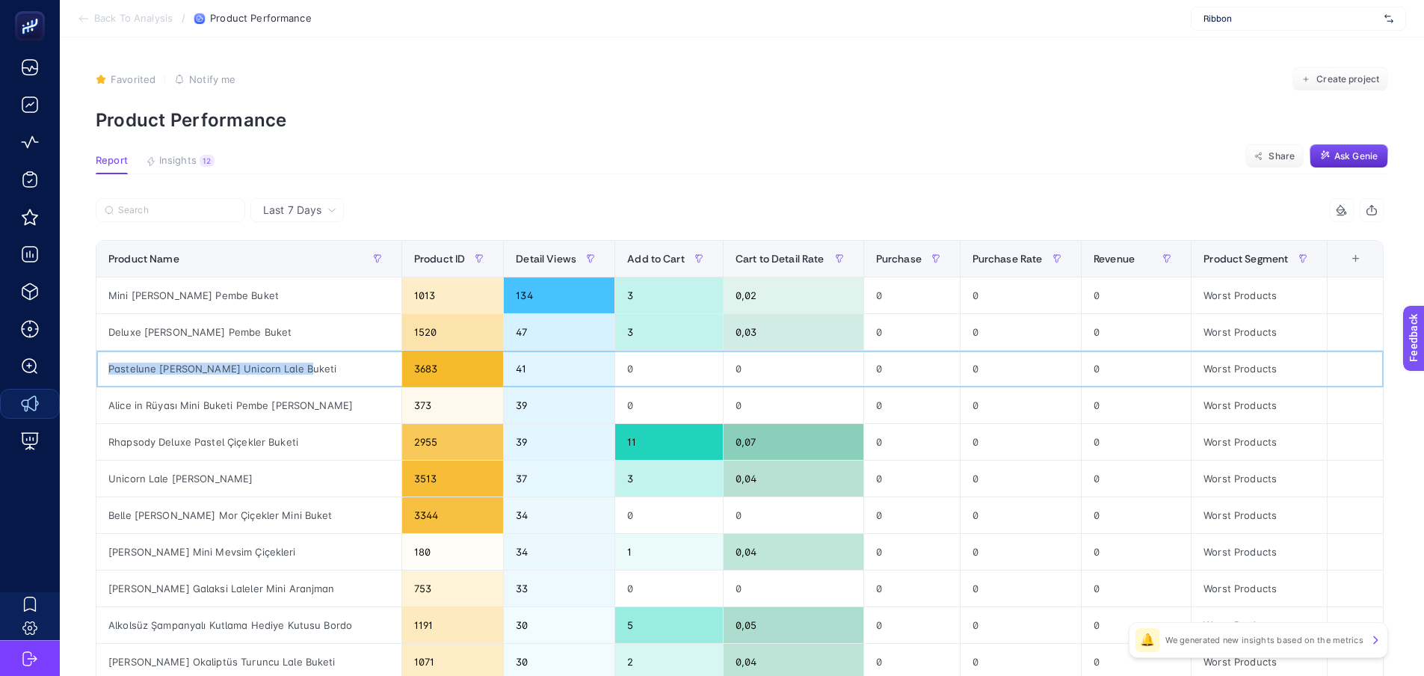
click at [106, 381] on div "Pastelune [PERSON_NAME] Unicorn Lale Buketi" at bounding box center [248, 369] width 305 height 36
drag, startPoint x: 368, startPoint y: 397, endPoint x: 100, endPoint y: 412, distance: 268.1
click at [100, 412] on div "Alice in Rüyası Mini Buketi Pembe [PERSON_NAME]" at bounding box center [248, 405] width 305 height 36
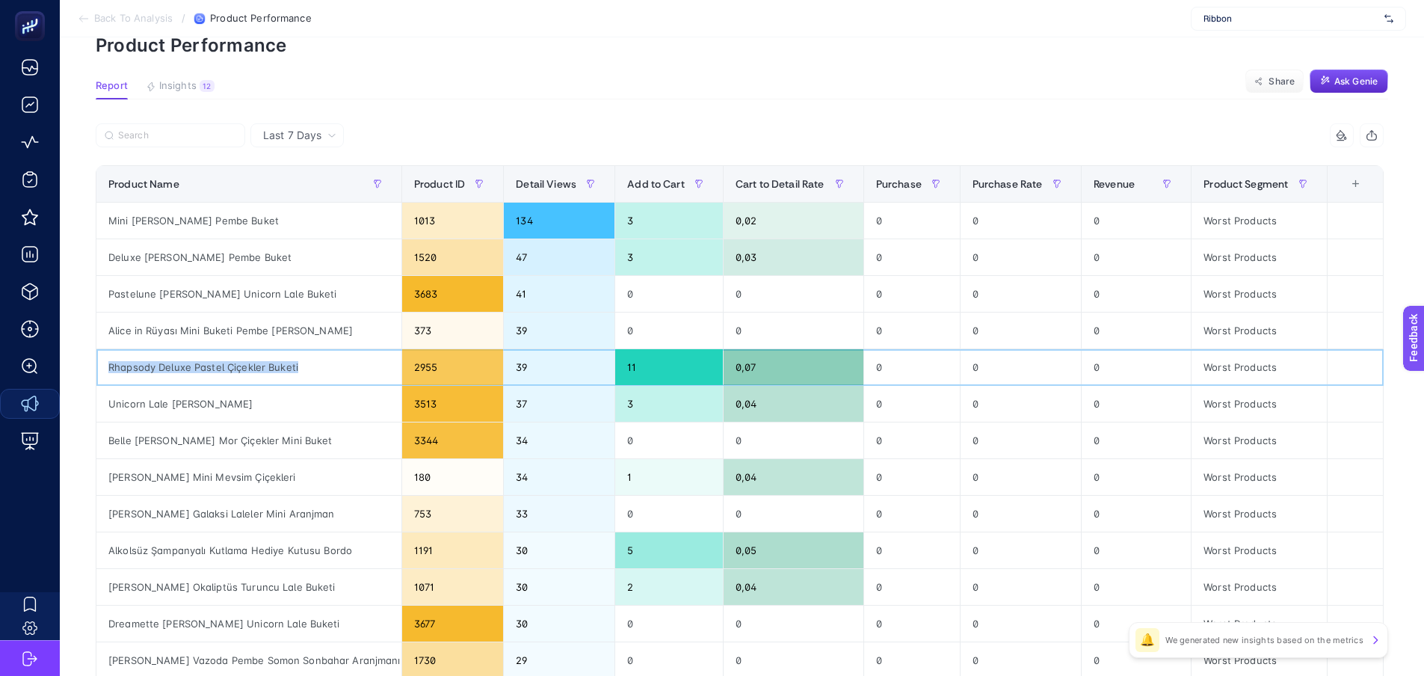
drag, startPoint x: 327, startPoint y: 376, endPoint x: 105, endPoint y: 366, distance: 223.0
click at [105, 366] on div "Rhapsody Deluxe Pastel Çiçekler Buketi" at bounding box center [248, 367] width 305 height 36
drag, startPoint x: 325, startPoint y: 419, endPoint x: 102, endPoint y: 416, distance: 223.6
click at [102, 416] on div "Unicorn Lale [PERSON_NAME]" at bounding box center [248, 404] width 305 height 36
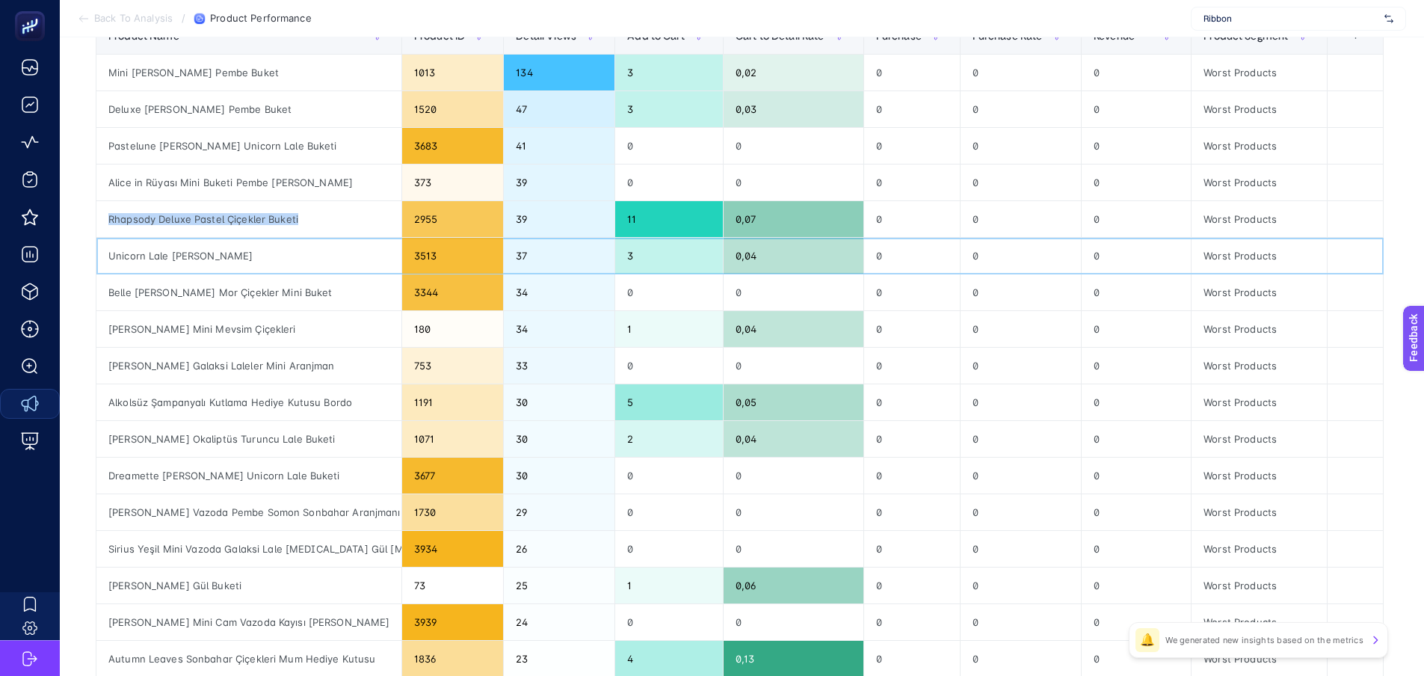
scroll to position [224, 0]
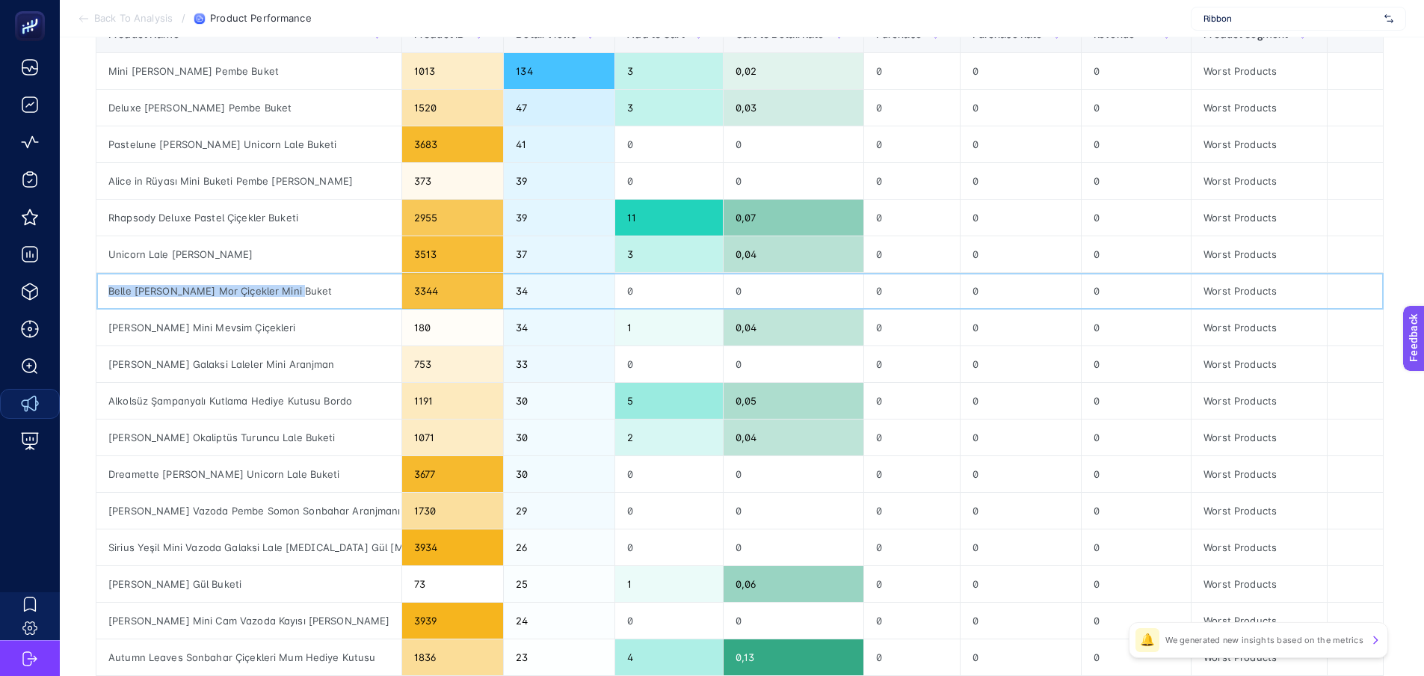
drag, startPoint x: 300, startPoint y: 290, endPoint x: 100, endPoint y: 291, distance: 199.6
click at [100, 291] on div "Belle [PERSON_NAME] Mor Çiçekler Mini Buket" at bounding box center [248, 291] width 305 height 36
drag, startPoint x: 324, startPoint y: 327, endPoint x: 103, endPoint y: 331, distance: 220.6
click at [103, 331] on div "[PERSON_NAME] Mini Mevsim Çiçekleri" at bounding box center [248, 328] width 305 height 36
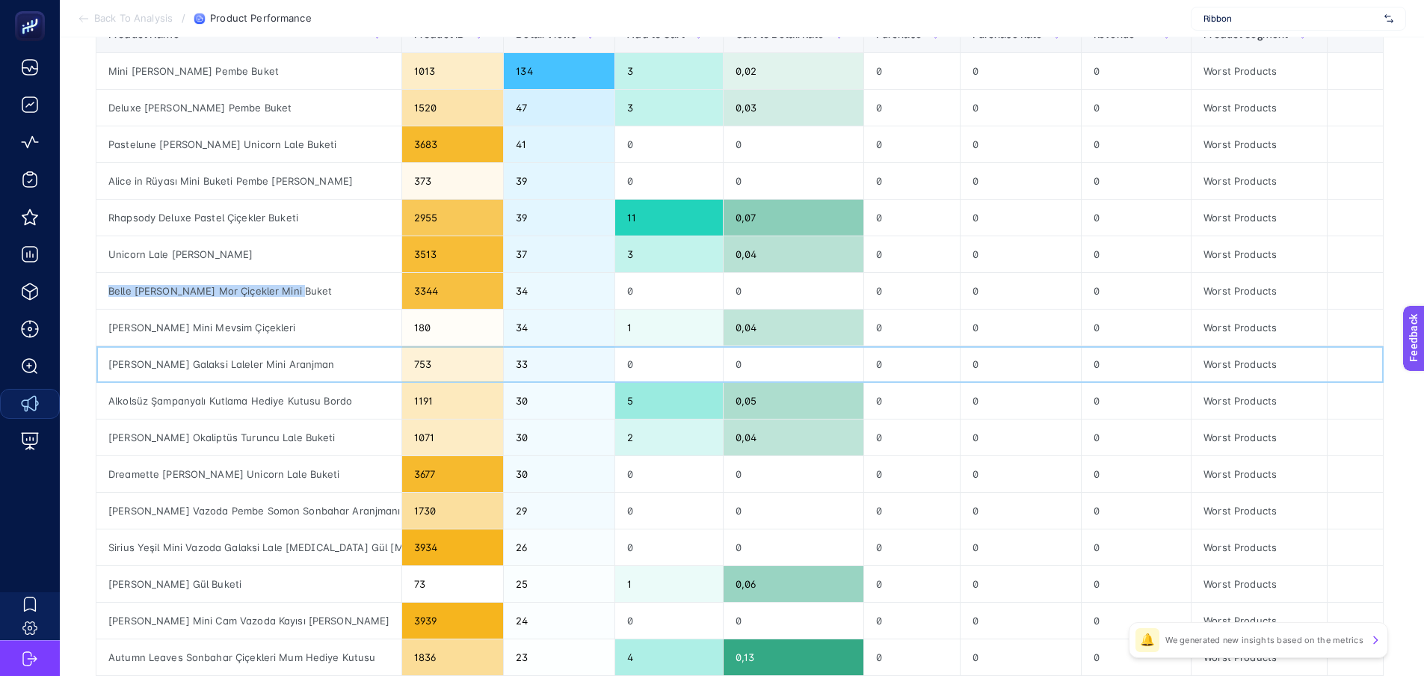
drag, startPoint x: 248, startPoint y: 362, endPoint x: 102, endPoint y: 371, distance: 146.1
click at [102, 371] on div "[PERSON_NAME] Galaksi Laleler Mini Aranjman" at bounding box center [248, 364] width 305 height 36
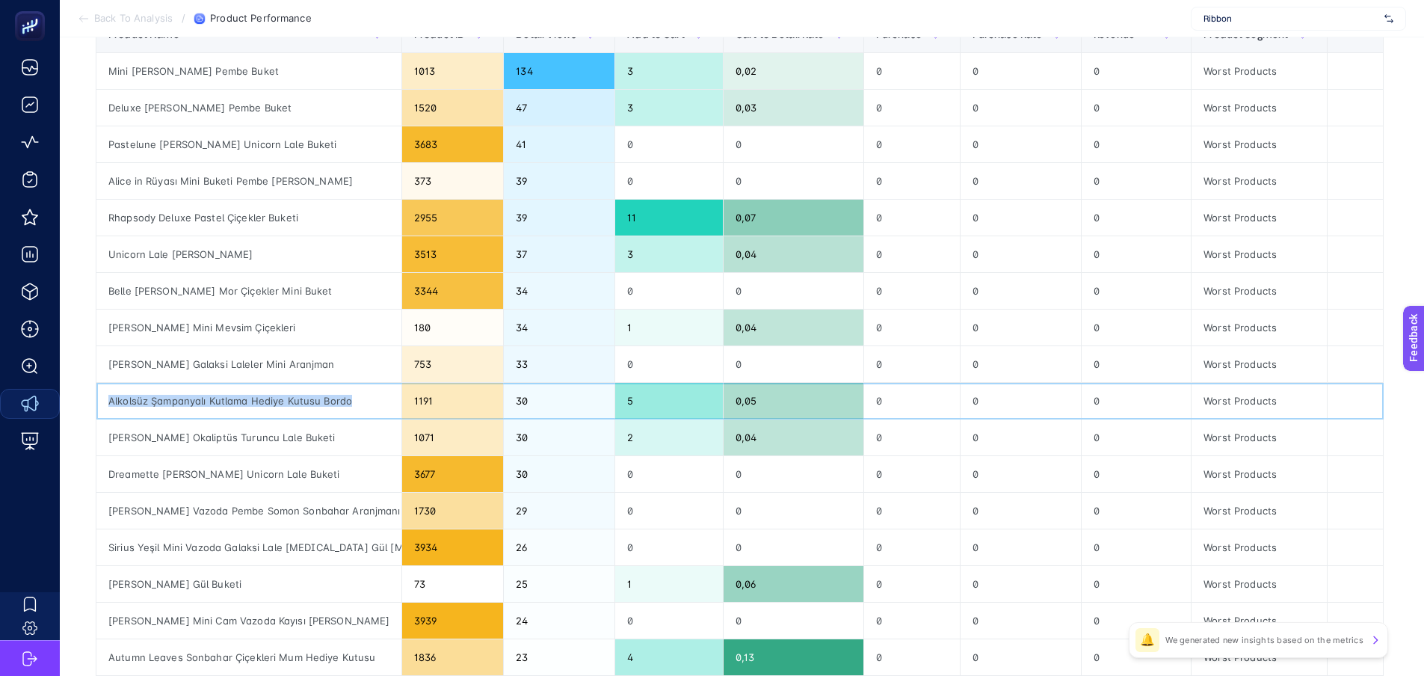
drag, startPoint x: 371, startPoint y: 403, endPoint x: 105, endPoint y: 403, distance: 265.4
click at [105, 403] on div "Alkolsüz Şampanyalı Kutlama Hediye Kutusu Bordo" at bounding box center [248, 401] width 305 height 36
drag, startPoint x: 329, startPoint y: 441, endPoint x: 105, endPoint y: 452, distance: 223.8
click at [105, 452] on div "[PERSON_NAME] Okaliptüs Turuncu Lale Buketi" at bounding box center [248, 437] width 305 height 36
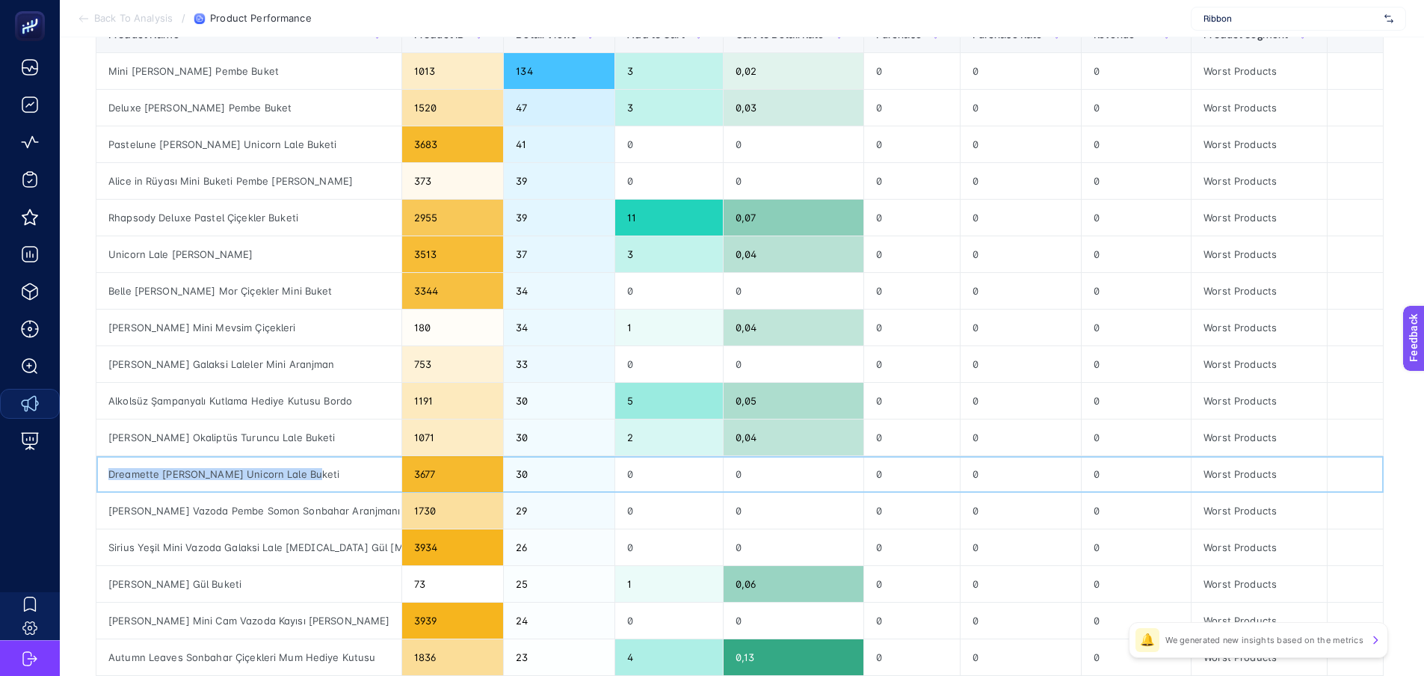
drag, startPoint x: 268, startPoint y: 478, endPoint x: 110, endPoint y: 482, distance: 157.8
click at [110, 482] on div "Dreamette [PERSON_NAME] Unicorn Lale Buketi" at bounding box center [248, 474] width 305 height 36
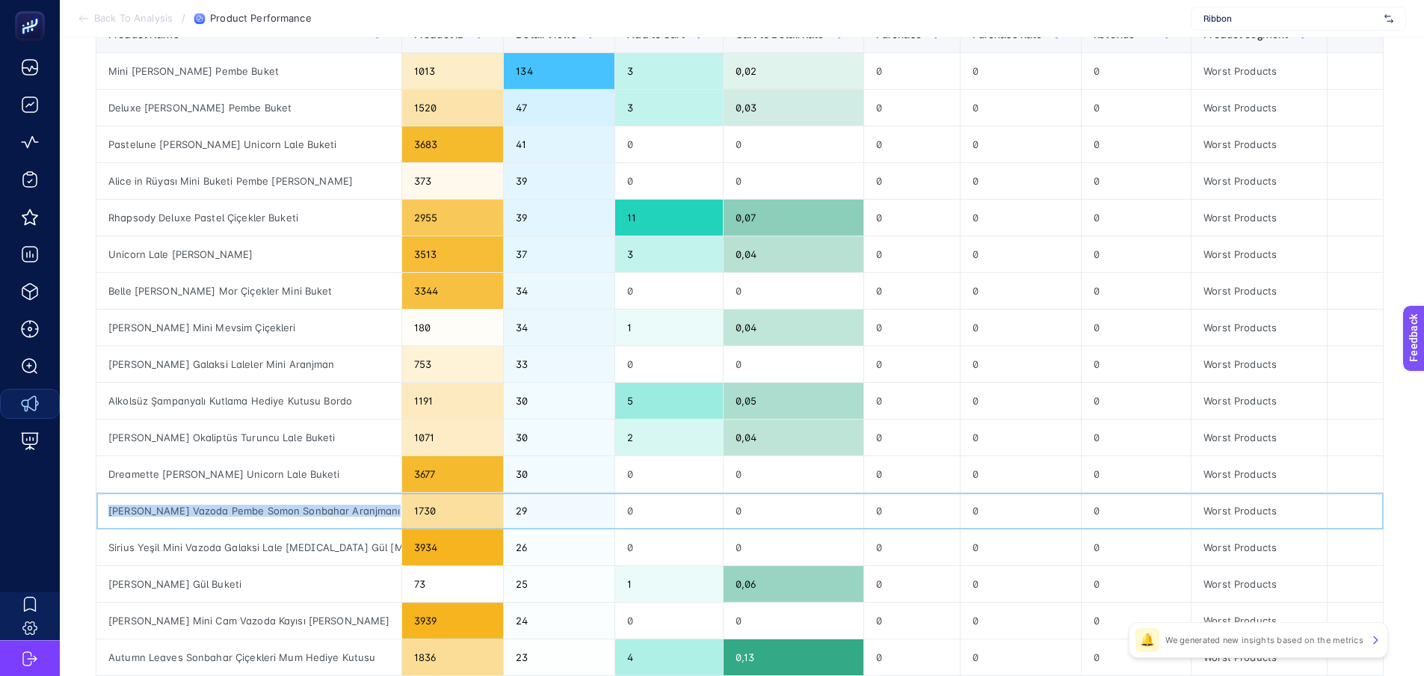
drag, startPoint x: 381, startPoint y: 508, endPoint x: 96, endPoint y: 508, distance: 284.9
click at [96, 508] on td "[PERSON_NAME] Vazoda Pembe Somon Sonbahar Aranjmanı" at bounding box center [249, 511] width 306 height 37
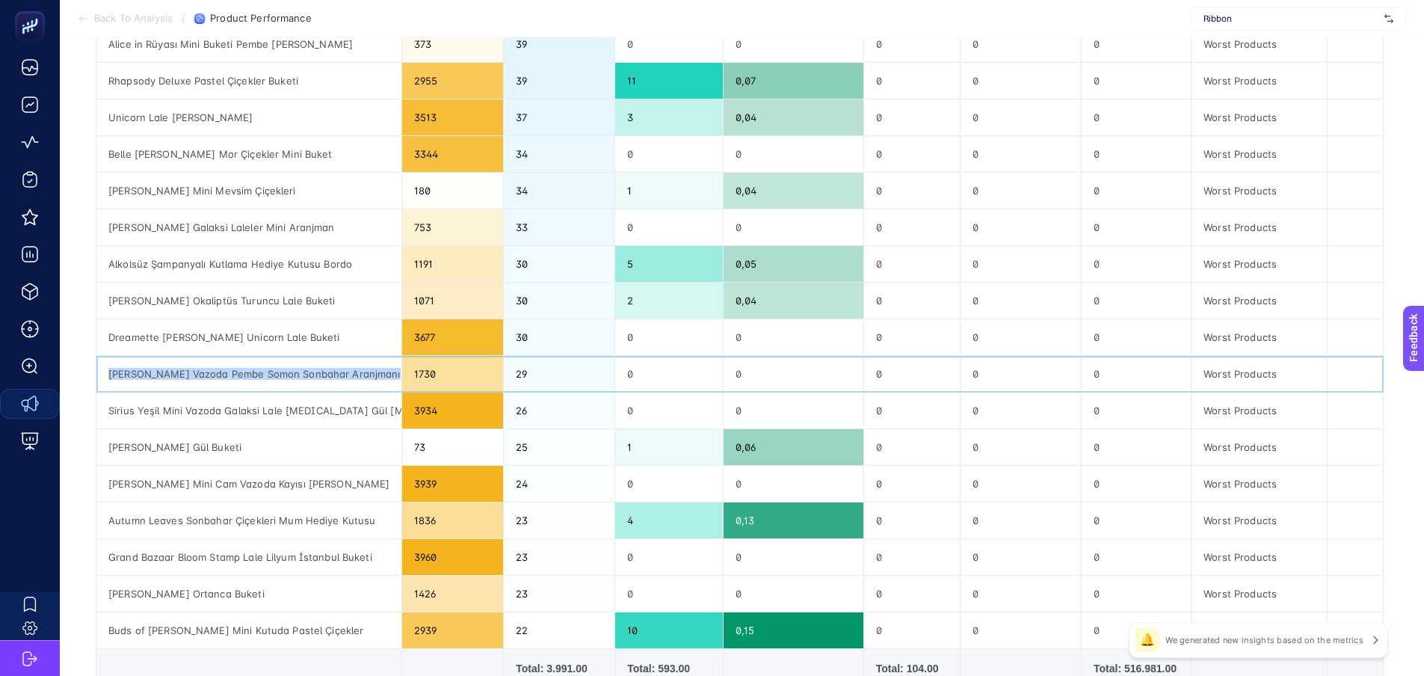
scroll to position [374, 0]
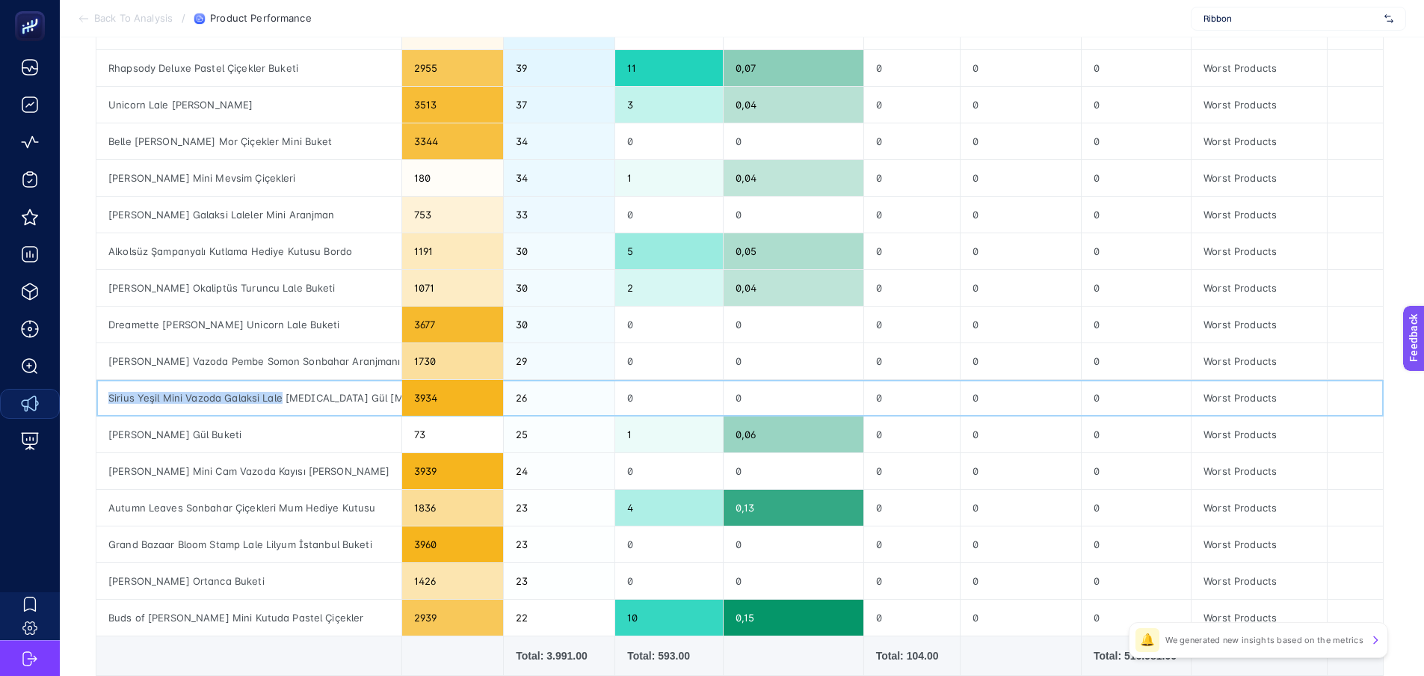
drag, startPoint x: 106, startPoint y: 398, endPoint x: 280, endPoint y: 404, distance: 173.6
click at [280, 404] on div "Sirius Yeşil Mini Vazoda Galaksi Lale [MEDICAL_DATA] Gül [MEDICAL_DATA] Aranjma…" at bounding box center [248, 398] width 305 height 36
drag, startPoint x: 244, startPoint y: 437, endPoint x: 110, endPoint y: 443, distance: 133.9
click at [110, 443] on div "[PERSON_NAME] Gül Buketi" at bounding box center [248, 434] width 305 height 36
drag, startPoint x: 350, startPoint y: 475, endPoint x: 105, endPoint y: 478, distance: 245.3
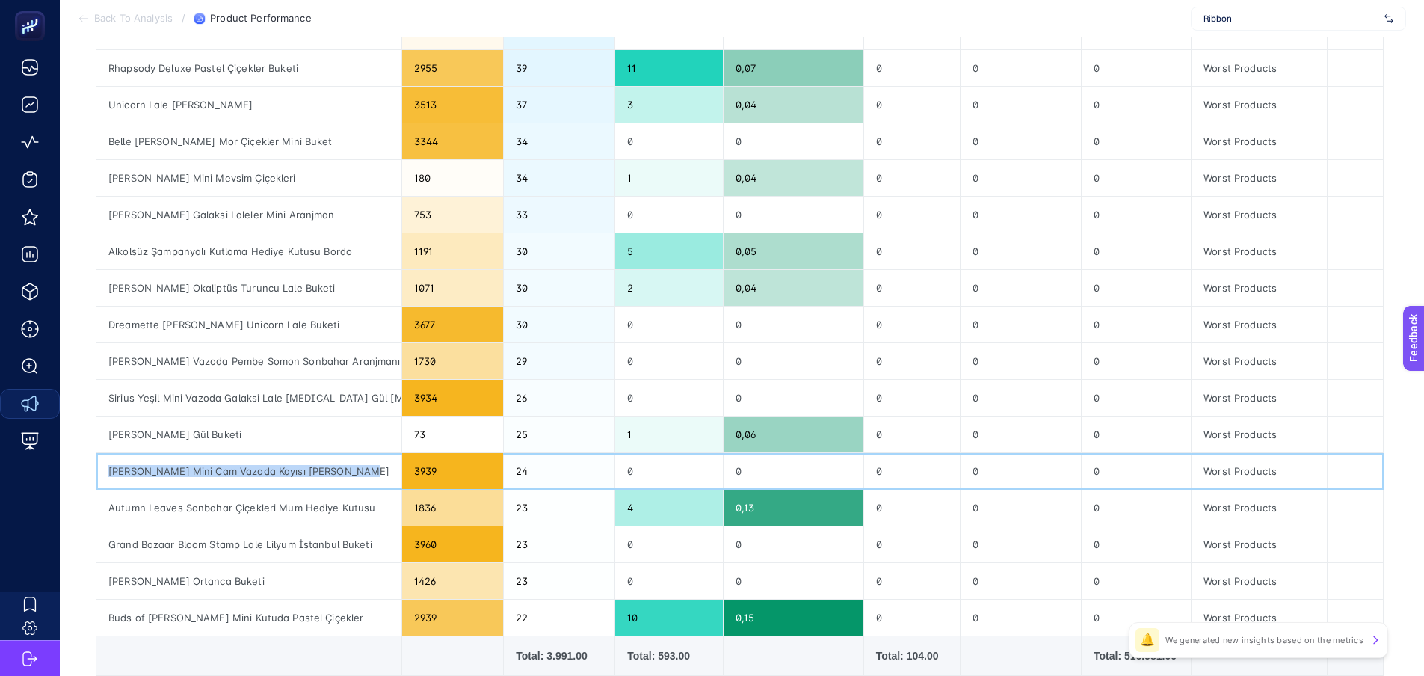
click at [105, 478] on div "[PERSON_NAME] Mini Cam Vazoda Kayısı [PERSON_NAME]" at bounding box center [248, 471] width 305 height 36
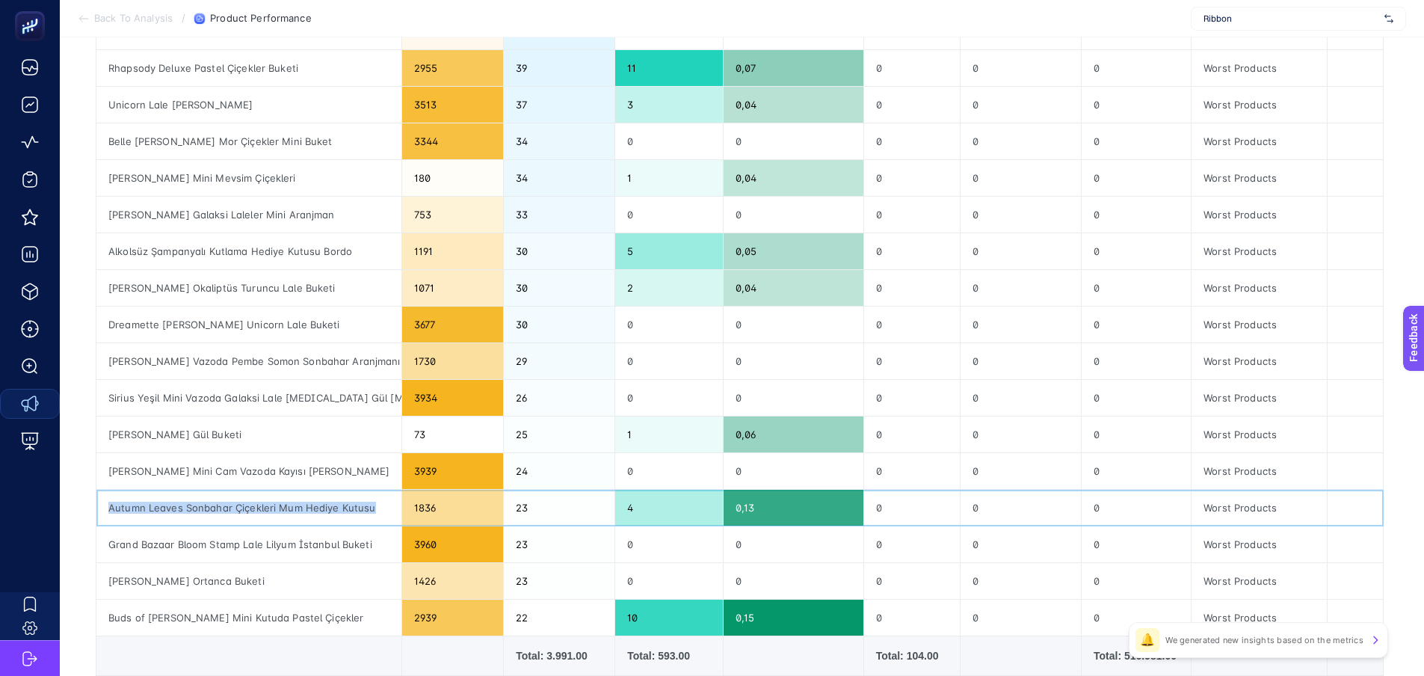
drag, startPoint x: 380, startPoint y: 508, endPoint x: 107, endPoint y: 515, distance: 273.0
click at [107, 515] on div "Autumn Leaves Sonbahar Çiçekleri Mum Hediye Kutusu" at bounding box center [248, 508] width 305 height 36
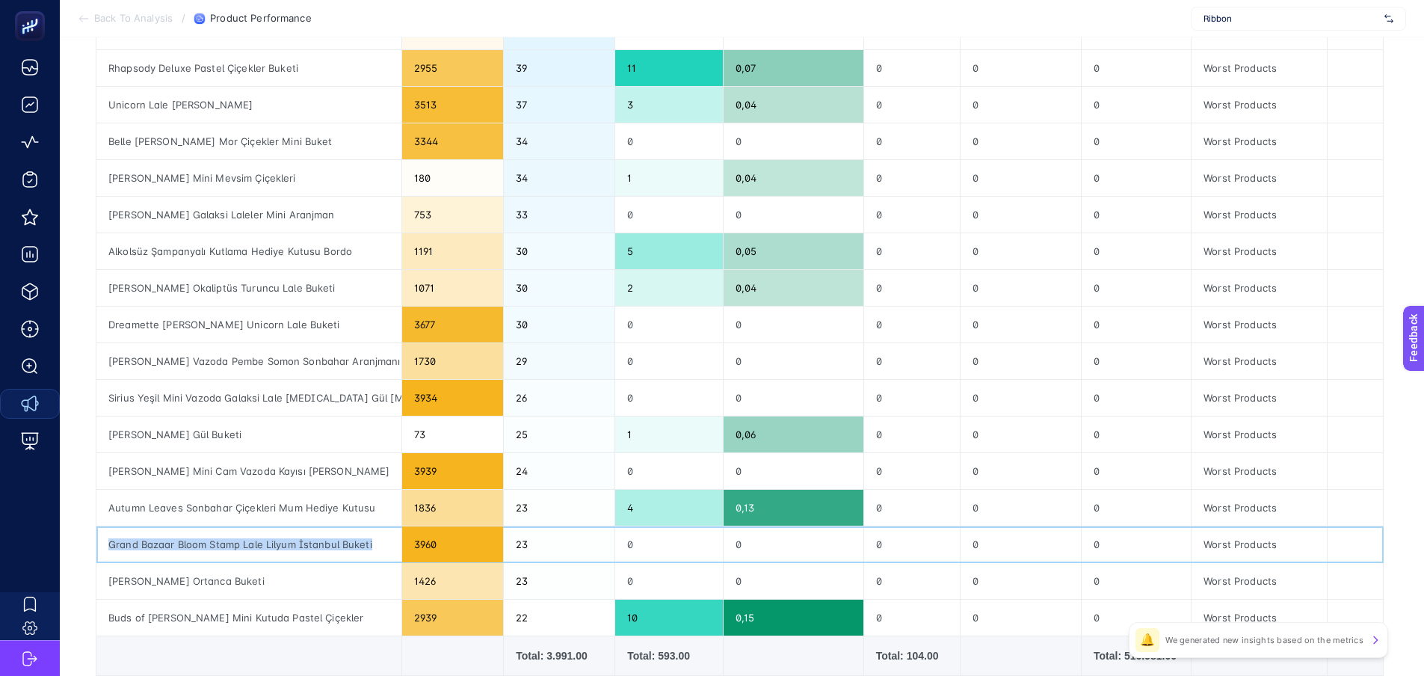
drag, startPoint x: 374, startPoint y: 544, endPoint x: 96, endPoint y: 548, distance: 277.4
click at [96, 548] on div "Grand Bazaar Bloom Stamp Lale Lilyum İstanbul Buketi" at bounding box center [248, 544] width 305 height 36
drag, startPoint x: 268, startPoint y: 581, endPoint x: 106, endPoint y: 579, distance: 161.5
click at [106, 579] on div "[PERSON_NAME] Ortanca Buketi" at bounding box center [248, 581] width 305 height 36
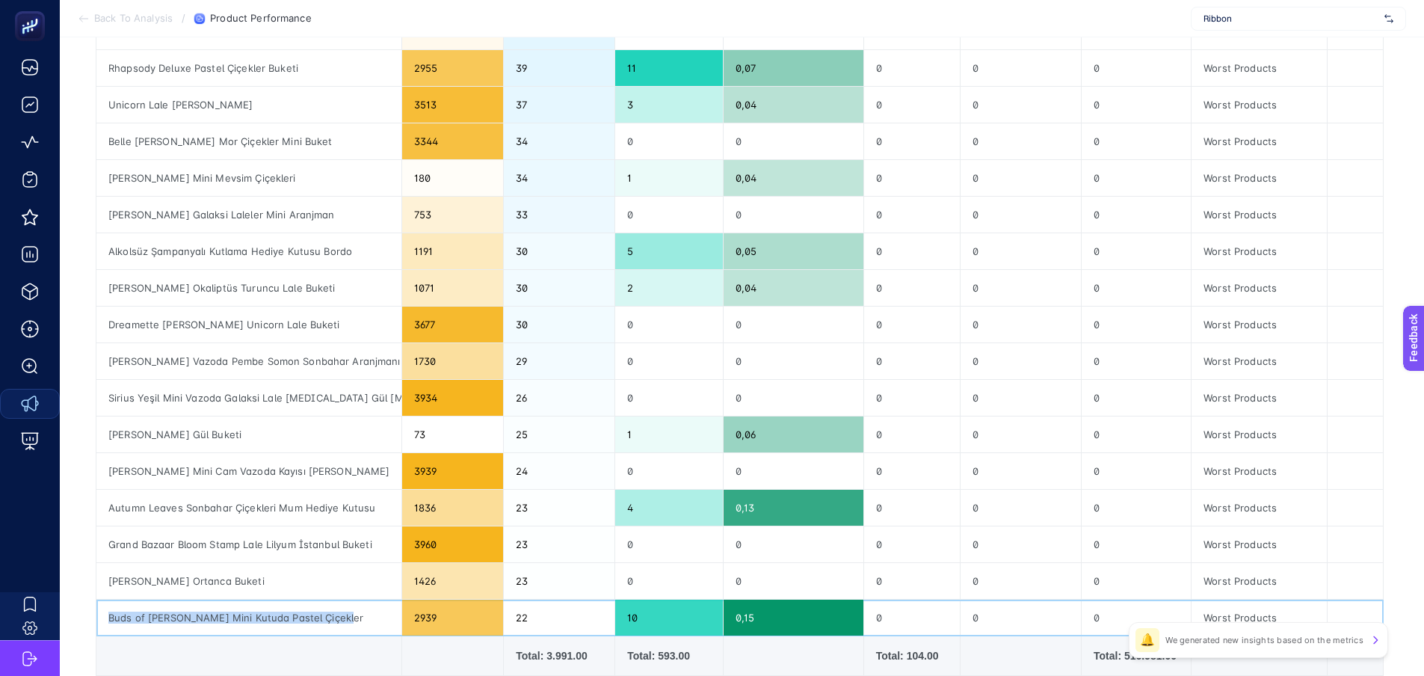
drag, startPoint x: 359, startPoint y: 618, endPoint x: 111, endPoint y: 618, distance: 248.2
click at [111, 618] on div "Buds of [PERSON_NAME] Mini Kutuda Pastel Çiçekler" at bounding box center [248, 618] width 305 height 36
drag, startPoint x: 286, startPoint y: 576, endPoint x: 111, endPoint y: 578, distance: 175.7
click at [111, 578] on div "[PERSON_NAME] Ortanca Buketi" at bounding box center [248, 581] width 305 height 36
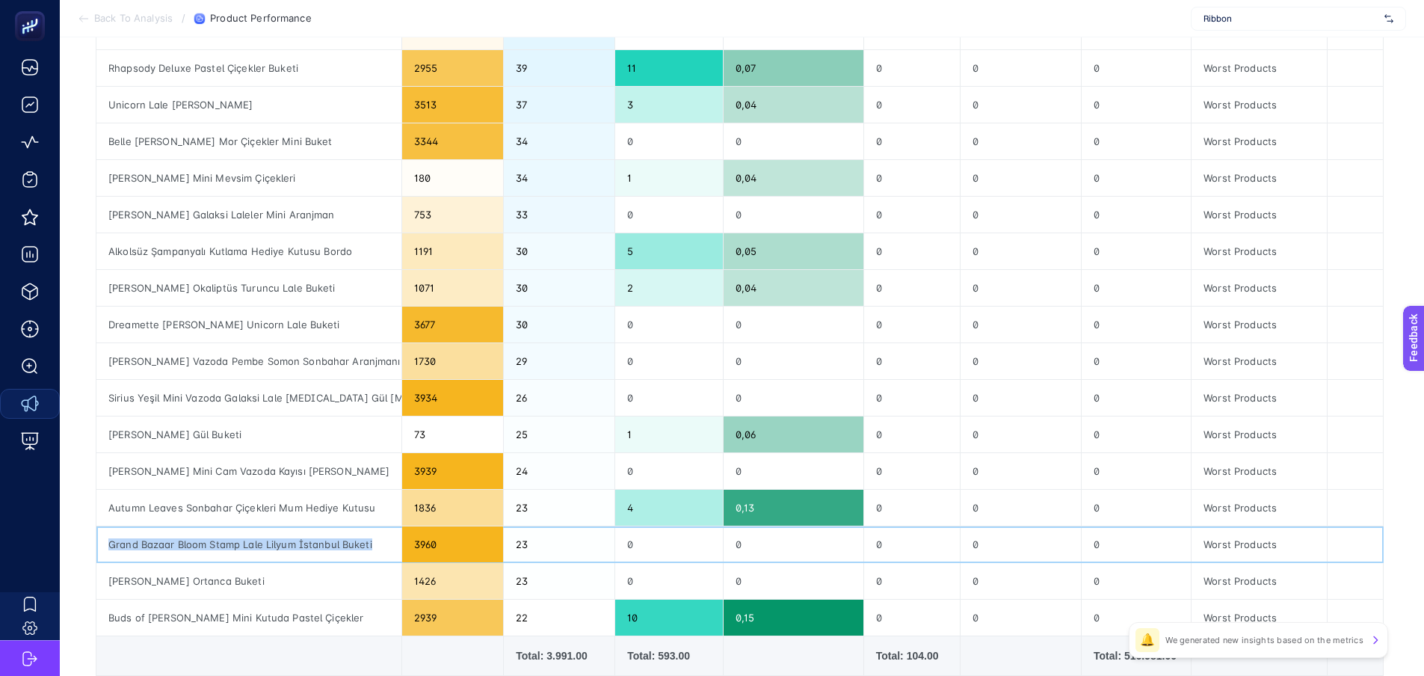
drag, startPoint x: 378, startPoint y: 543, endPoint x: 107, endPoint y: 545, distance: 271.4
click at [107, 545] on div "Grand Bazaar Bloom Stamp Lale Lilyum İstanbul Buketi" at bounding box center [248, 544] width 305 height 36
drag, startPoint x: 384, startPoint y: 507, endPoint x: 164, endPoint y: 516, distance: 220.0
click at [164, 516] on div "Autumn Leaves Sonbahar Çiçekleri Mum Hediye Kutusu" at bounding box center [248, 508] width 305 height 36
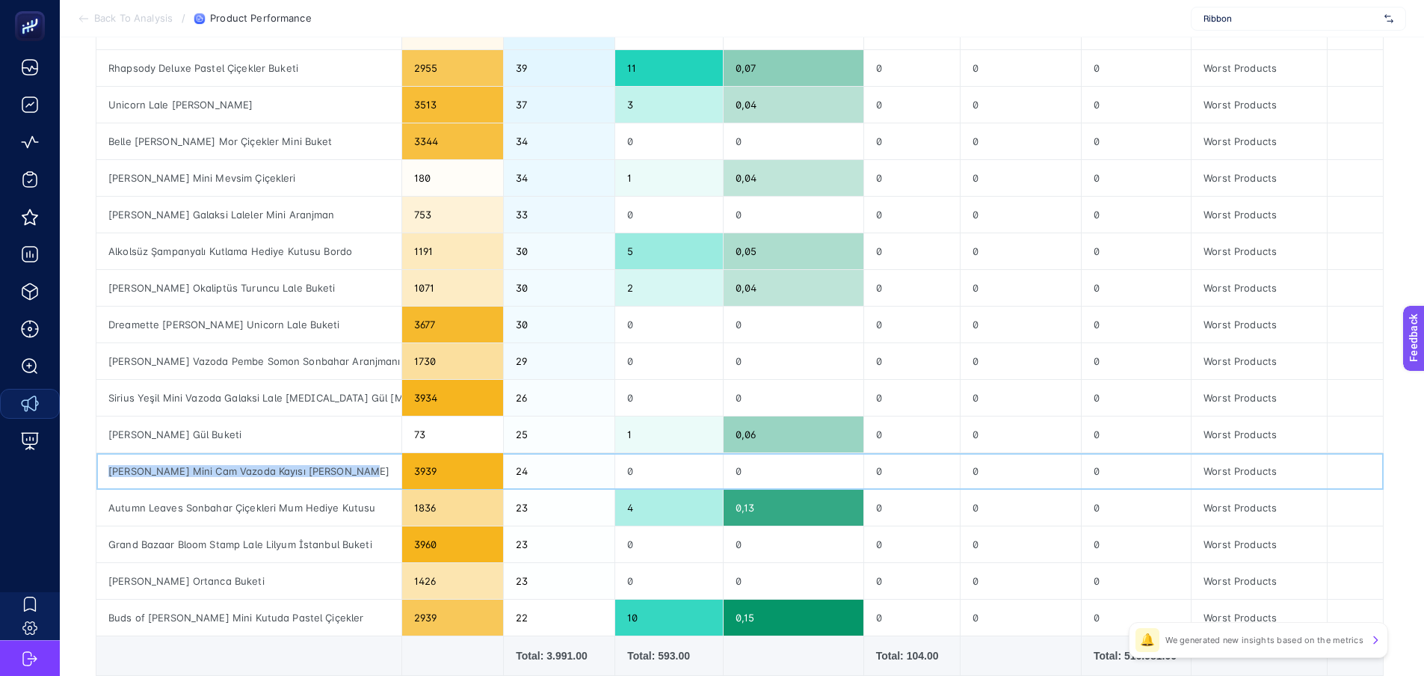
drag, startPoint x: 354, startPoint y: 472, endPoint x: 111, endPoint y: 470, distance: 243.8
click at [111, 470] on div "[PERSON_NAME] Mini Cam Vazoda Kayısı [PERSON_NAME]" at bounding box center [248, 471] width 305 height 36
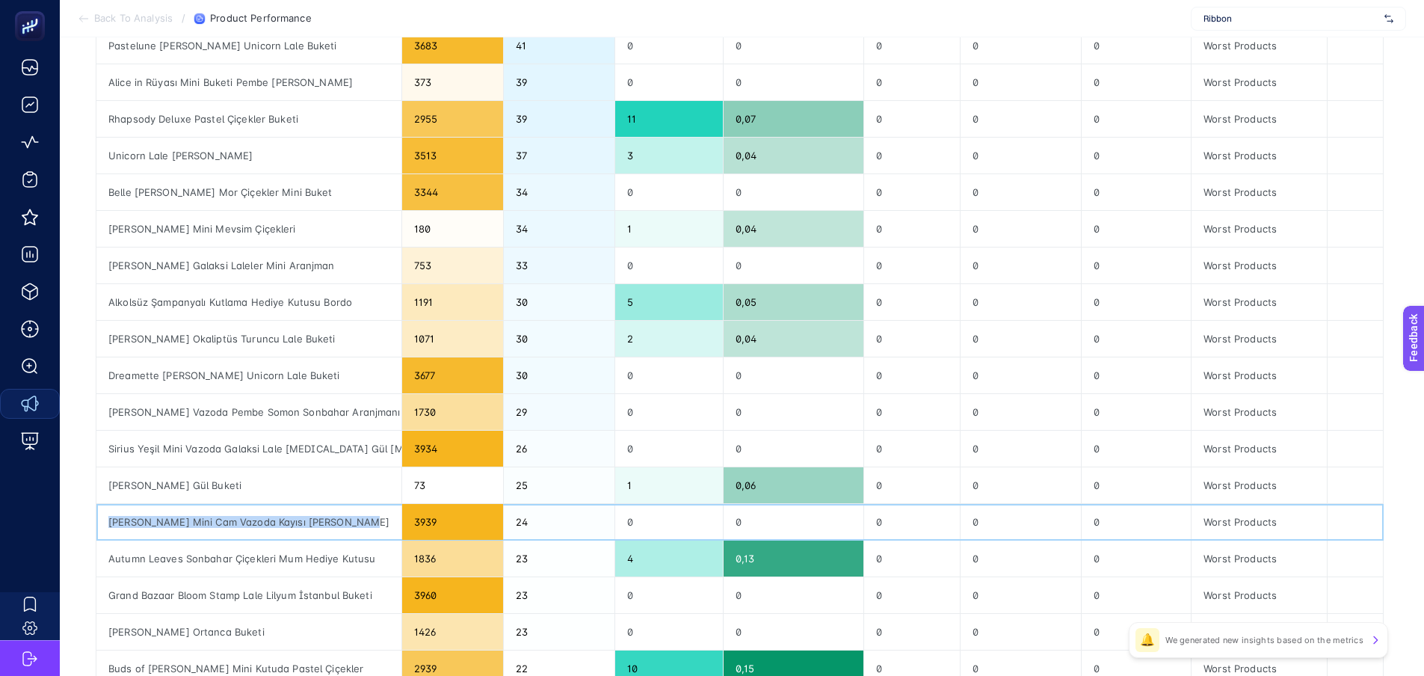
scroll to position [299, 0]
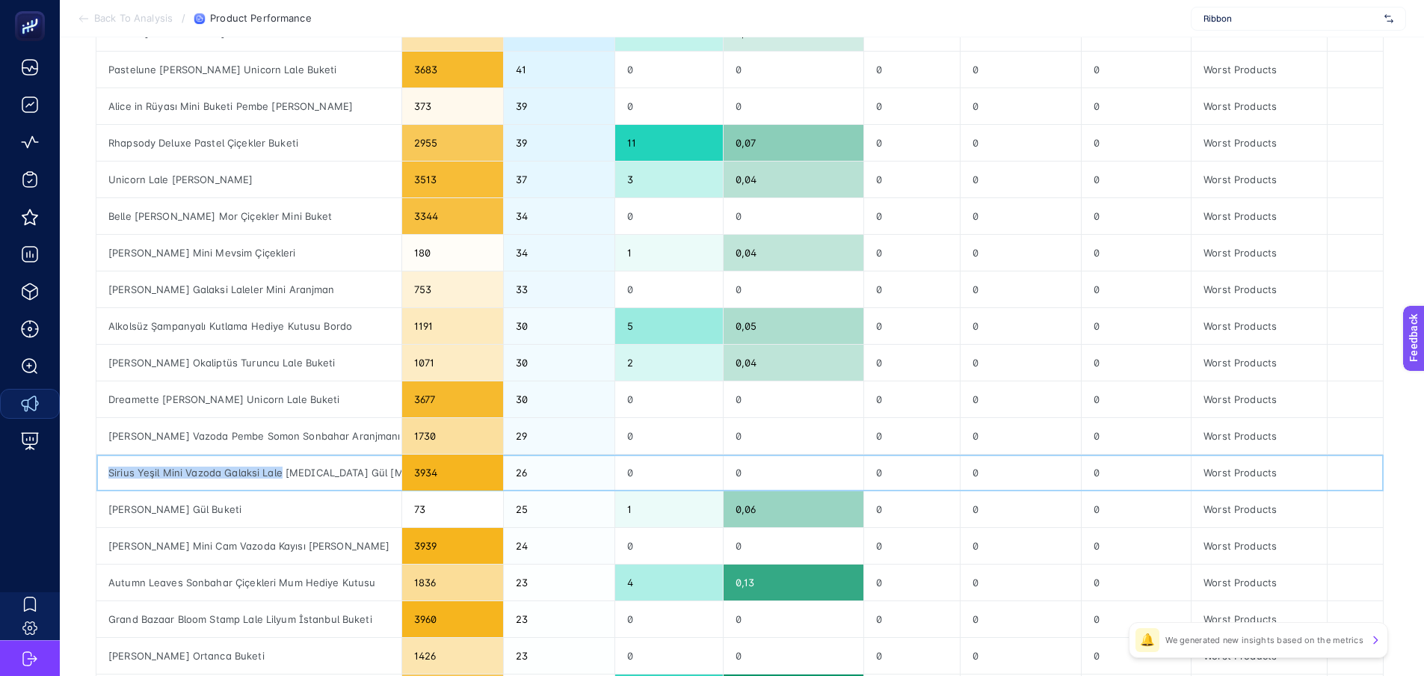
drag, startPoint x: 109, startPoint y: 473, endPoint x: 280, endPoint y: 471, distance: 170.5
click at [280, 471] on div "Sirius Yeşil Mini Vazoda Galaksi Lale [MEDICAL_DATA] Gül [MEDICAL_DATA] Aranjma…" at bounding box center [248, 473] width 305 height 36
drag, startPoint x: 106, startPoint y: 437, endPoint x: 278, endPoint y: 421, distance: 172.7
click at [277, 440] on div "[PERSON_NAME] Vazoda Pembe Somon Sonbahar Aranjmanı" at bounding box center [248, 436] width 305 height 36
drag, startPoint x: 313, startPoint y: 400, endPoint x: 111, endPoint y: 402, distance: 201.9
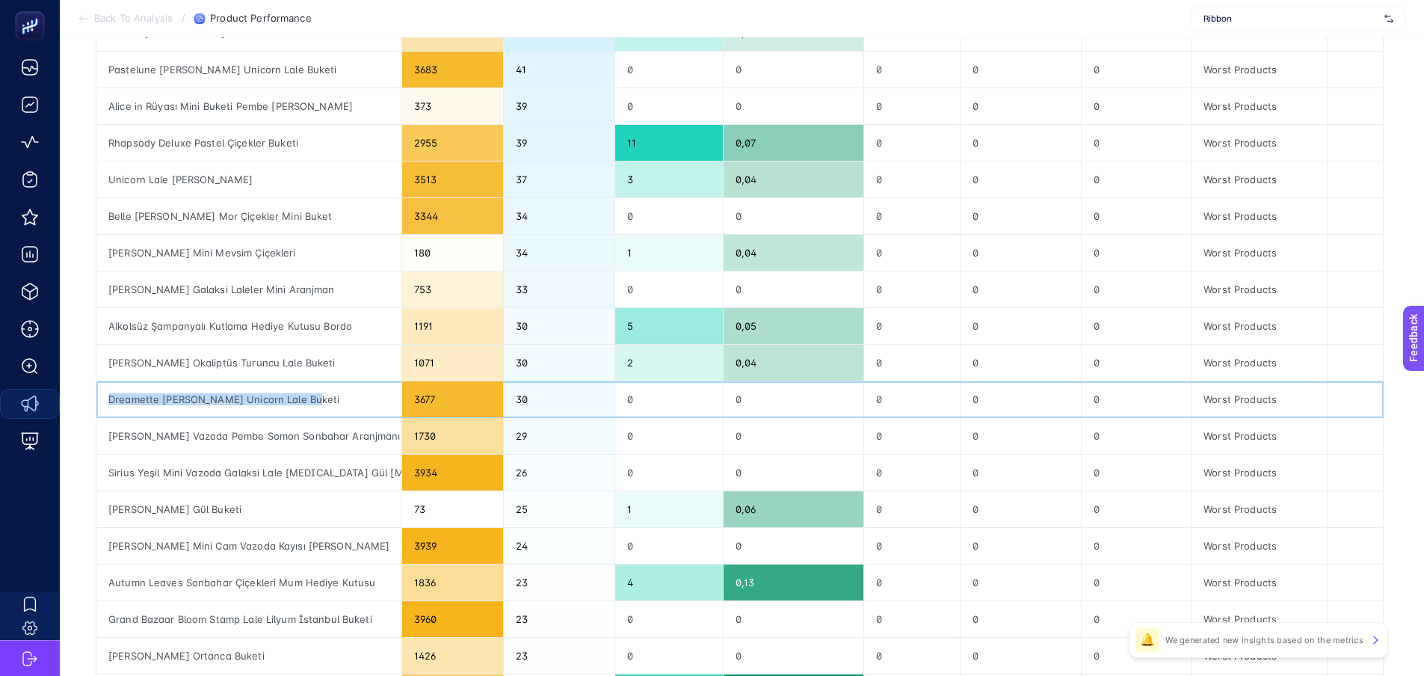
click at [111, 402] on div "Dreamette [PERSON_NAME] Unicorn Lale Buketi" at bounding box center [248, 399] width 305 height 36
drag, startPoint x: 292, startPoint y: 363, endPoint x: 156, endPoint y: 7, distance: 380.6
click at [103, 363] on div "[PERSON_NAME] Okaliptüs Turuncu Lale Buketi" at bounding box center [248, 363] width 305 height 36
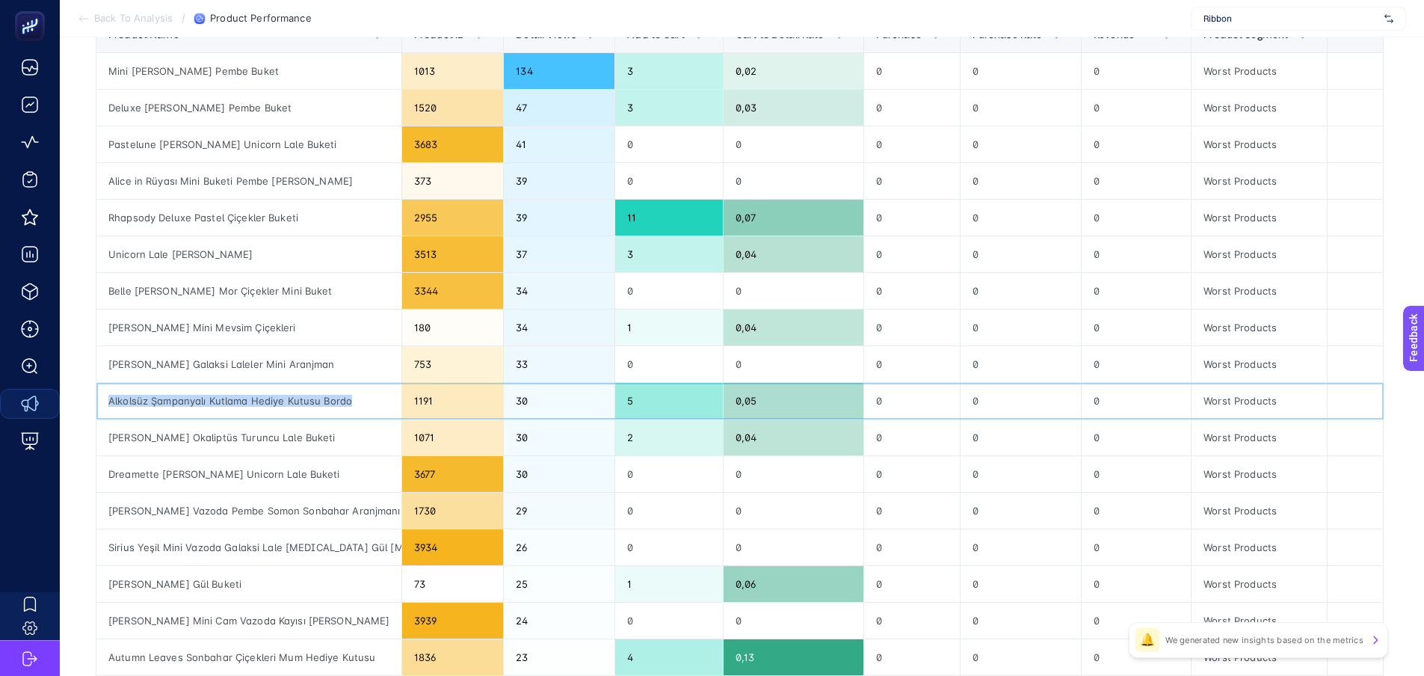
drag, startPoint x: 367, startPoint y: 401, endPoint x: 105, endPoint y: 408, distance: 262.5
click at [105, 408] on div "Alkolsüz Şampanyalı Kutlama Hediye Kutusu Bordo" at bounding box center [248, 401] width 305 height 36
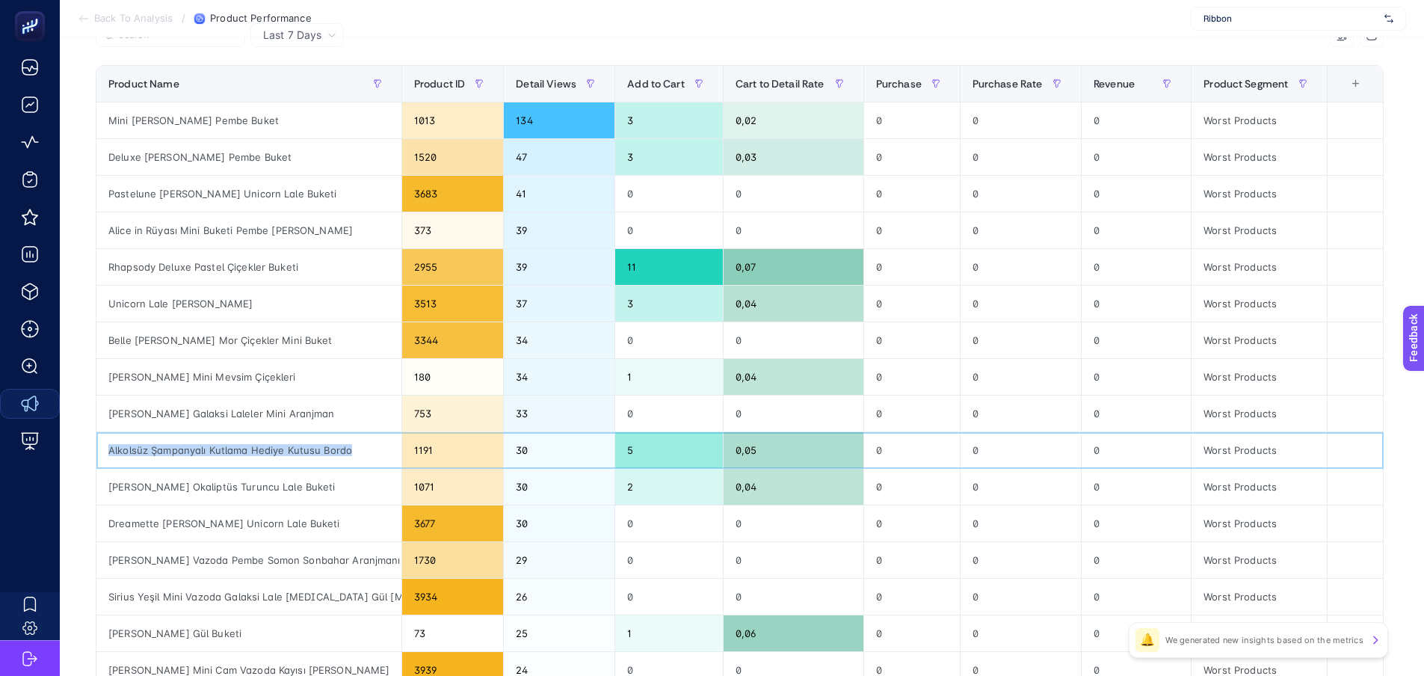
scroll to position [150, 0]
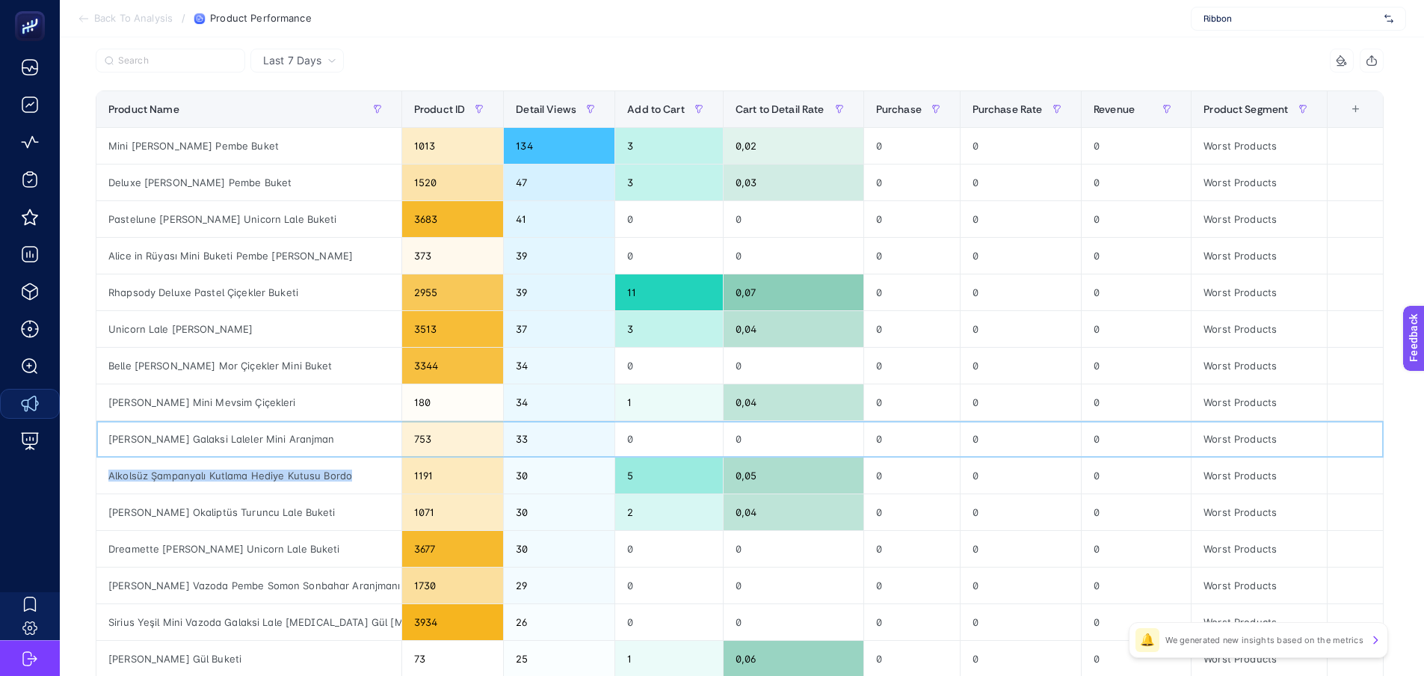
drag, startPoint x: 363, startPoint y: 435, endPoint x: 138, endPoint y: 419, distance: 224.9
click at [109, 434] on div "[PERSON_NAME] Galaksi Laleler Mini Aranjman" at bounding box center [248, 439] width 305 height 36
drag, startPoint x: 111, startPoint y: 402, endPoint x: 313, endPoint y: 410, distance: 202.0
click at [313, 410] on div "[PERSON_NAME] Mini Mevsim Çiçekleri" at bounding box center [248, 402] width 305 height 36
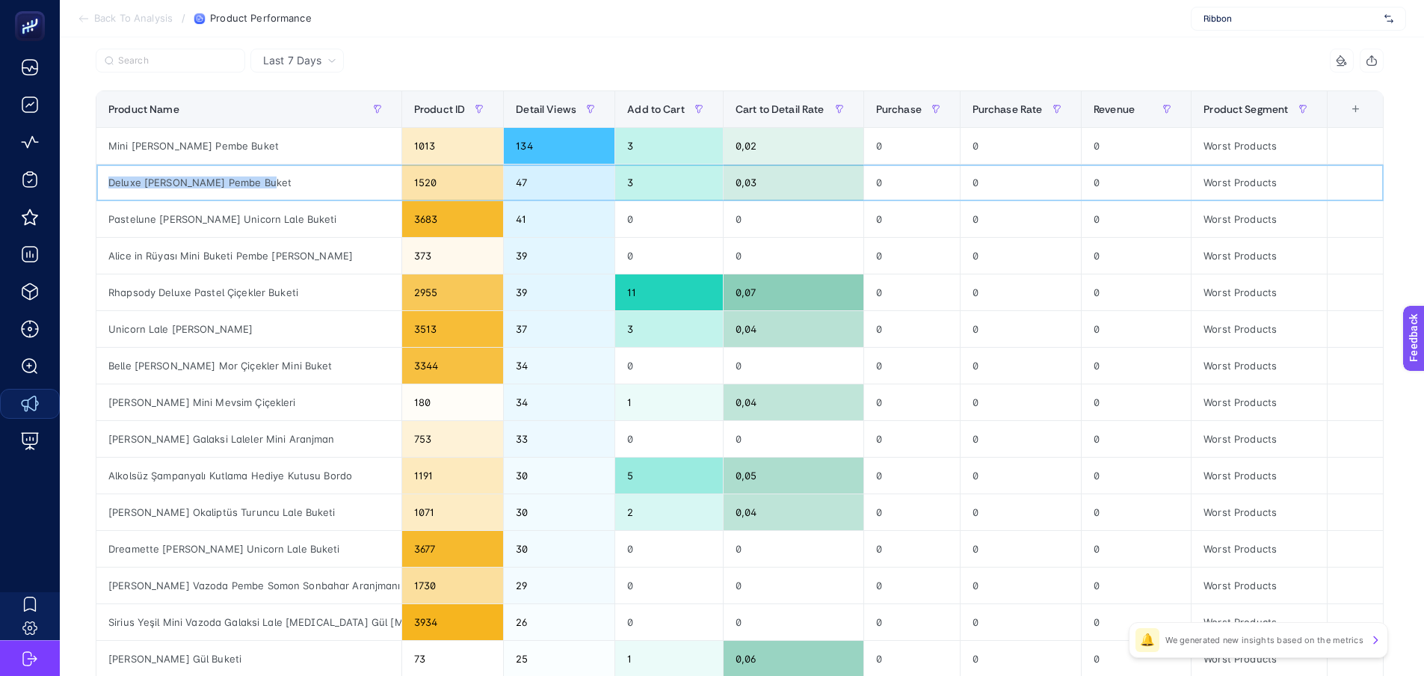
drag, startPoint x: 265, startPoint y: 182, endPoint x: 108, endPoint y: 180, distance: 156.3
click at [108, 180] on div "Deluxe [PERSON_NAME] Pembe Buket" at bounding box center [248, 182] width 305 height 36
drag, startPoint x: 308, startPoint y: 221, endPoint x: 111, endPoint y: 227, distance: 197.5
click at [111, 227] on div "Pastelune [PERSON_NAME] Unicorn Lale Buketi" at bounding box center [248, 219] width 305 height 36
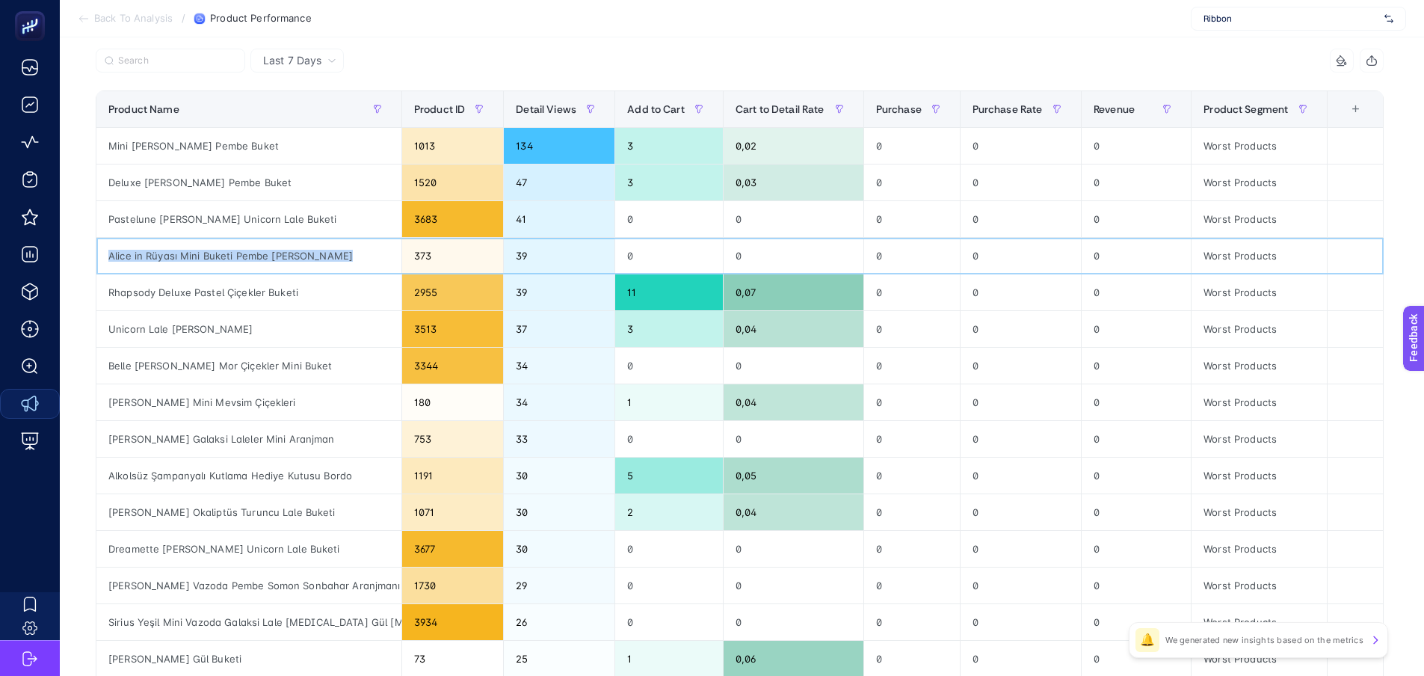
drag, startPoint x: 352, startPoint y: 260, endPoint x: 109, endPoint y: 267, distance: 243.1
click at [109, 267] on div "Alice in Rüyası Mini Buketi Pembe [PERSON_NAME]" at bounding box center [248, 256] width 305 height 36
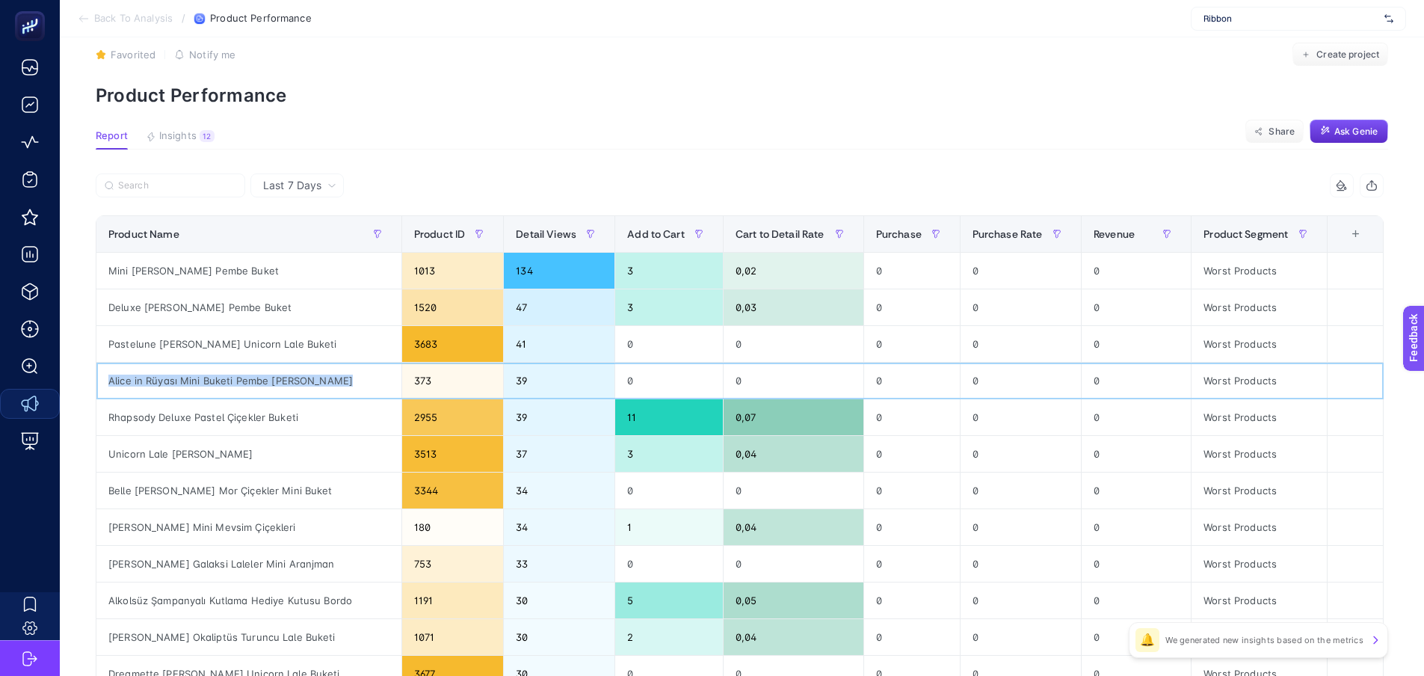
scroll to position [0, 0]
